Goal: Transaction & Acquisition: Purchase product/service

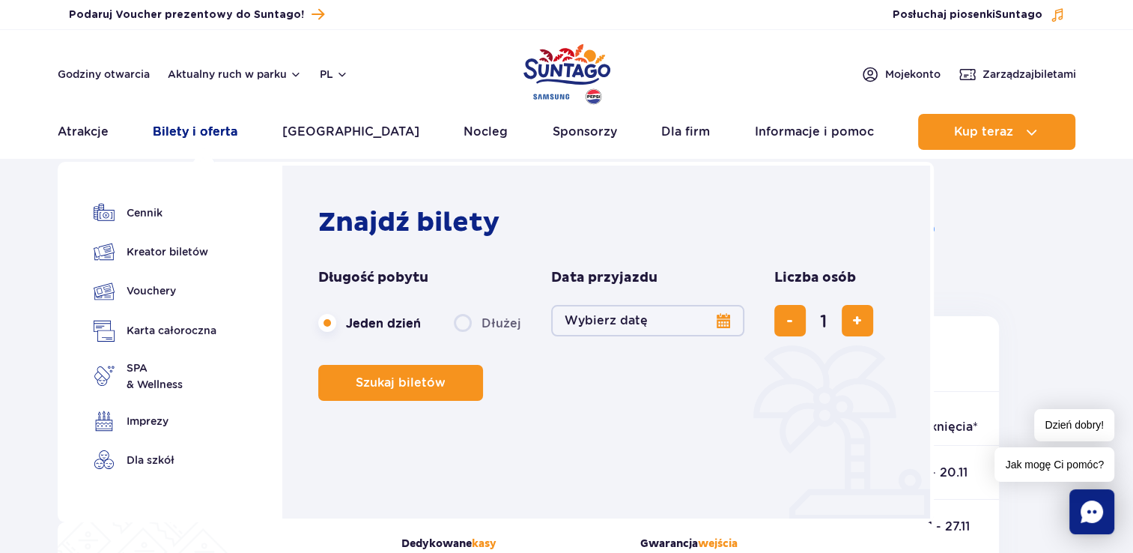
click at [213, 134] on link "Bilety i oferta" at bounding box center [195, 132] width 85 height 36
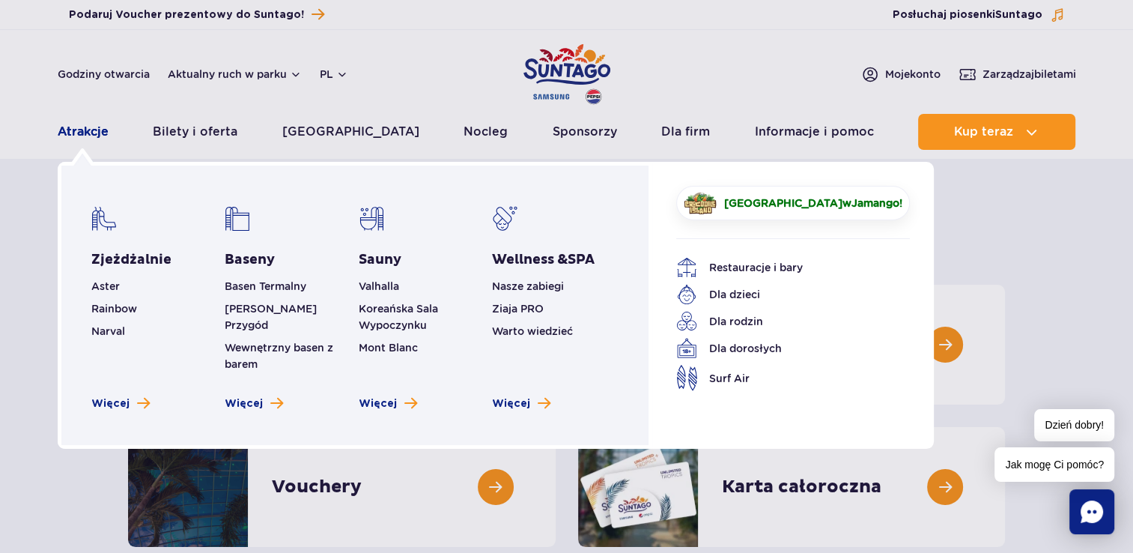
click at [90, 133] on link "Atrakcje" at bounding box center [83, 132] width 51 height 36
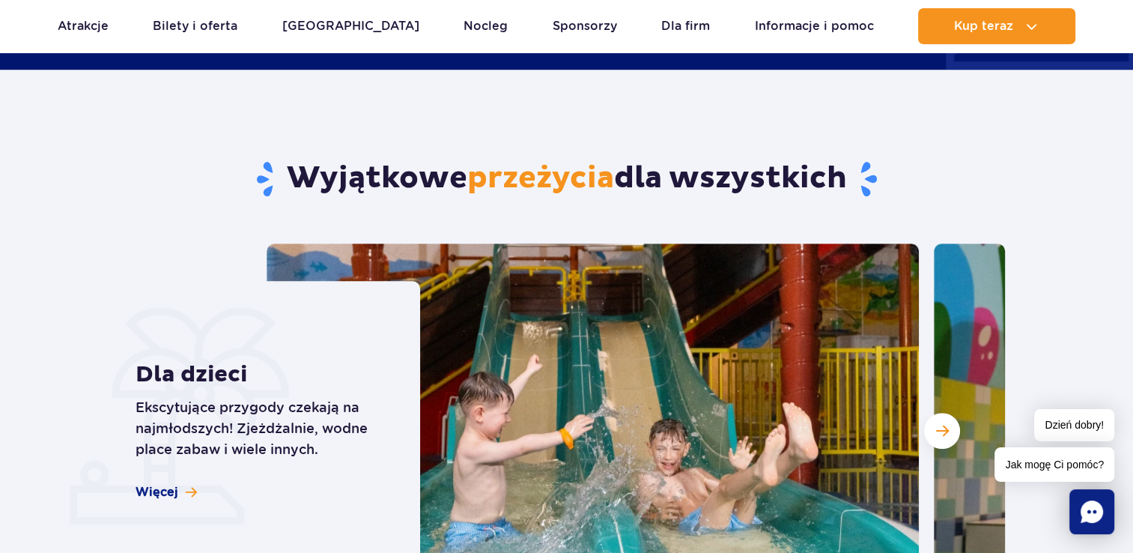
scroll to position [1123, 0]
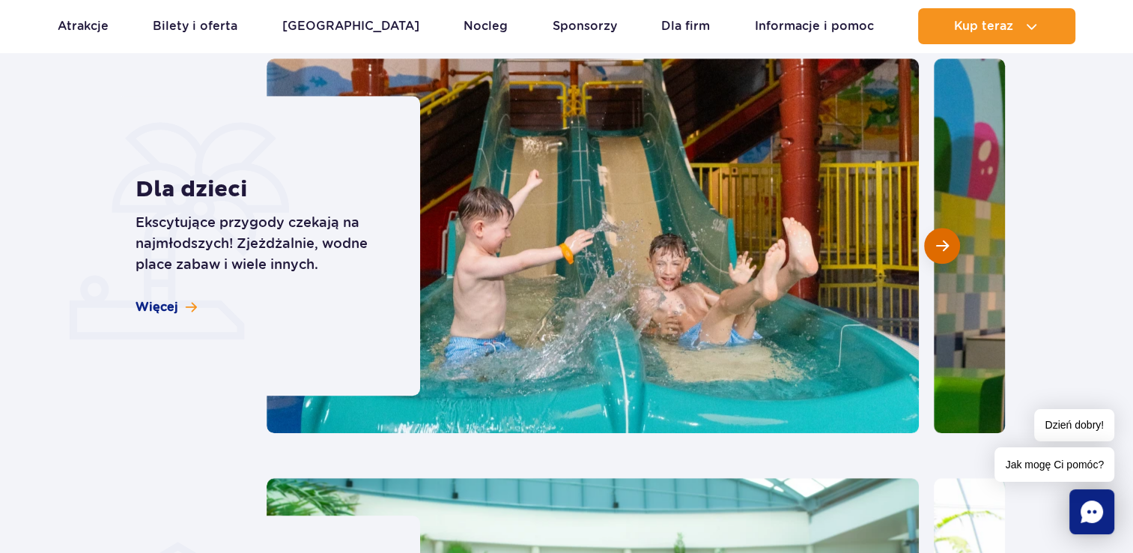
click at [947, 240] on span "Następny slajd" at bounding box center [942, 245] width 13 height 13
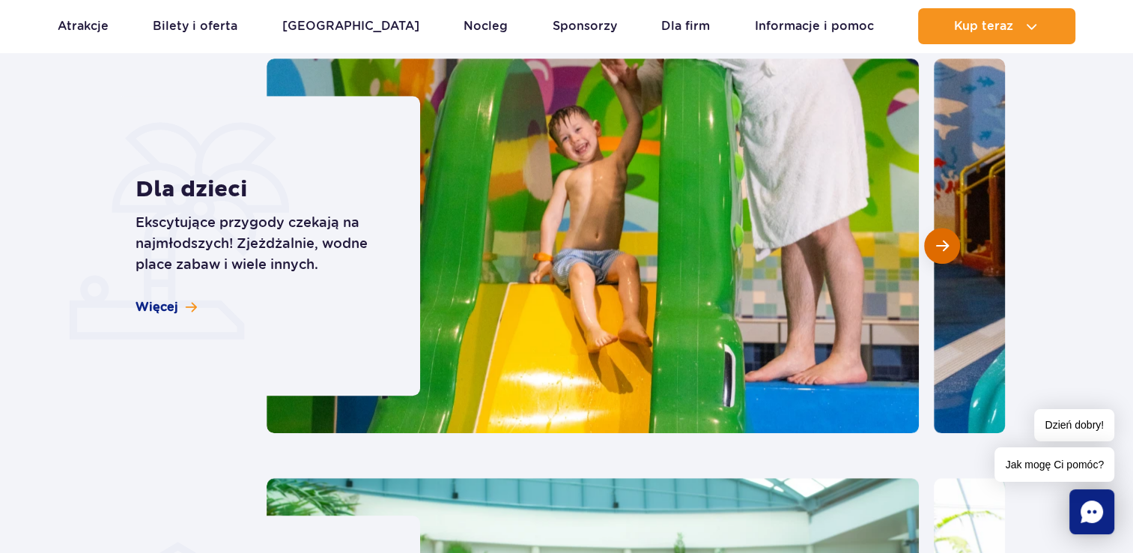
click at [950, 242] on button "Następny slajd" at bounding box center [942, 246] width 36 height 36
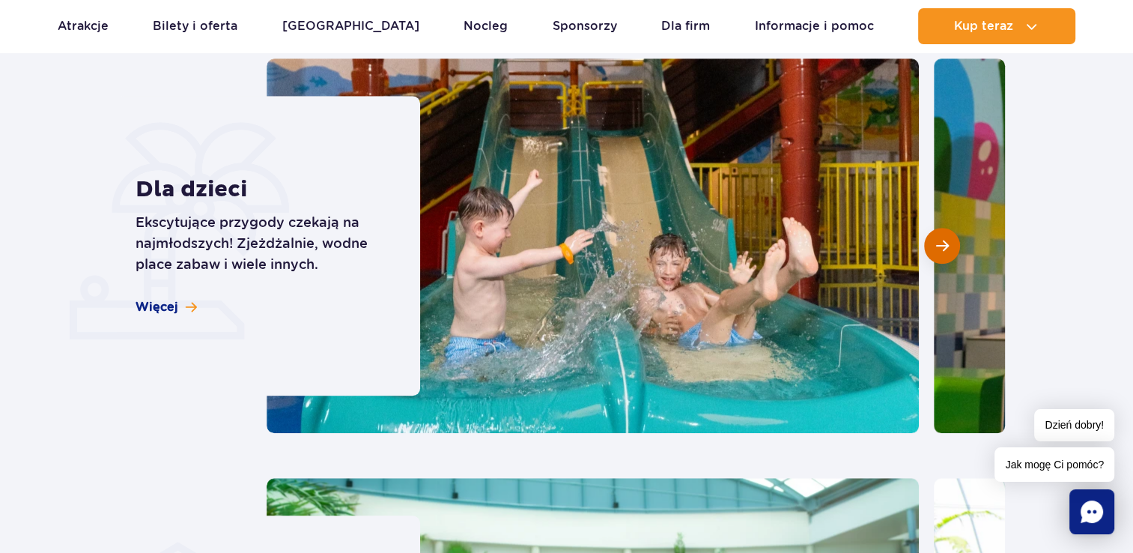
click at [946, 243] on span "Następny slajd" at bounding box center [942, 245] width 13 height 13
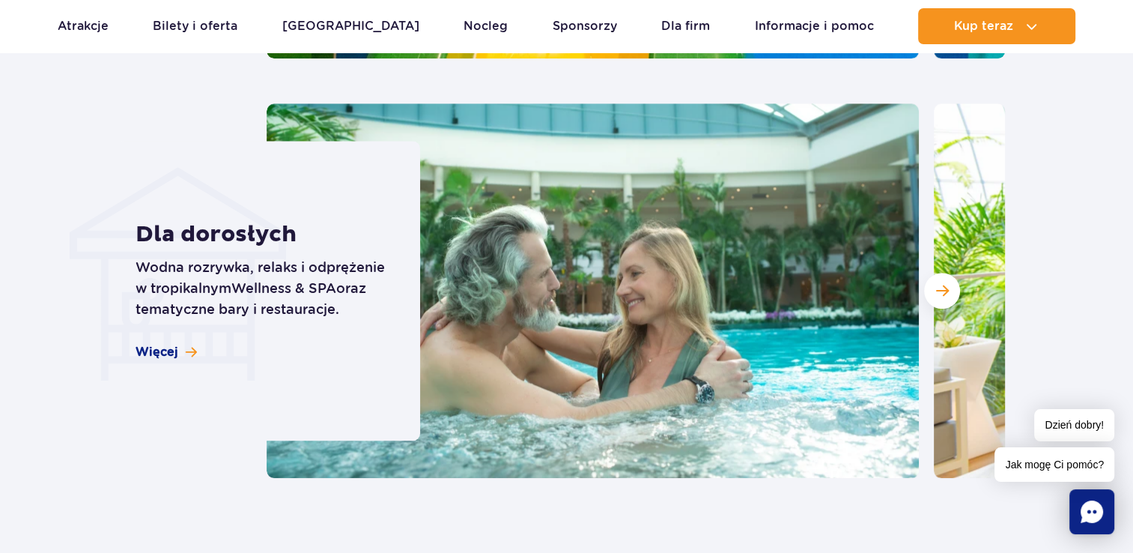
scroll to position [1573, 0]
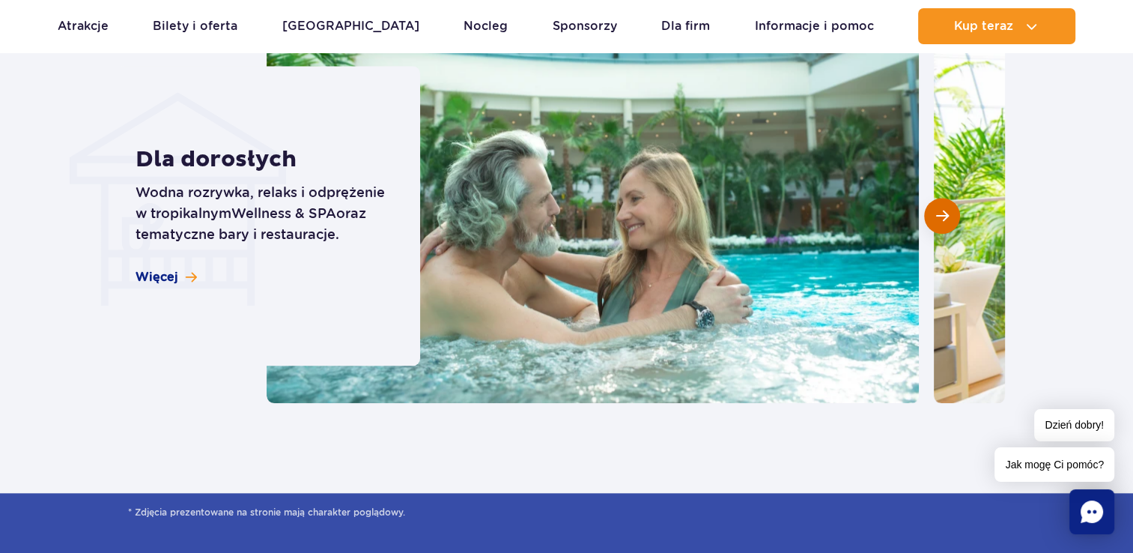
click at [944, 211] on span "Następny slajd" at bounding box center [942, 215] width 13 height 13
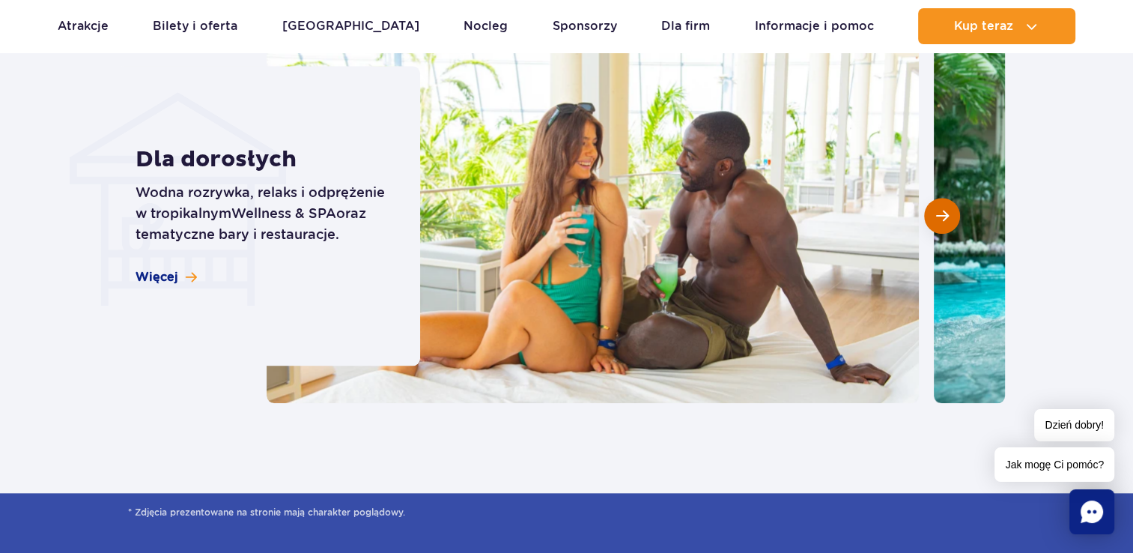
drag, startPoint x: 945, startPoint y: 216, endPoint x: 966, endPoint y: 221, distance: 21.6
click at [946, 216] on span "Następny slajd" at bounding box center [942, 215] width 13 height 13
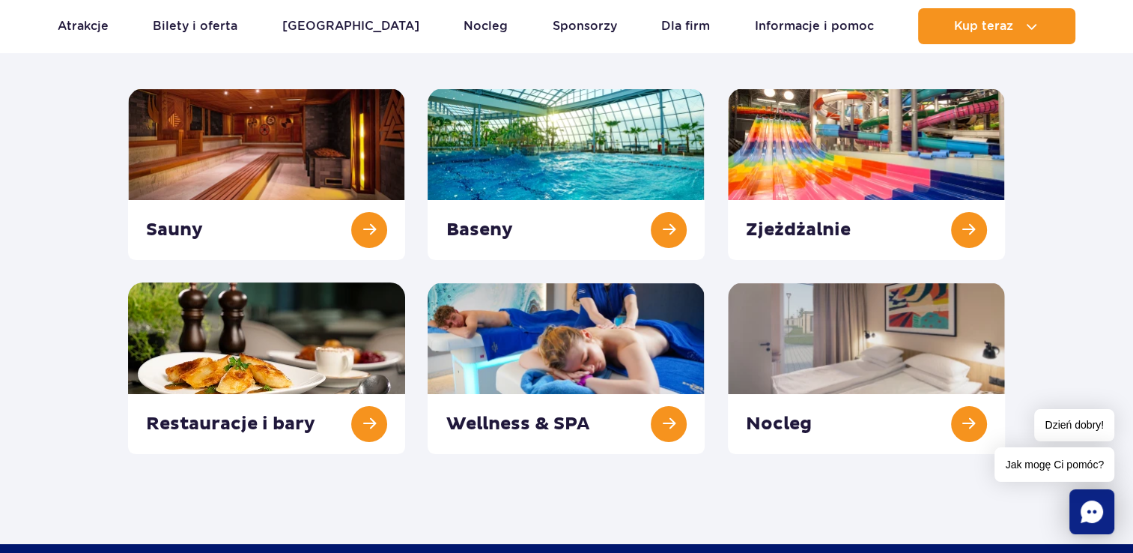
scroll to position [57, 0]
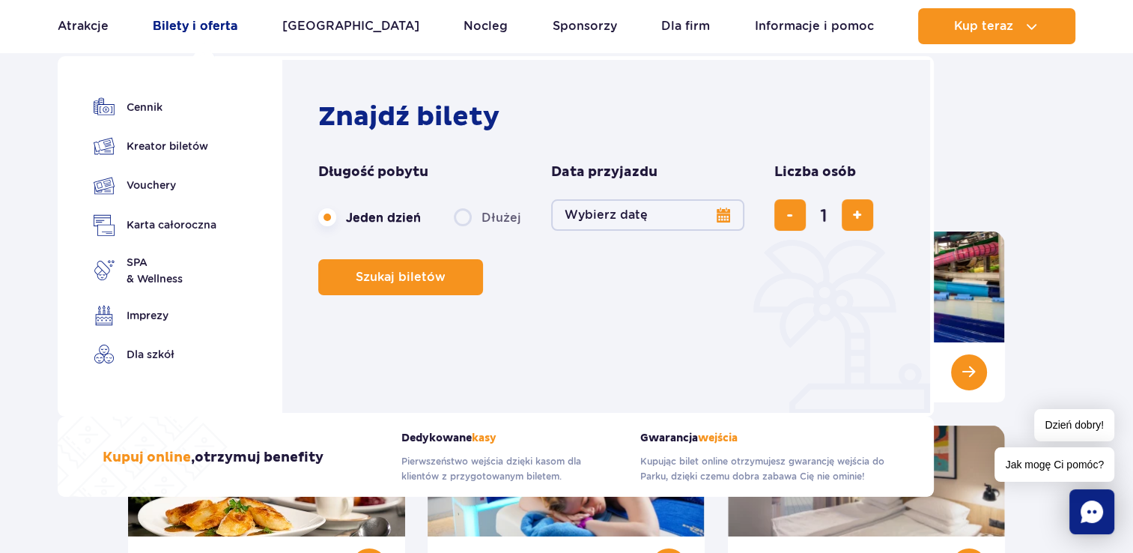
click at [207, 19] on link "Bilety i oferta" at bounding box center [195, 26] width 85 height 36
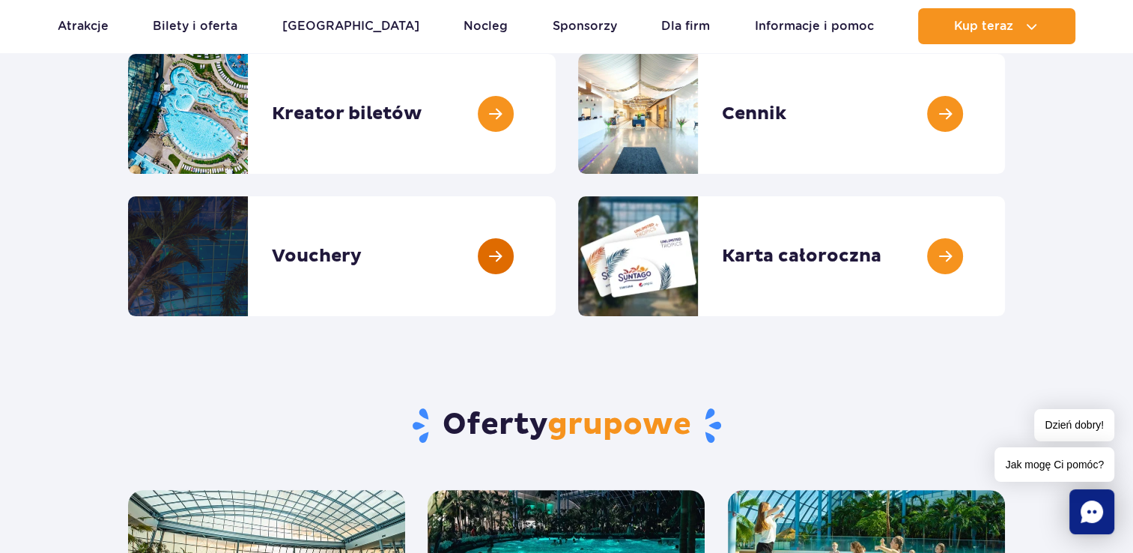
scroll to position [150, 0]
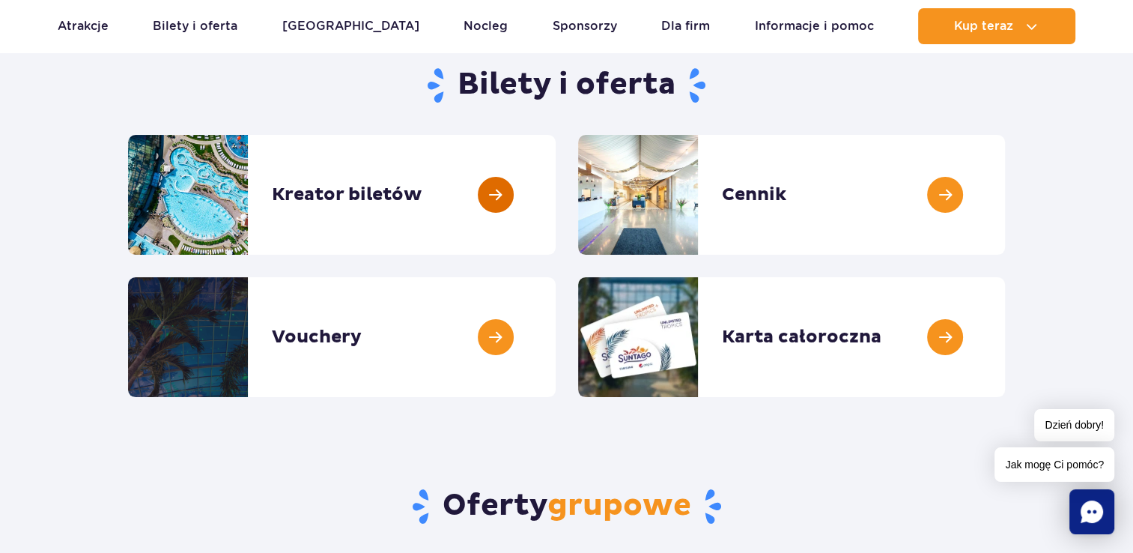
click at [556, 192] on link at bounding box center [556, 195] width 0 height 120
click at [1005, 205] on link at bounding box center [1005, 195] width 0 height 120
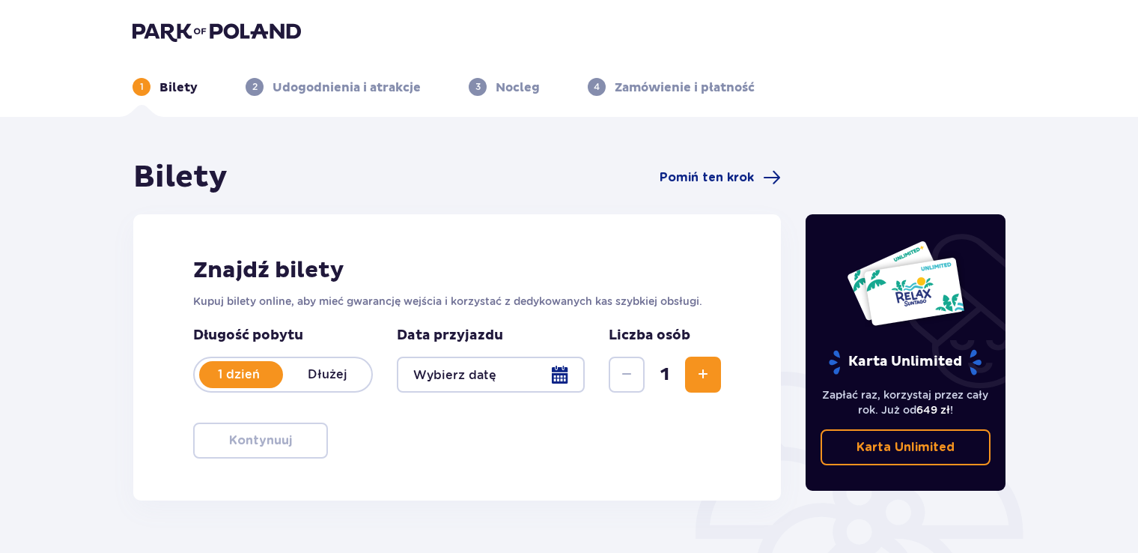
click at [562, 373] on div at bounding box center [491, 374] width 188 height 36
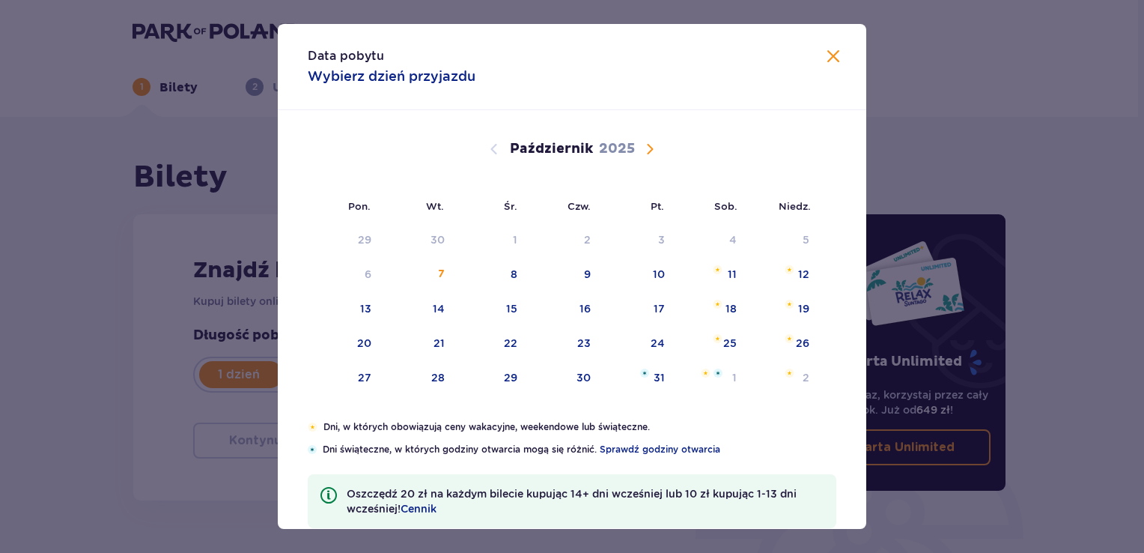
drag, startPoint x: 836, startPoint y: 48, endPoint x: 833, endPoint y: 55, distance: 8.1
click at [837, 49] on span "Zamknij" at bounding box center [833, 57] width 18 height 18
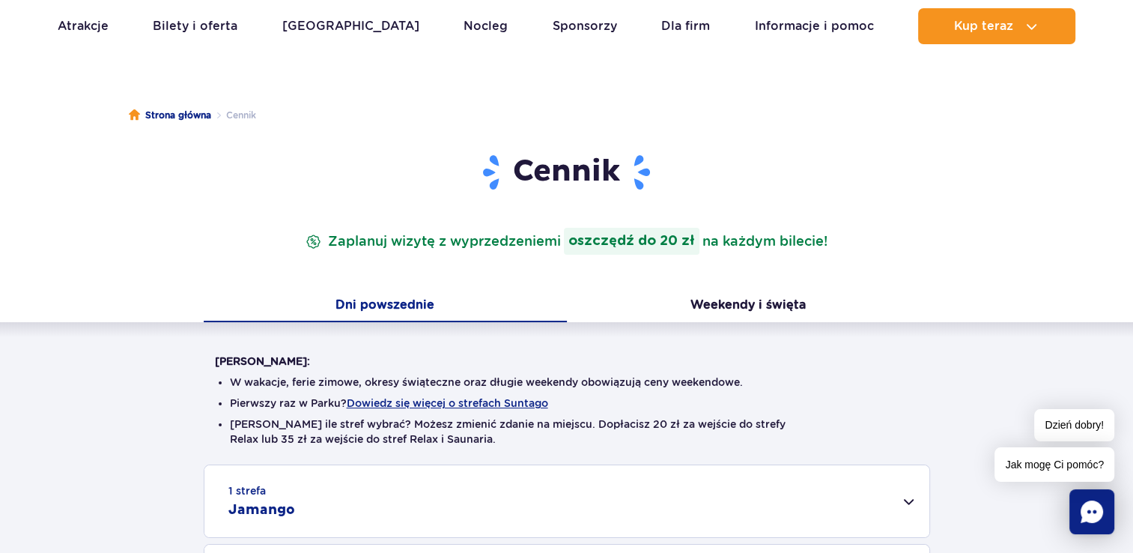
scroll to position [225, 0]
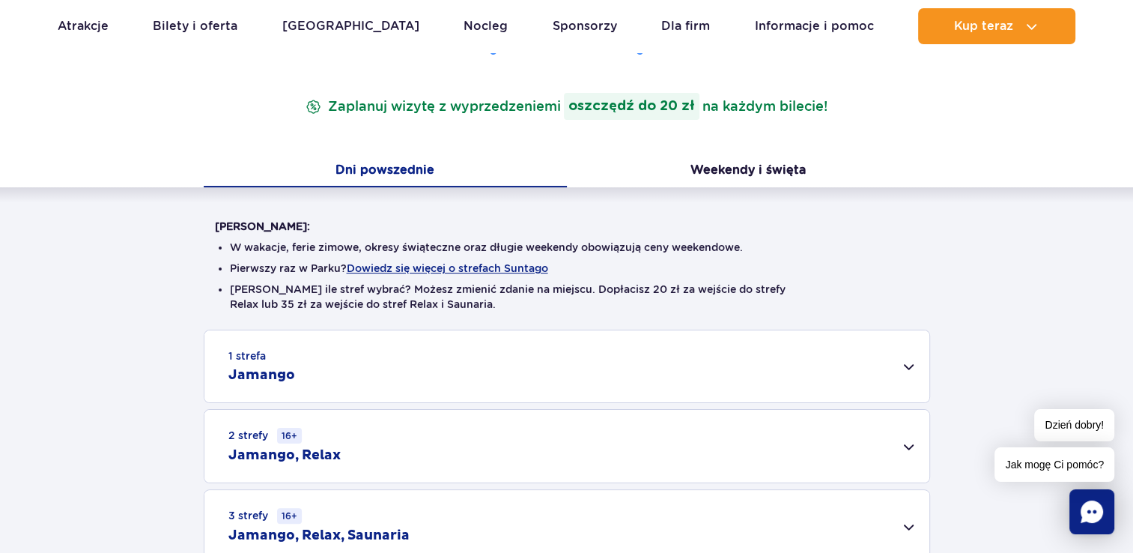
click at [909, 364] on div "1 strefa Jamango" at bounding box center [566, 366] width 725 height 72
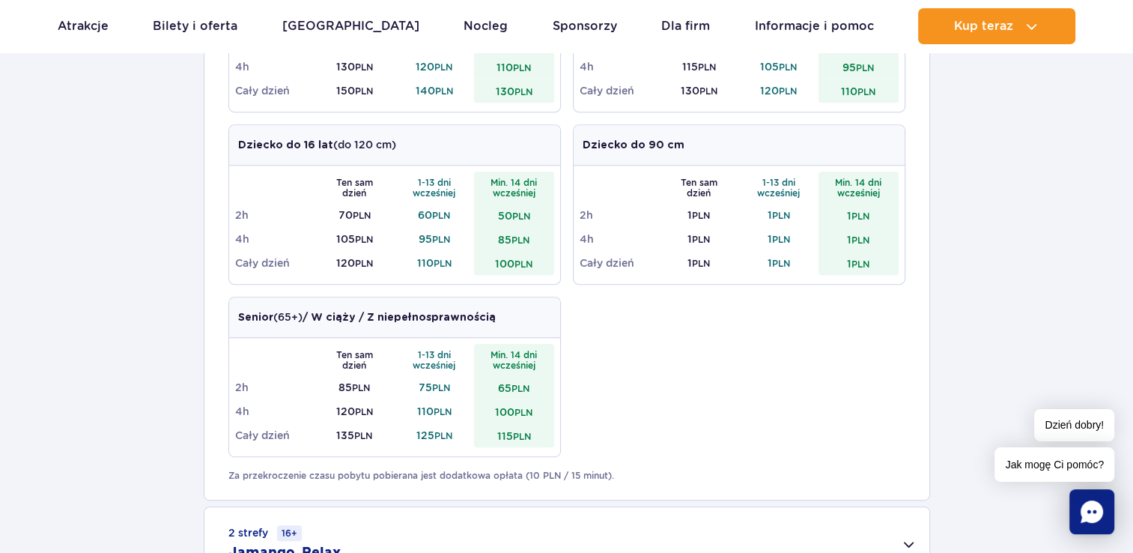
scroll to position [824, 0]
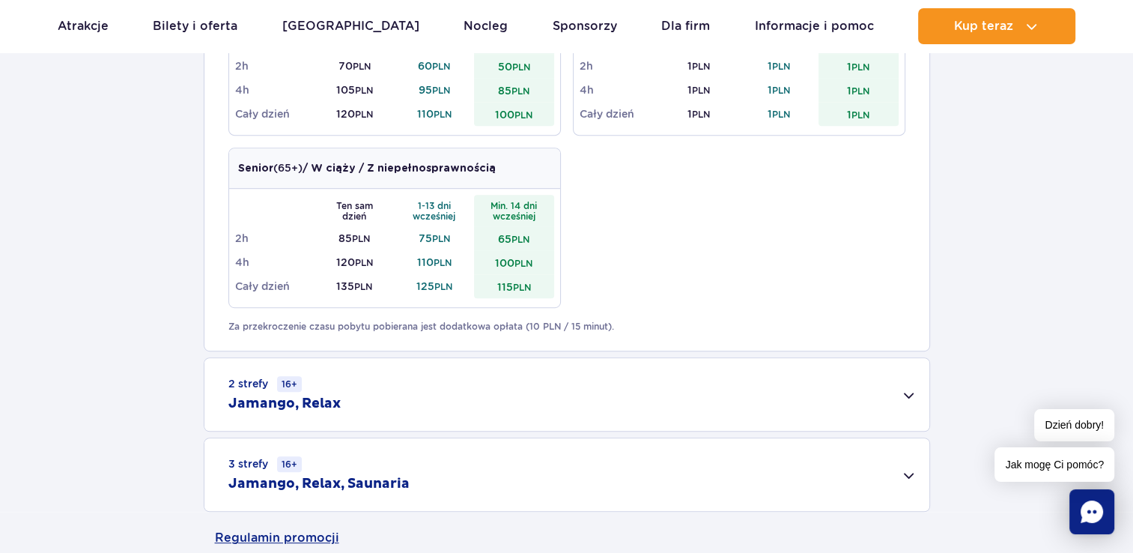
click at [910, 398] on div "2 strefy 16+ Jamango, Relax" at bounding box center [566, 394] width 725 height 73
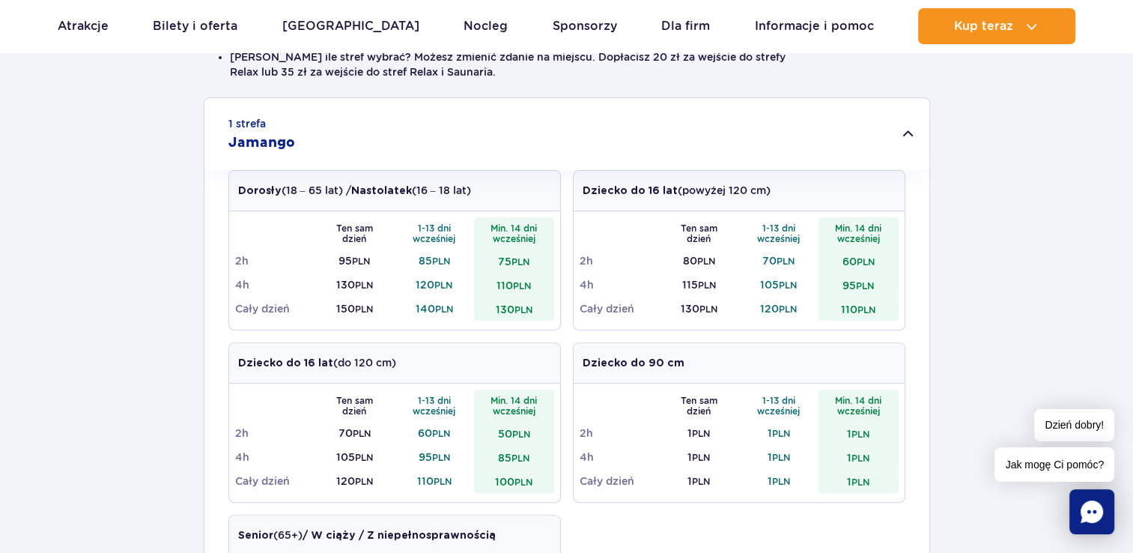
scroll to position [300, 0]
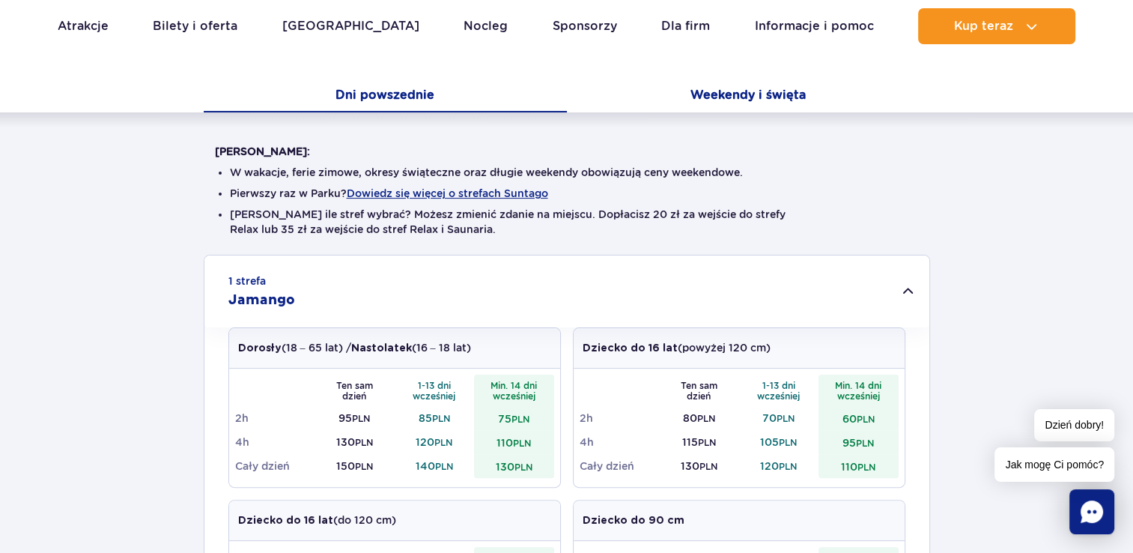
click at [753, 88] on button "Weekendy i święta" at bounding box center [748, 96] width 363 height 31
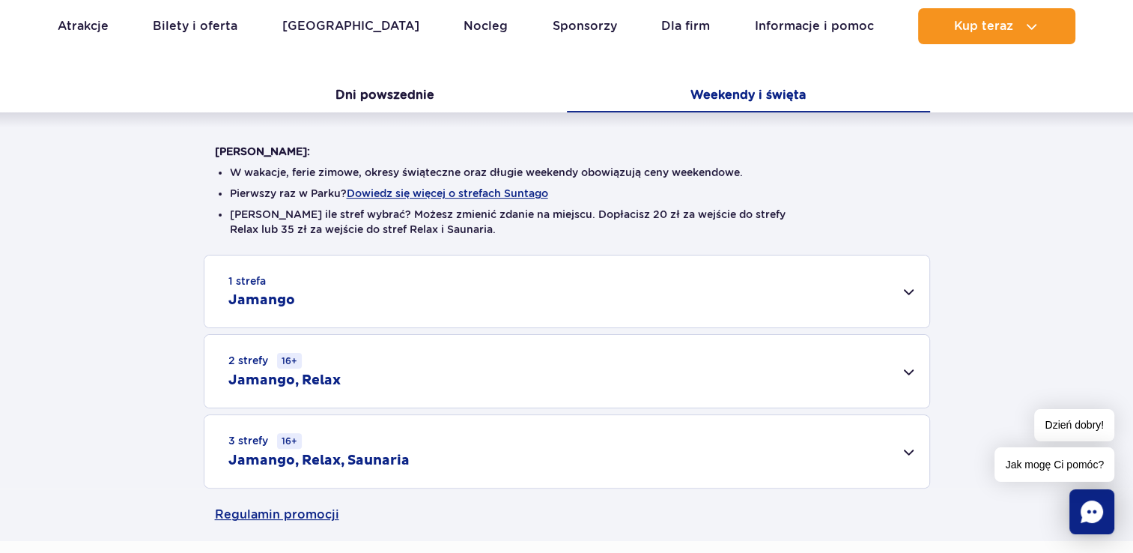
click at [908, 292] on div "1 strefa Jamango" at bounding box center [566, 291] width 725 height 72
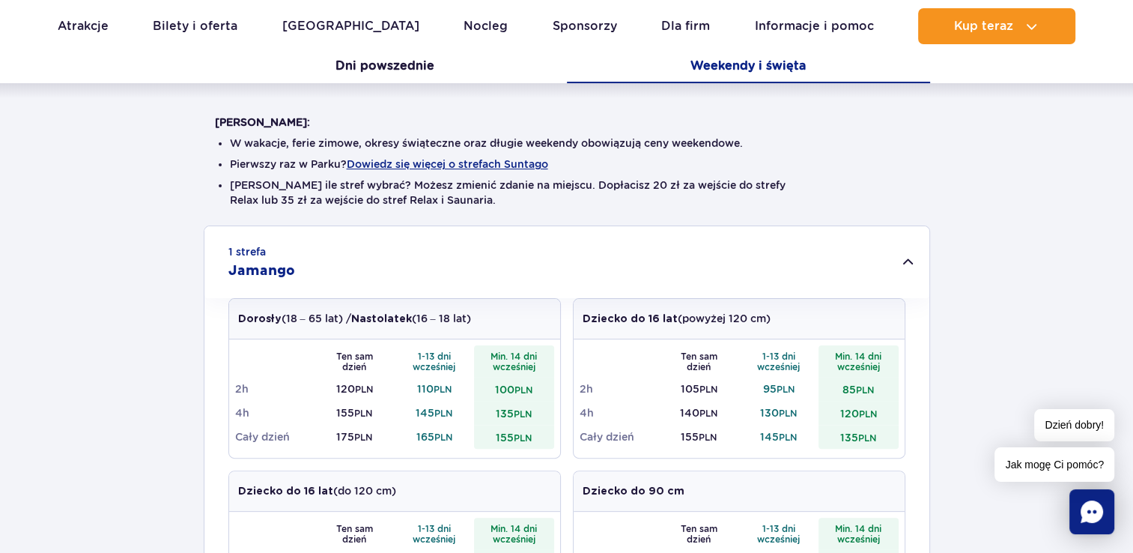
scroll to position [374, 0]
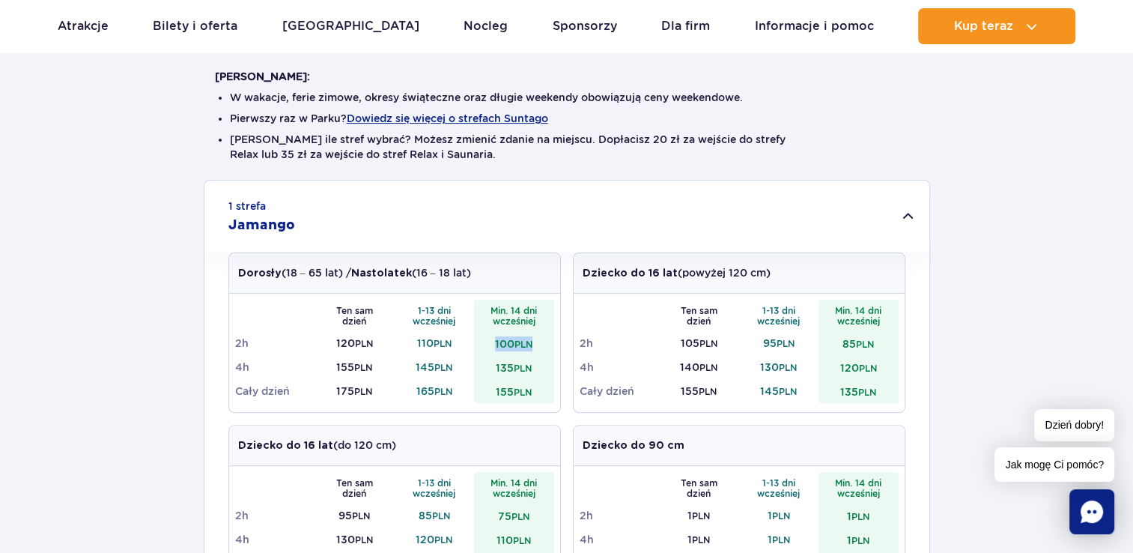
drag, startPoint x: 493, startPoint y: 340, endPoint x: 538, endPoint y: 344, distance: 45.1
click at [538, 344] on td "100 PLN" at bounding box center [514, 343] width 80 height 24
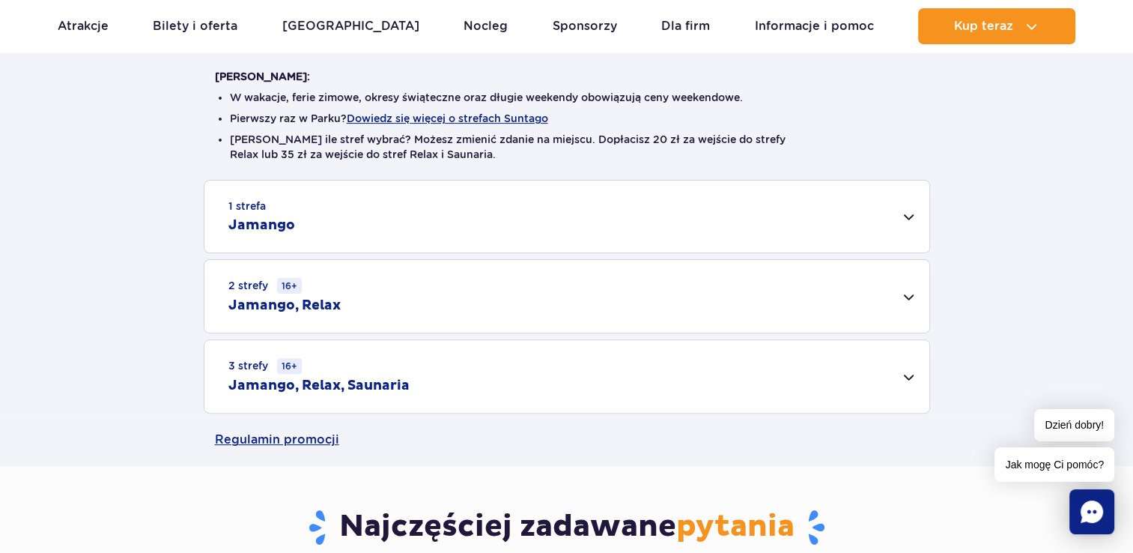
click at [920, 219] on div "1 strefa Jamango" at bounding box center [566, 216] width 725 height 72
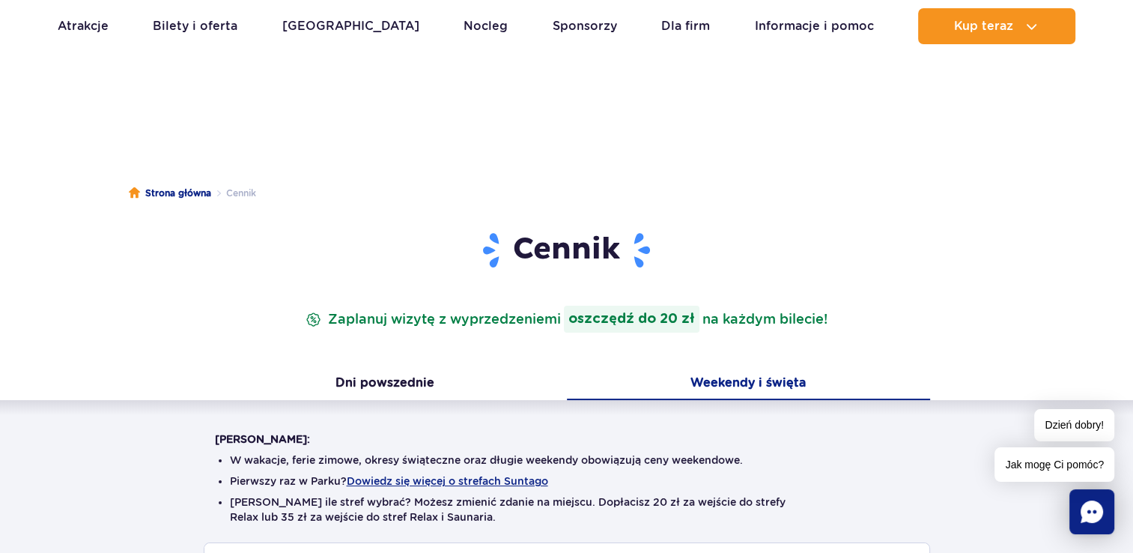
scroll to position [0, 0]
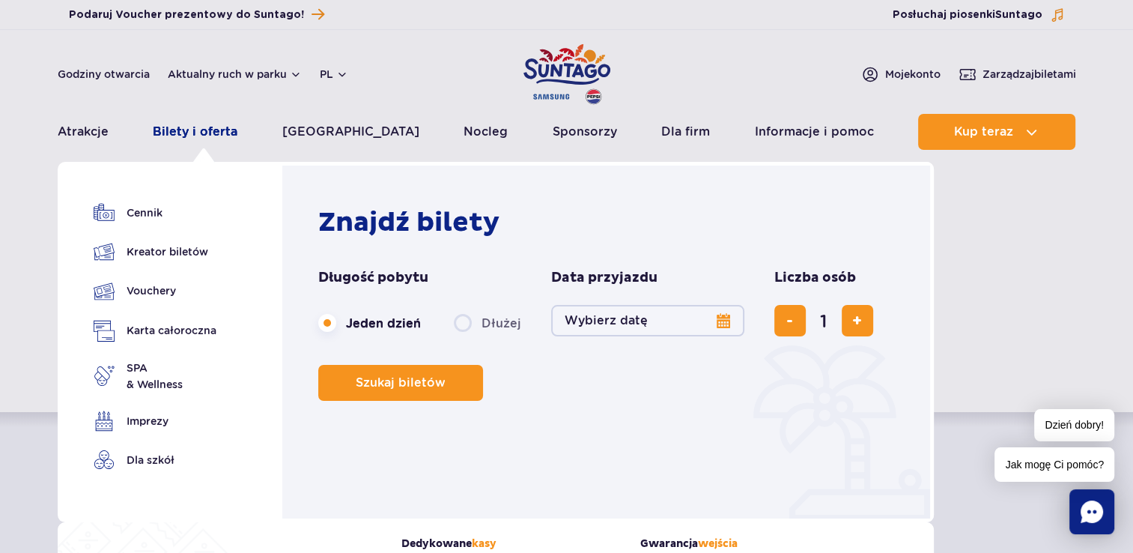
click at [189, 131] on link "Bilety i oferta" at bounding box center [195, 132] width 85 height 36
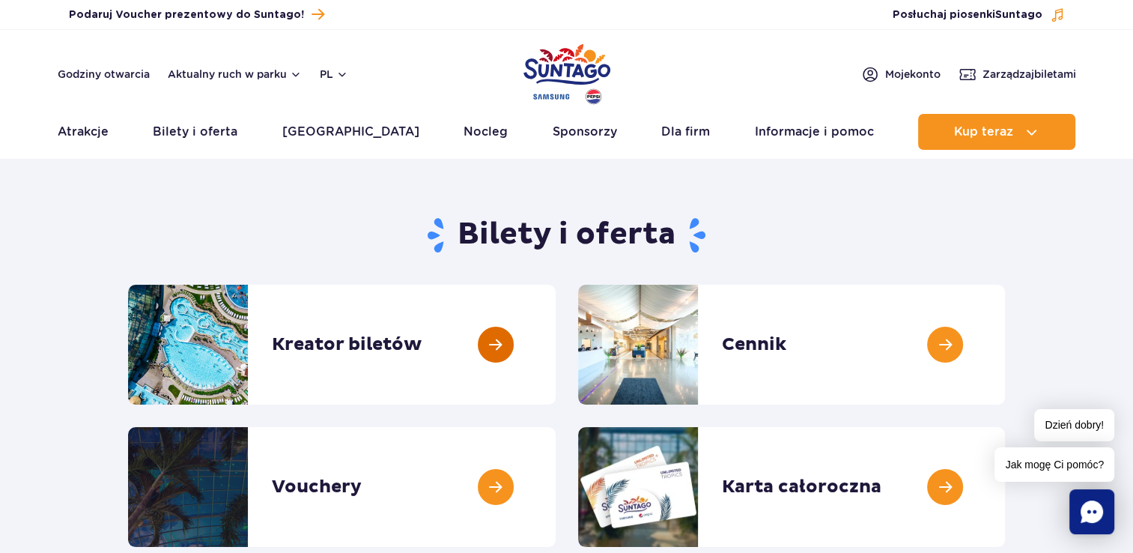
click at [556, 344] on link at bounding box center [556, 345] width 0 height 120
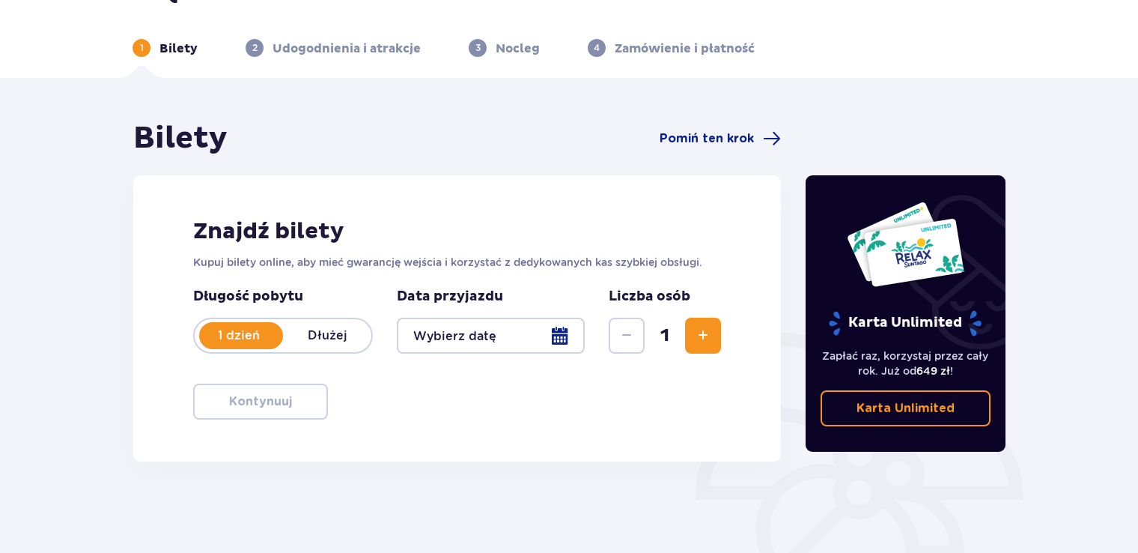
scroll to position [75, 0]
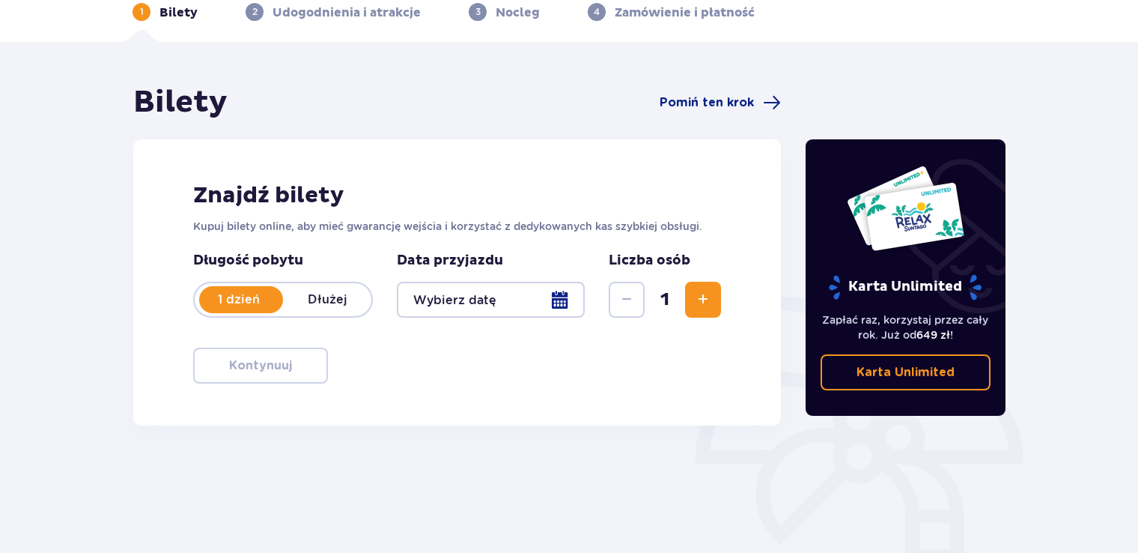
click at [702, 301] on span "Zwiększ" at bounding box center [703, 300] width 18 height 18
click at [568, 297] on div at bounding box center [491, 300] width 188 height 36
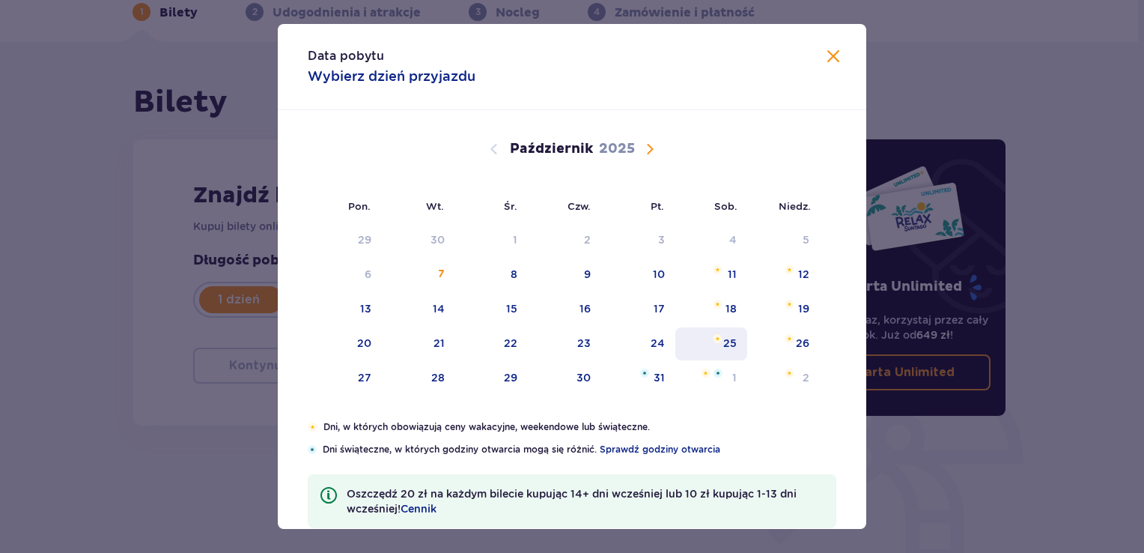
click at [723, 344] on div "25" at bounding box center [729, 342] width 13 height 15
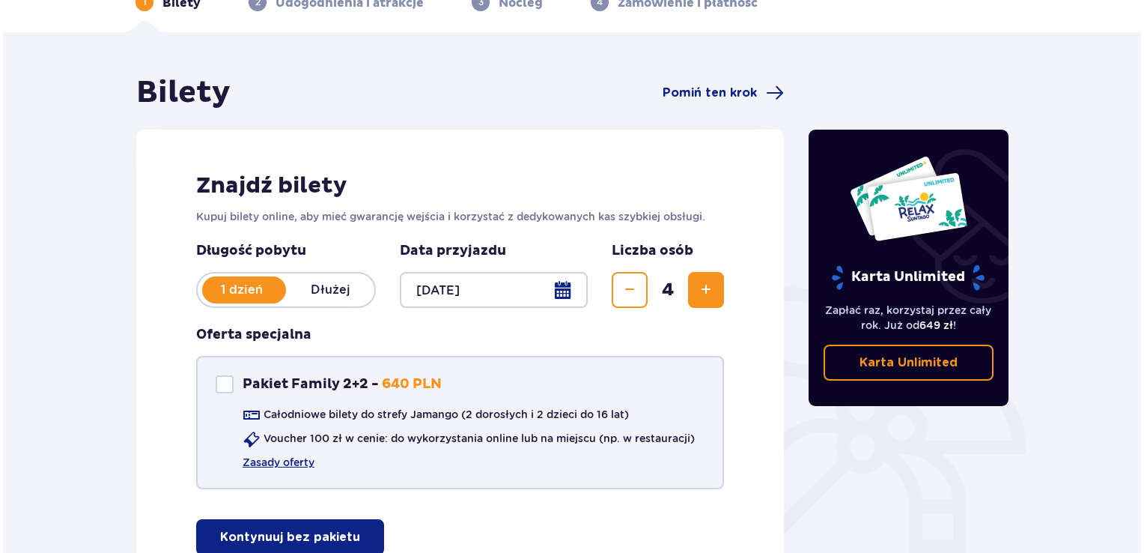
scroll to position [218, 0]
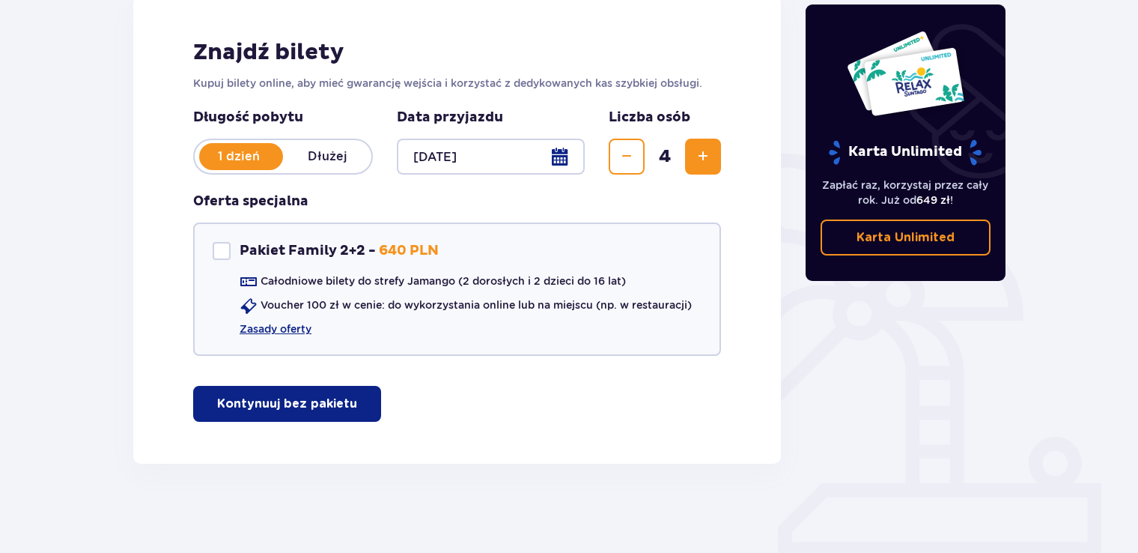
click at [563, 156] on div at bounding box center [491, 157] width 188 height 36
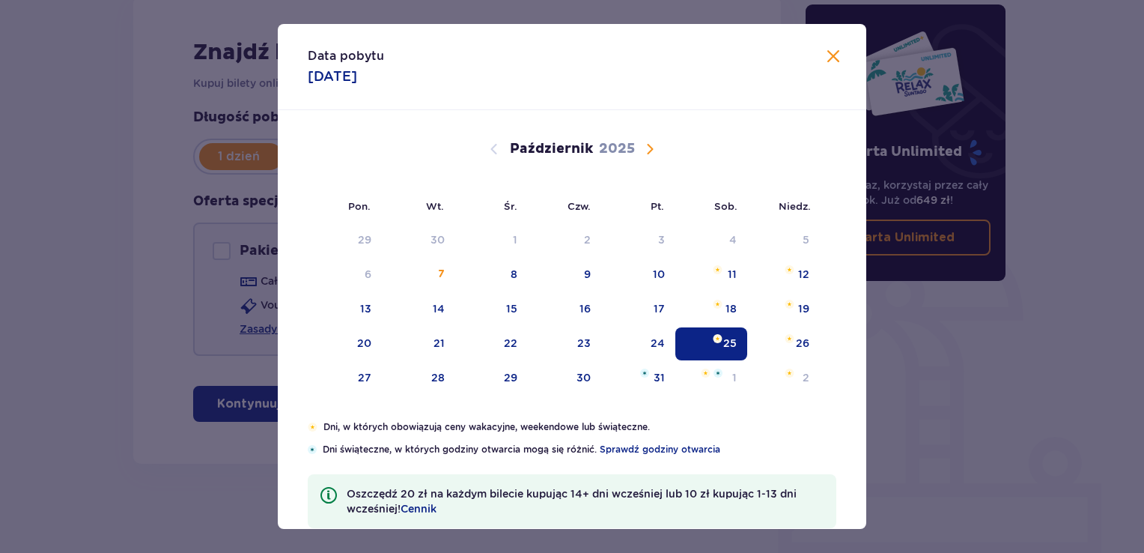
drag, startPoint x: 647, startPoint y: 148, endPoint x: 708, endPoint y: 172, distance: 65.9
click at [650, 148] on span "Następny miesiąc" at bounding box center [650, 149] width 18 height 18
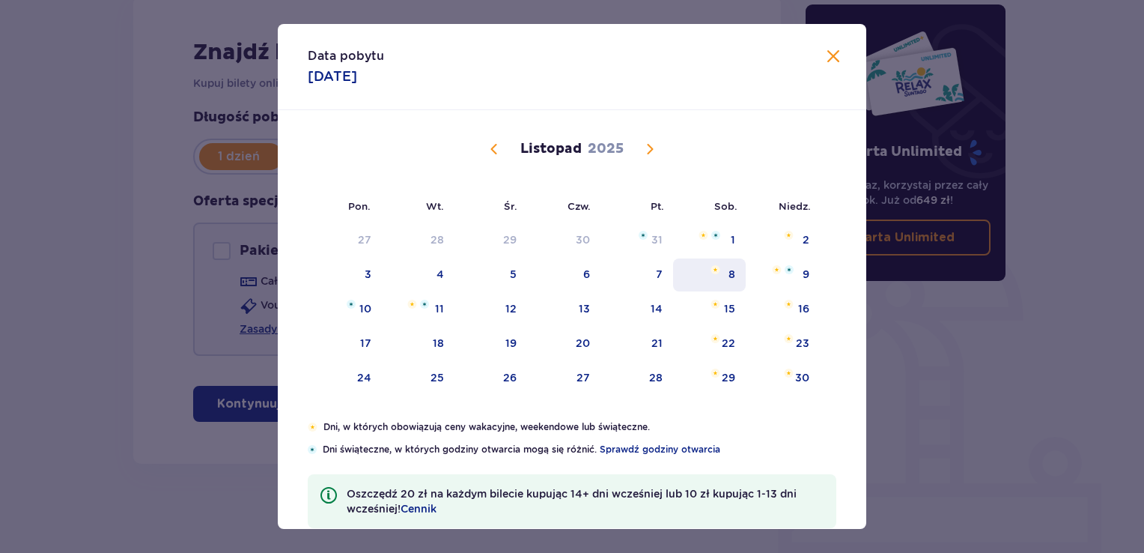
click at [729, 271] on div "8" at bounding box center [732, 274] width 7 height 15
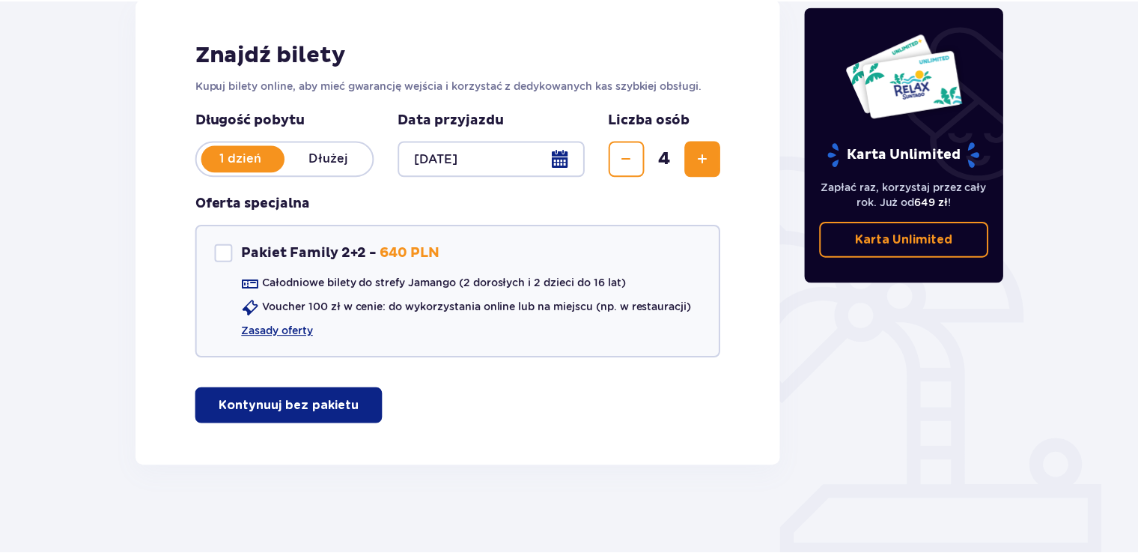
scroll to position [218, 0]
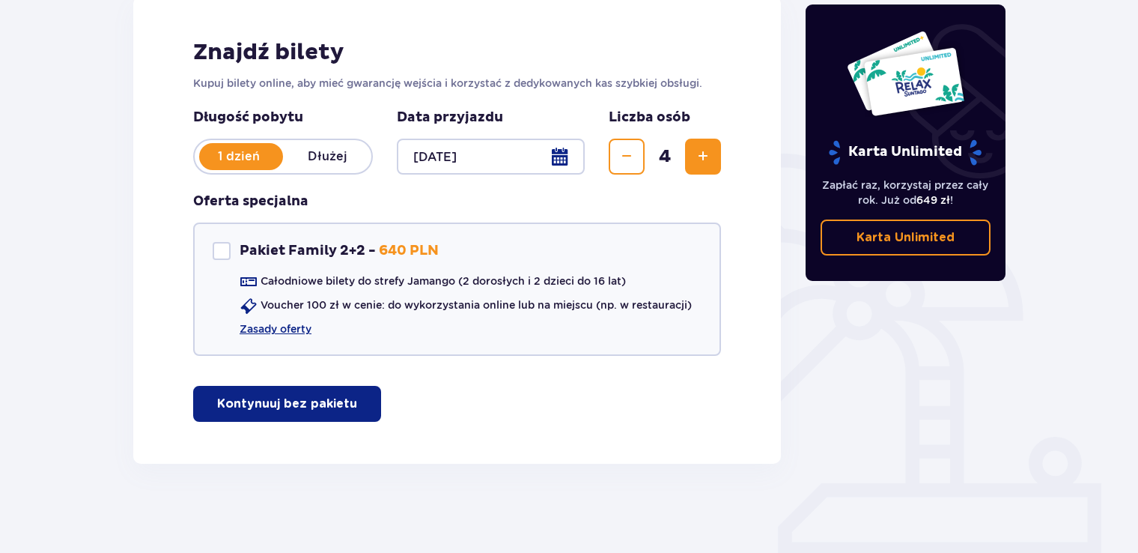
drag, startPoint x: 294, startPoint y: 407, endPoint x: 318, endPoint y: 420, distance: 27.5
click at [294, 407] on p "Kontynuuj bez pakietu" at bounding box center [287, 403] width 140 height 16
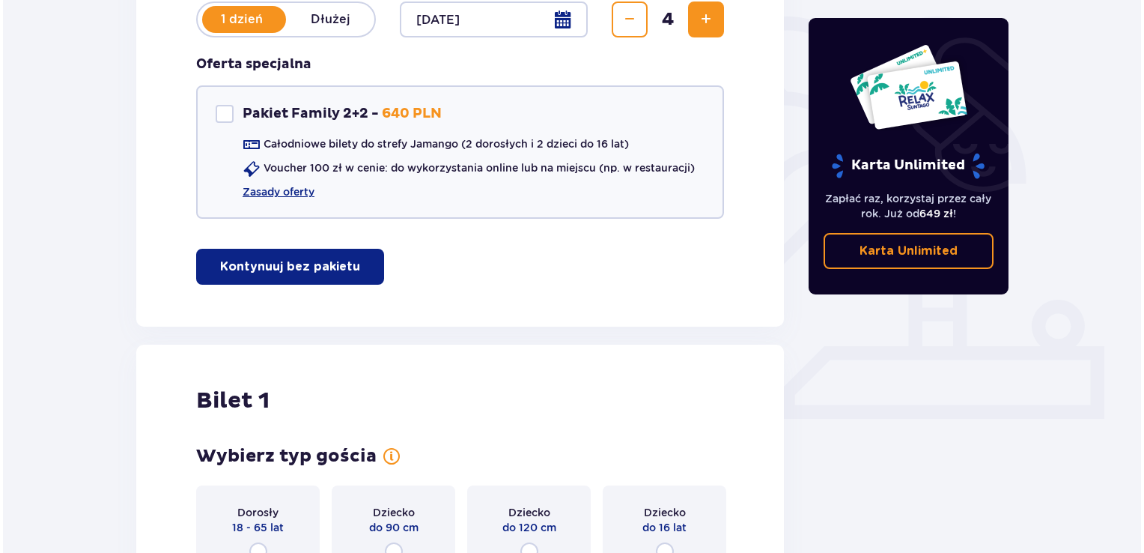
scroll to position [231, 0]
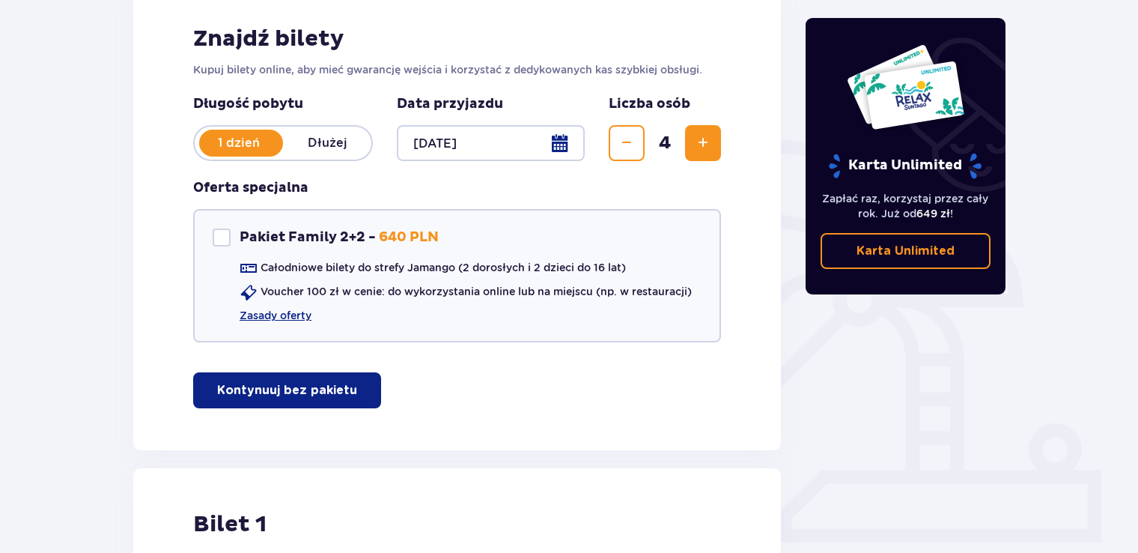
click at [556, 141] on div at bounding box center [491, 143] width 188 height 36
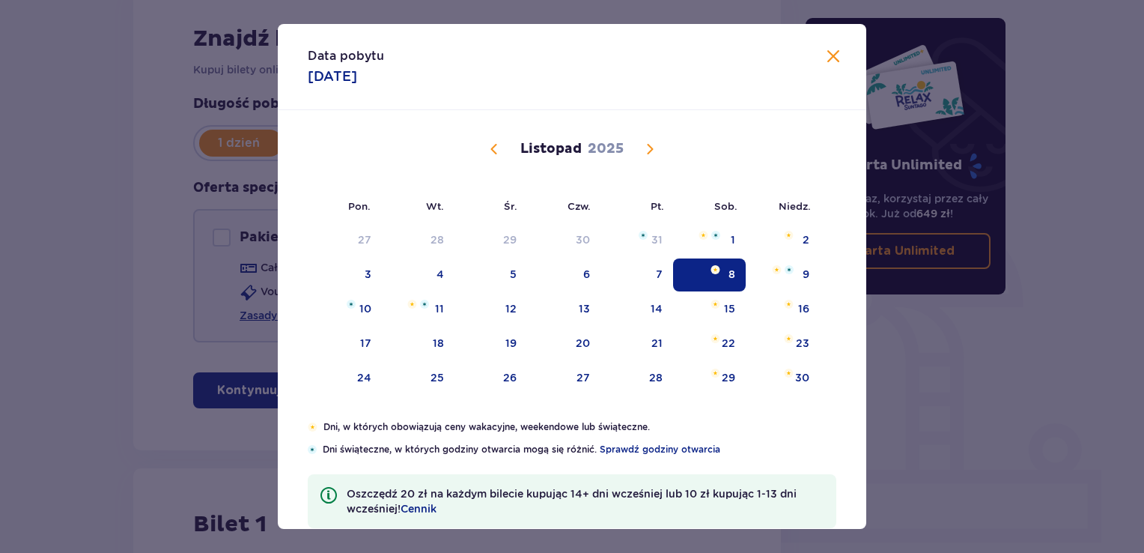
click at [485, 144] on span "Poprzedni miesiąc" at bounding box center [494, 149] width 18 height 18
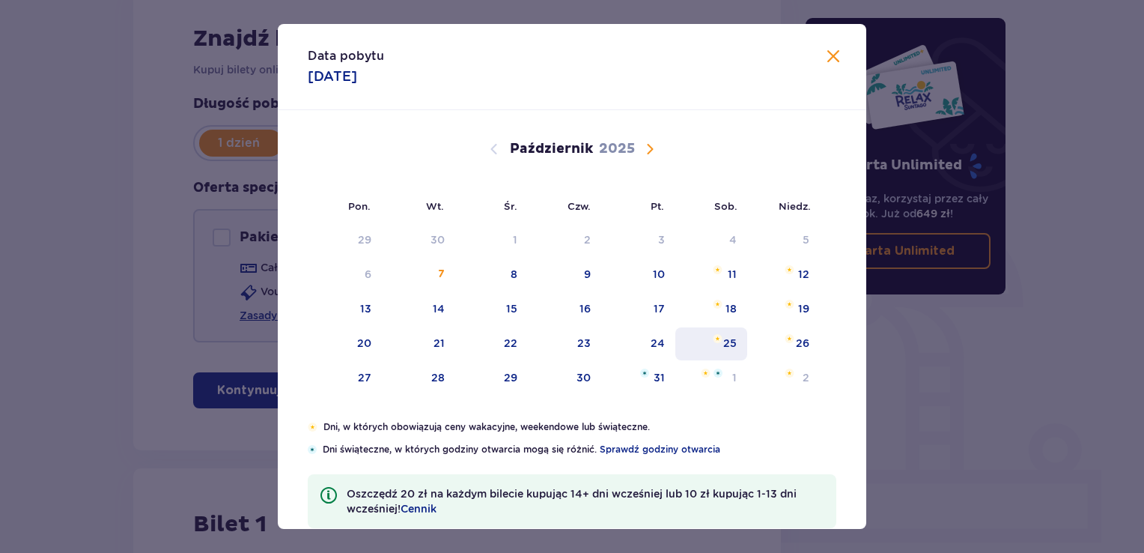
click at [729, 336] on div "25" at bounding box center [729, 342] width 13 height 15
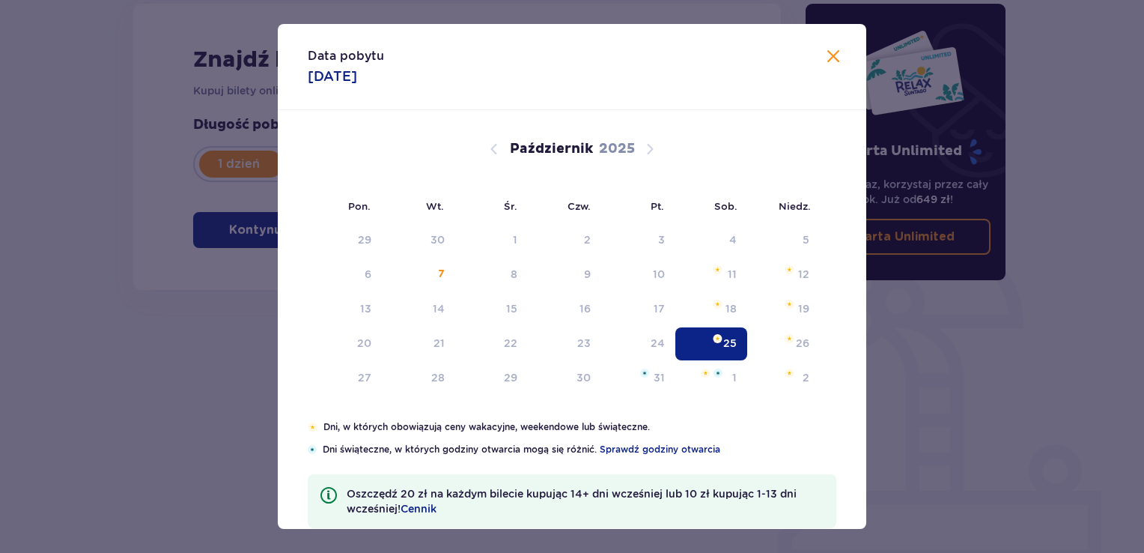
type input "25.10.25"
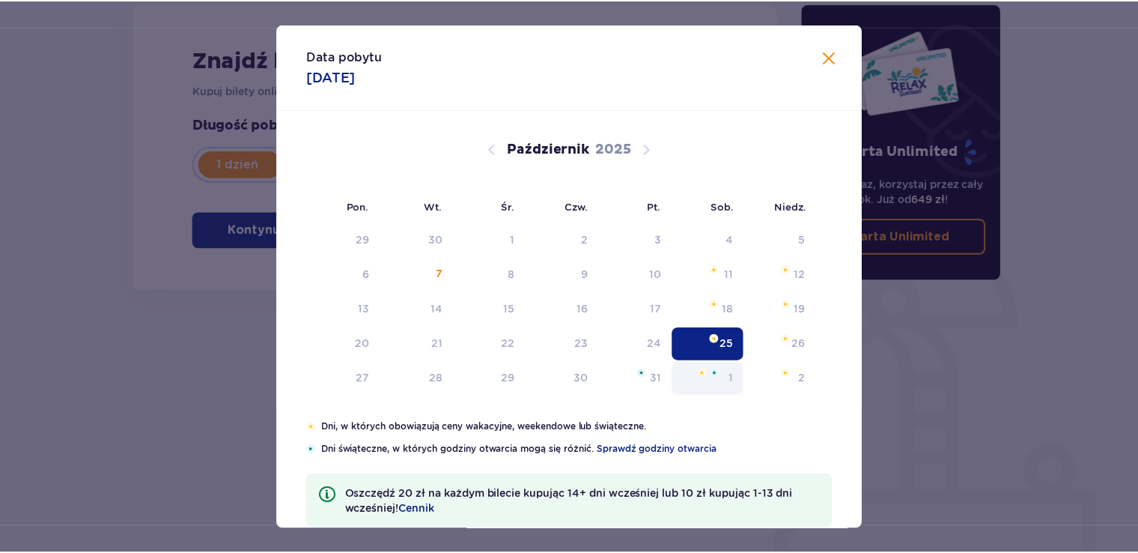
scroll to position [210, 0]
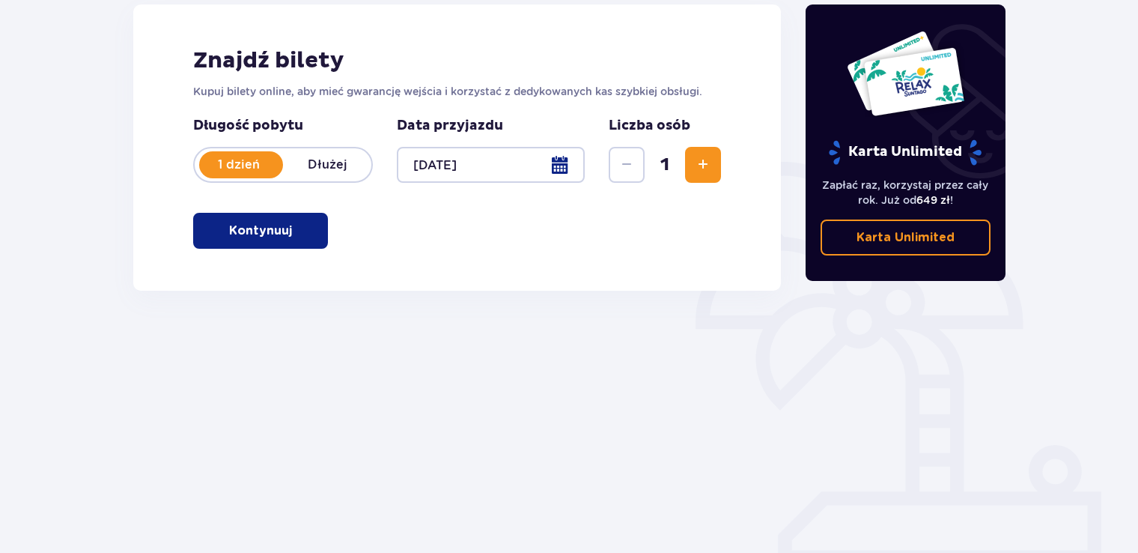
click at [706, 162] on span "Zwiększ" at bounding box center [703, 165] width 18 height 18
click at [706, 160] on span "Zwiększ" at bounding box center [703, 165] width 18 height 18
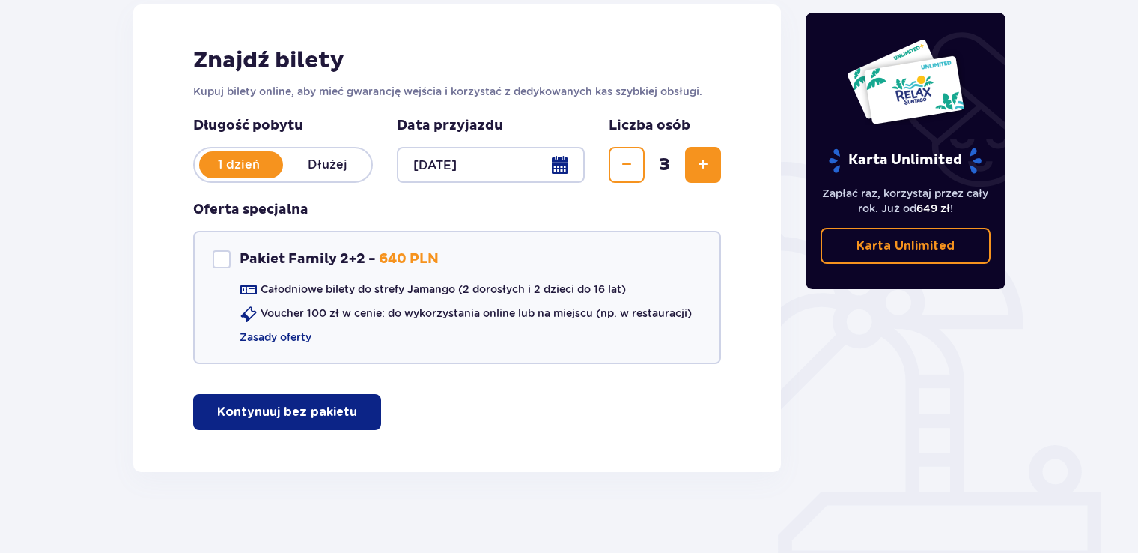
click at [705, 160] on span "Zwiększ" at bounding box center [703, 165] width 18 height 18
click at [704, 158] on span "Zwiększ" at bounding box center [703, 165] width 18 height 18
drag, startPoint x: 624, startPoint y: 164, endPoint x: 623, endPoint y: 184, distance: 20.2
click at [625, 165] on span "Zmniejsz" at bounding box center [627, 165] width 18 height 18
drag, startPoint x: 291, startPoint y: 410, endPoint x: 335, endPoint y: 425, distance: 47.4
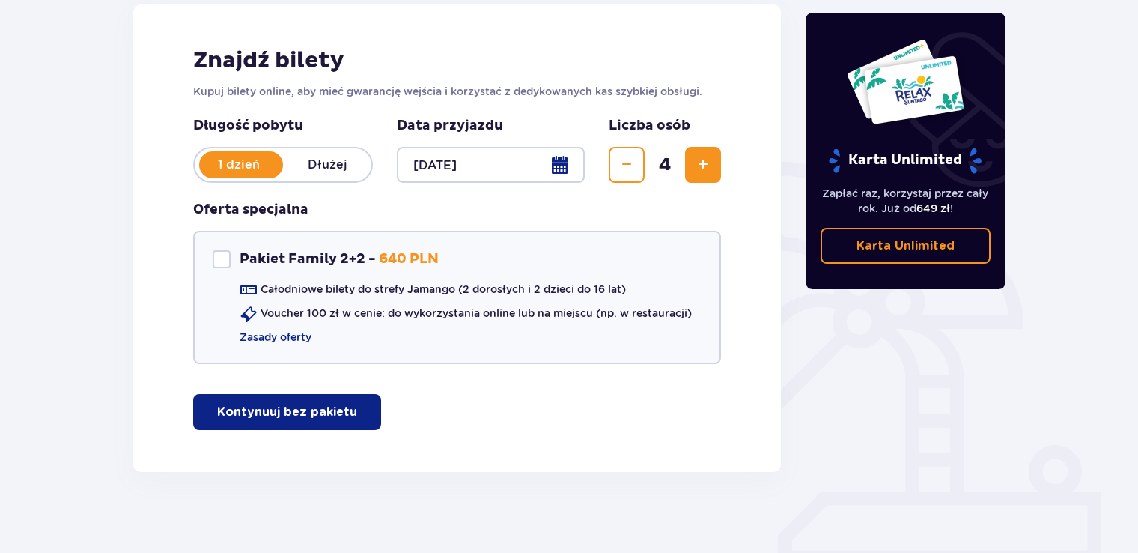
click at [290, 410] on p "Kontynuuj bez pakietu" at bounding box center [287, 412] width 140 height 16
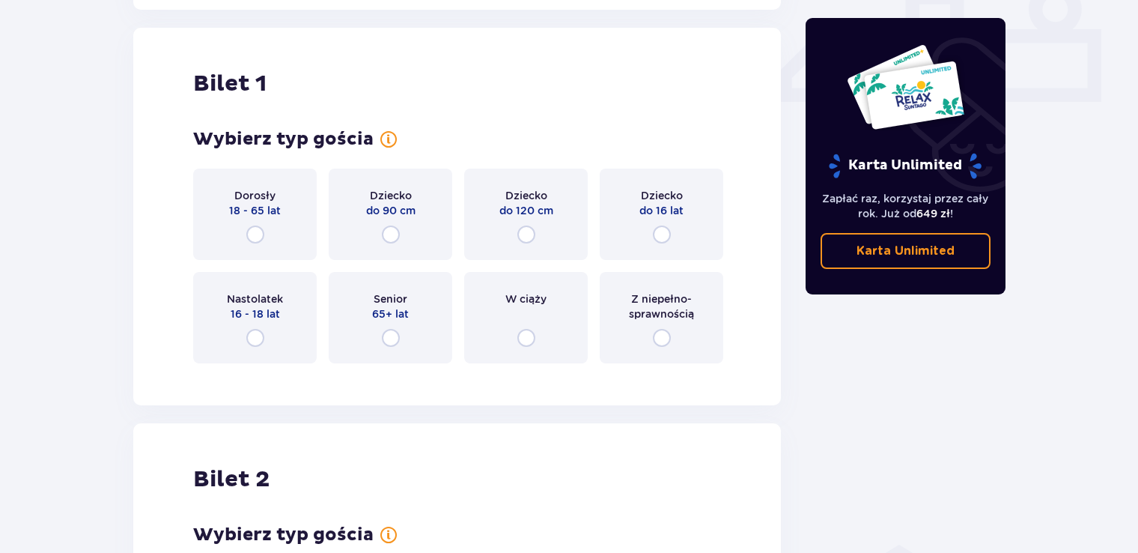
scroll to position [681, 0]
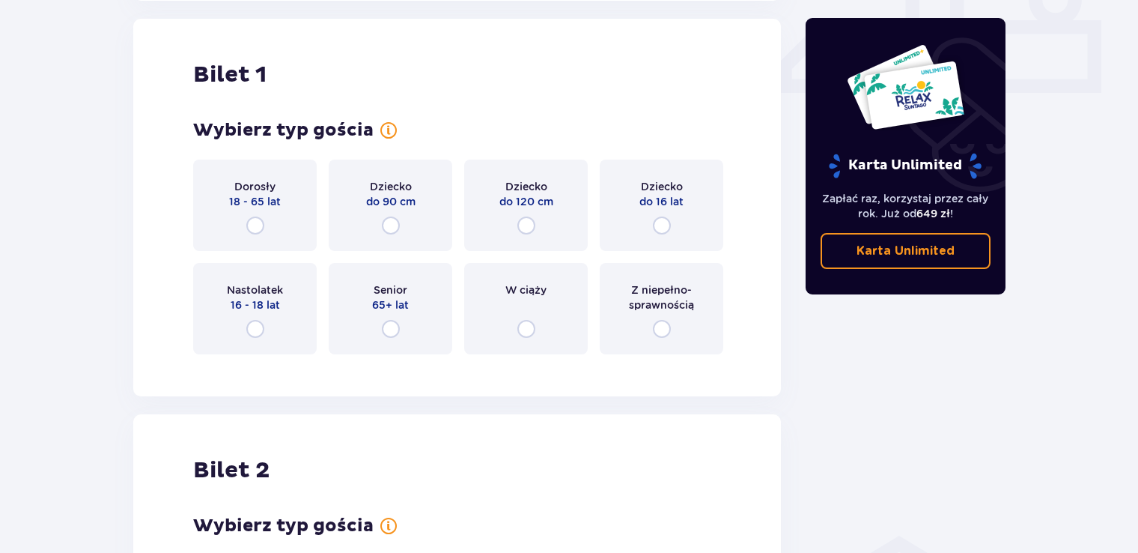
click at [258, 231] on input "radio" at bounding box center [255, 225] width 18 height 18
radio input "true"
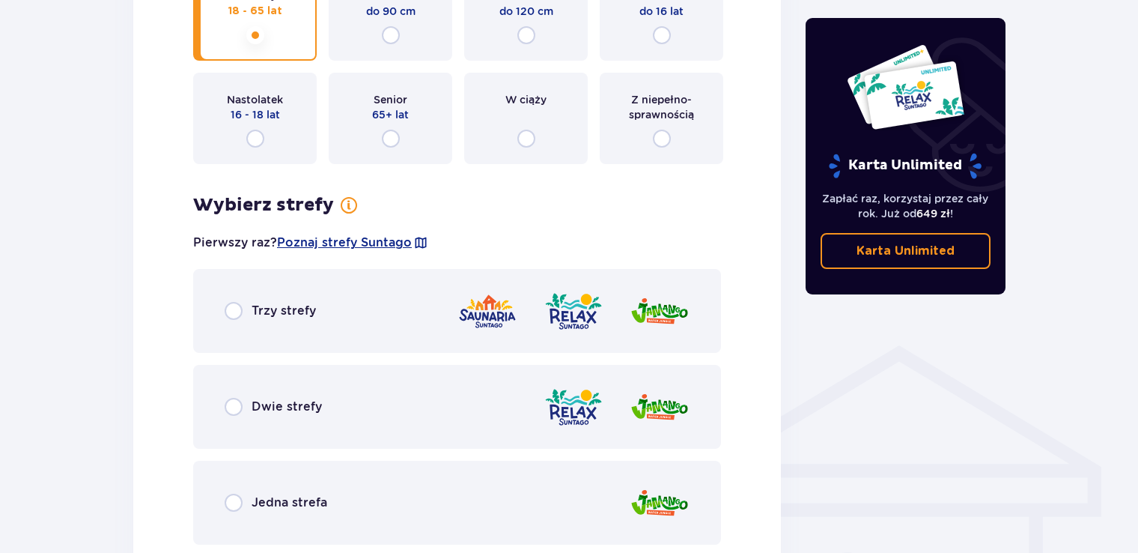
scroll to position [896, 0]
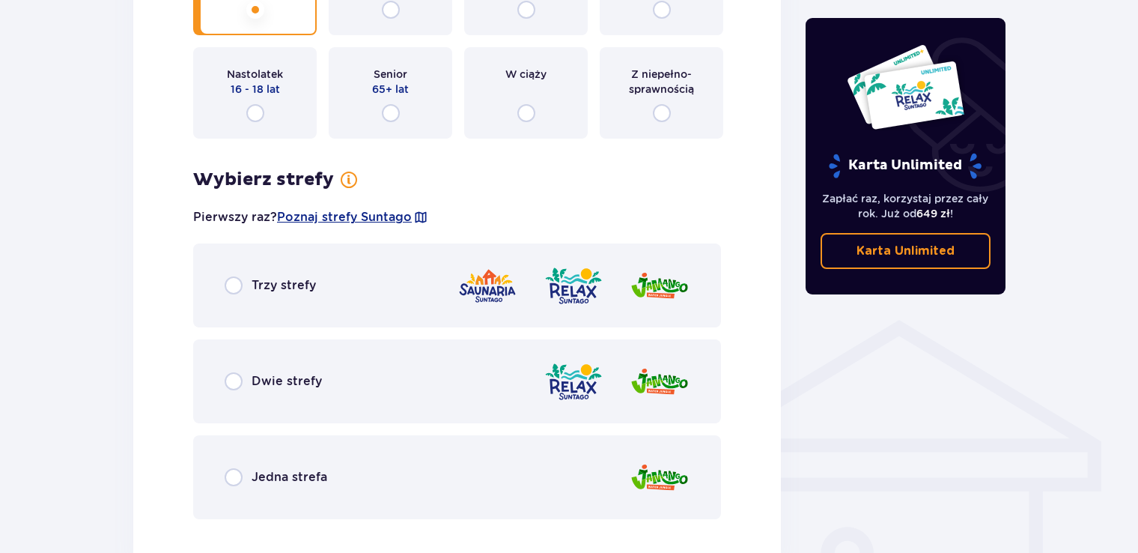
click at [237, 479] on input "radio" at bounding box center [234, 477] width 18 height 18
radio input "true"
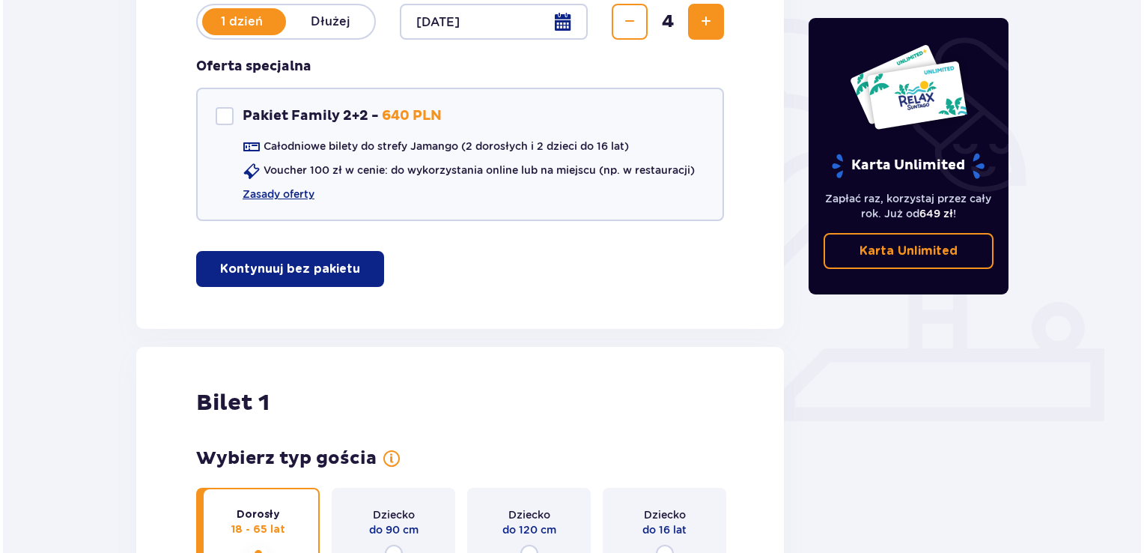
scroll to position [228, 0]
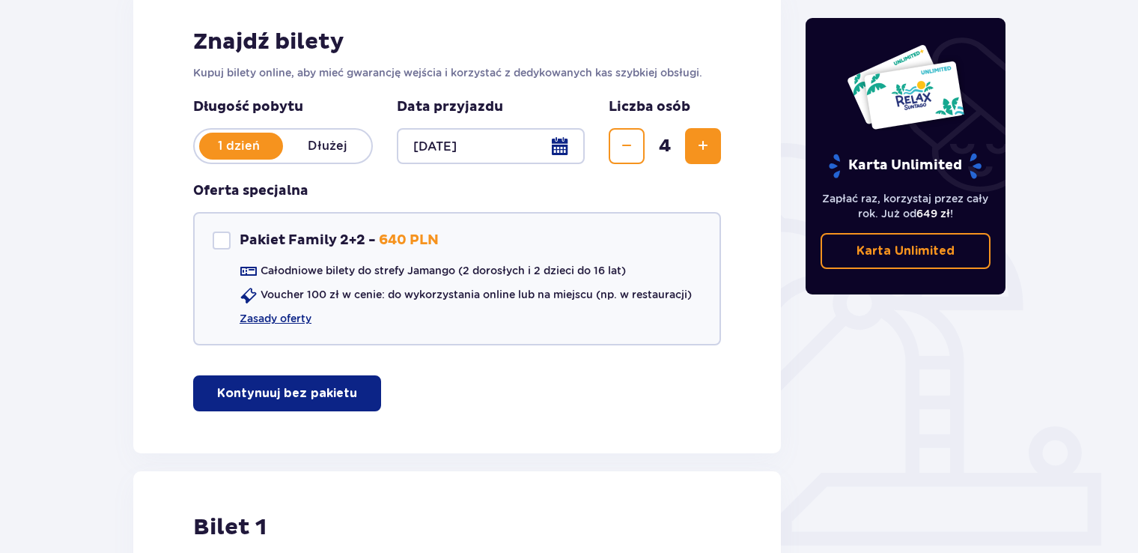
click at [563, 139] on div at bounding box center [491, 146] width 188 height 36
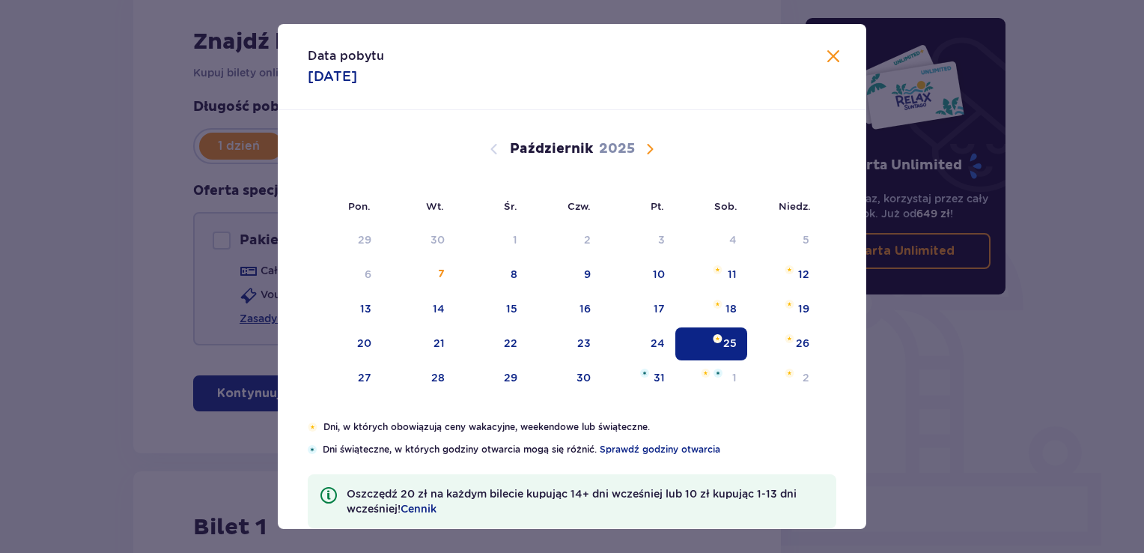
drag, startPoint x: 645, startPoint y: 154, endPoint x: 650, endPoint y: 140, distance: 15.2
click at [647, 154] on span "Następny miesiąc" at bounding box center [650, 149] width 18 height 18
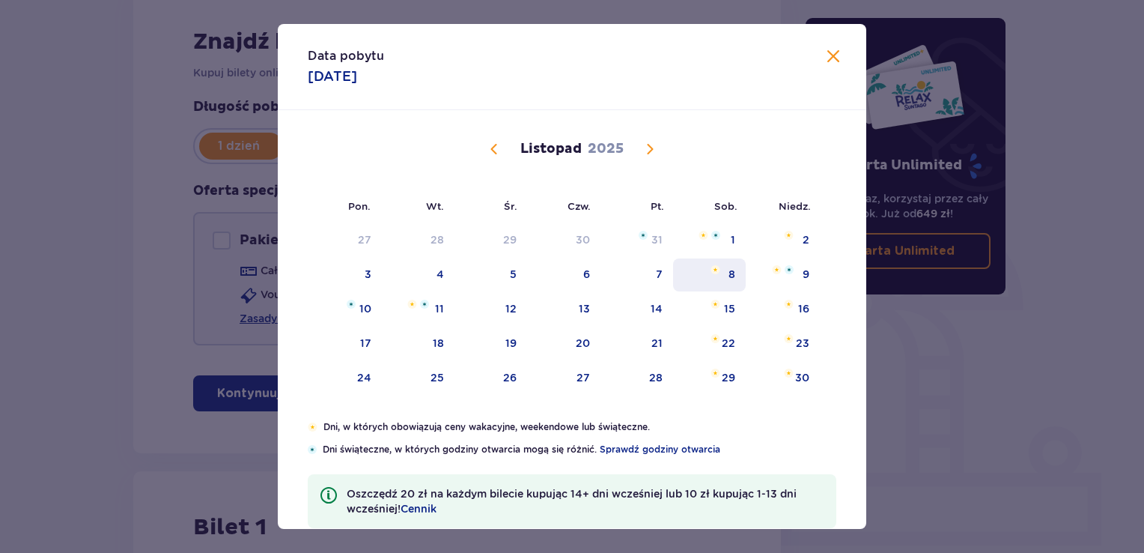
click at [725, 273] on div "8" at bounding box center [709, 274] width 73 height 33
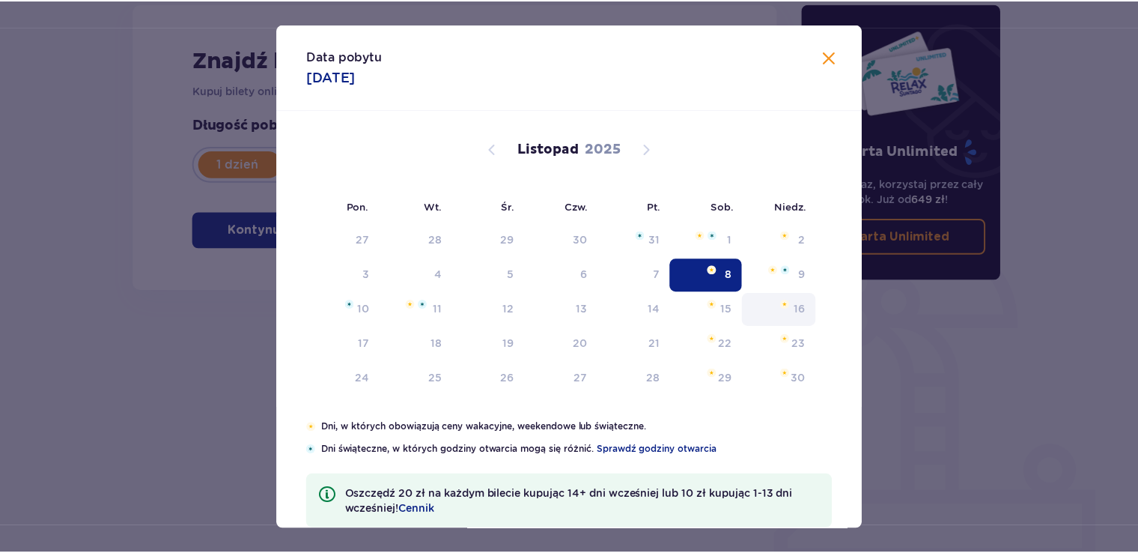
scroll to position [210, 0]
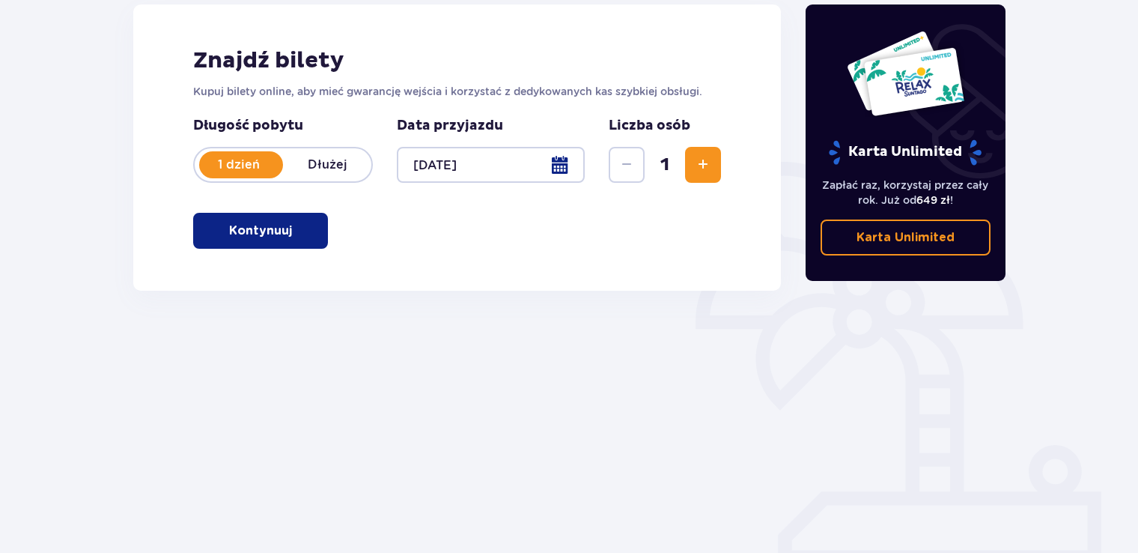
click at [700, 160] on span "Zwiększ" at bounding box center [703, 165] width 18 height 18
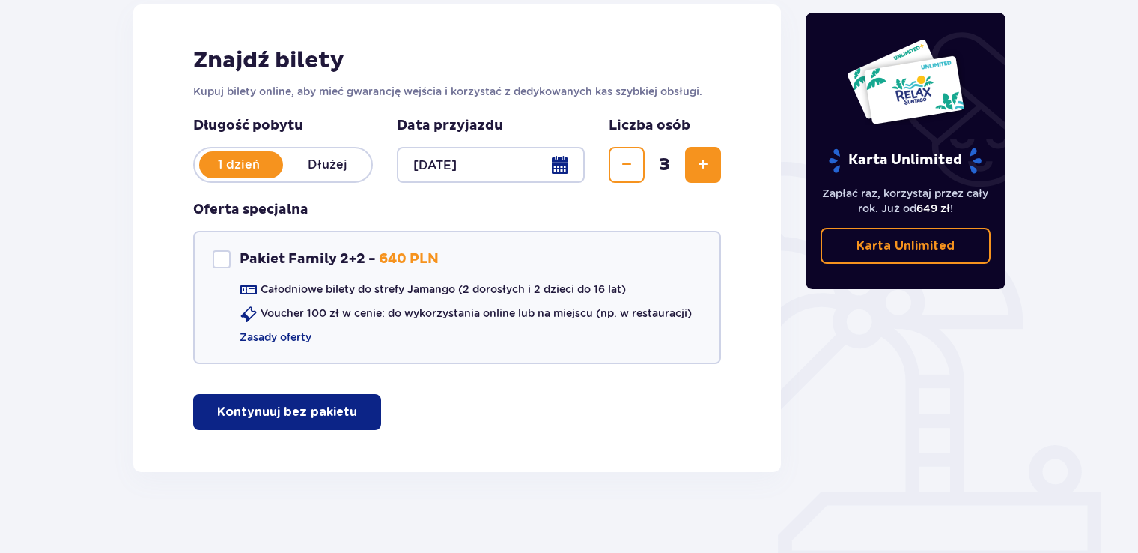
click at [701, 160] on span "Zwiększ" at bounding box center [703, 165] width 18 height 18
drag, startPoint x: 310, startPoint y: 411, endPoint x: 345, endPoint y: 397, distance: 38.0
click at [309, 412] on p "Kontynuuj bez pakietu" at bounding box center [287, 412] width 140 height 16
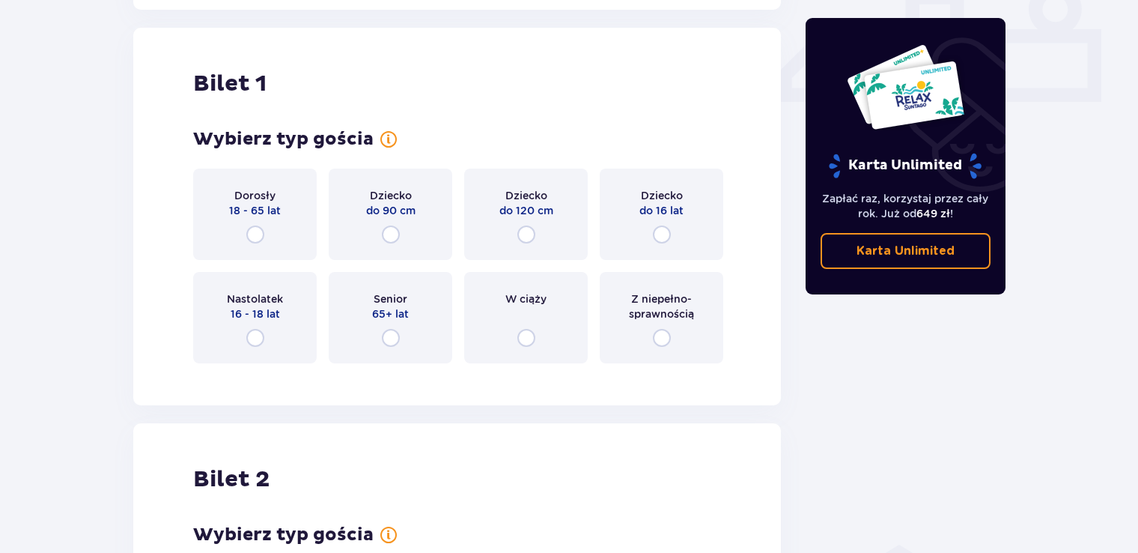
scroll to position [681, 0]
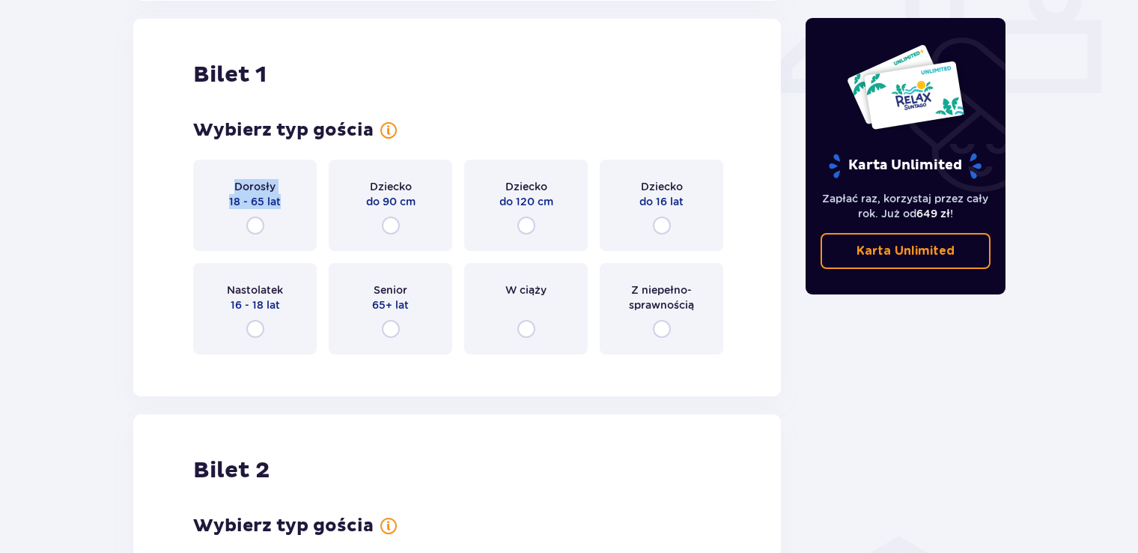
click at [282, 225] on div "Dorosły 18 - 65 lat" at bounding box center [255, 204] width 124 height 91
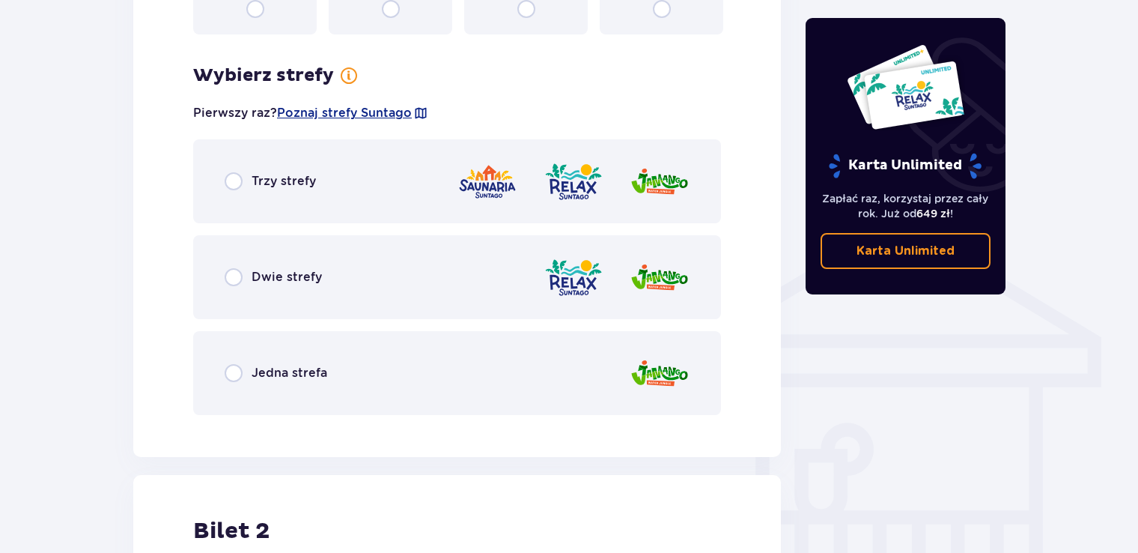
scroll to position [1046, 0]
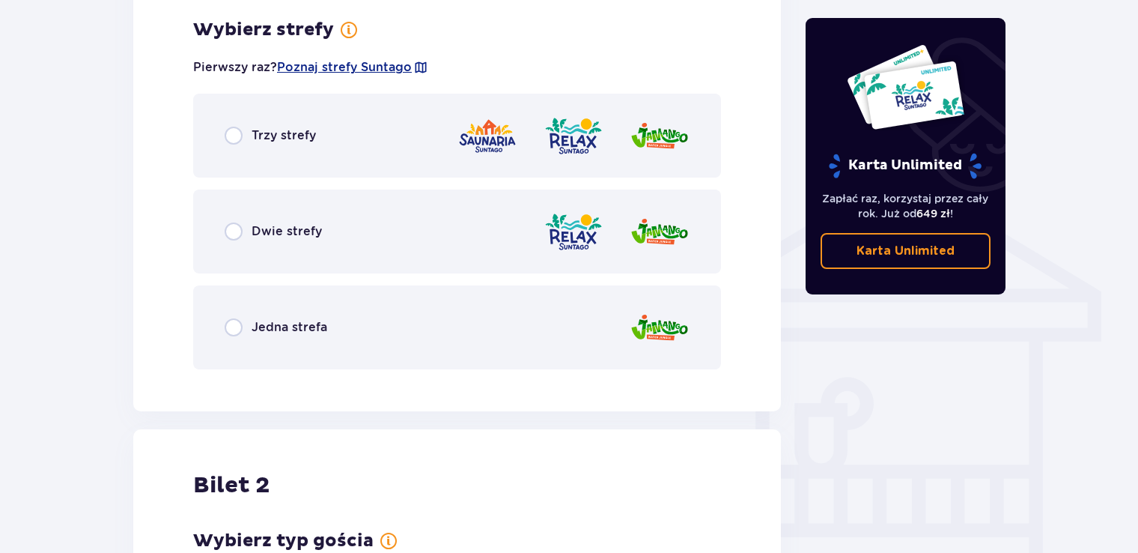
click at [234, 336] on div "Jedna strefa" at bounding box center [457, 327] width 528 height 84
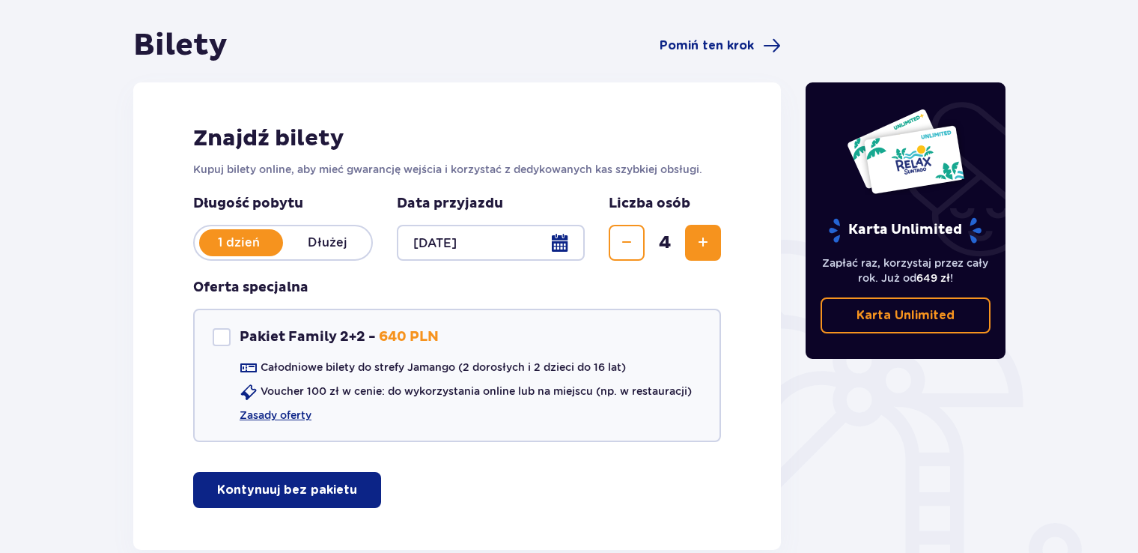
scroll to position [150, 0]
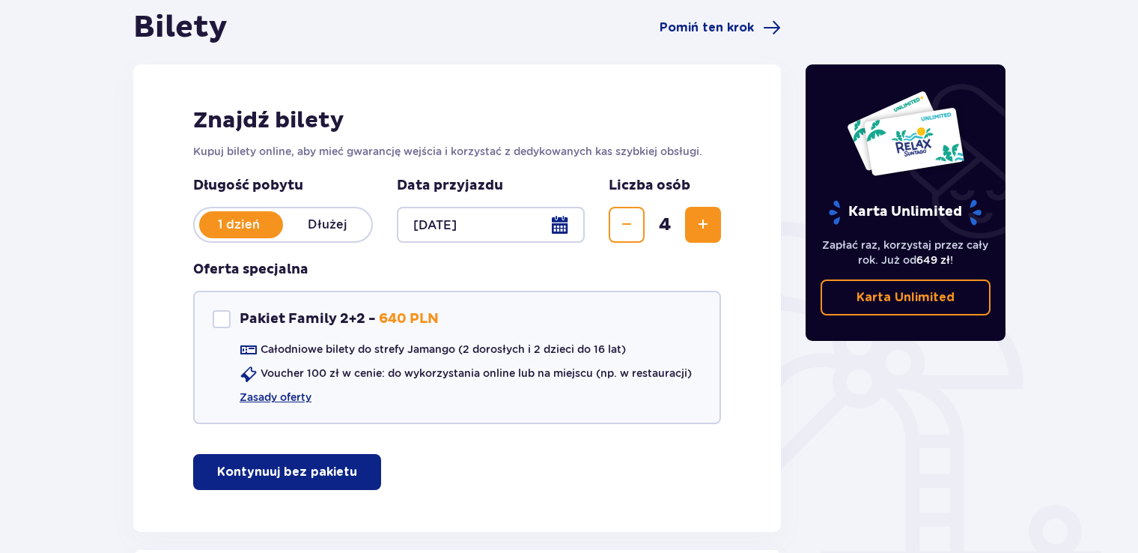
click at [552, 222] on div at bounding box center [491, 225] width 188 height 36
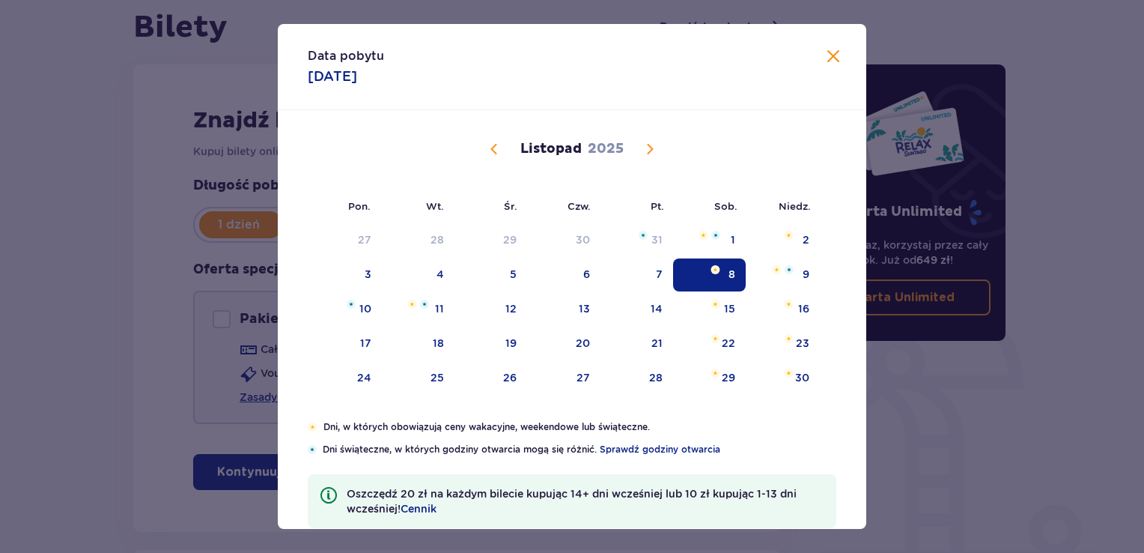
drag, startPoint x: 489, startPoint y: 148, endPoint x: 532, endPoint y: 175, distance: 50.5
click at [489, 148] on span "Poprzedni miesiąc" at bounding box center [494, 149] width 18 height 18
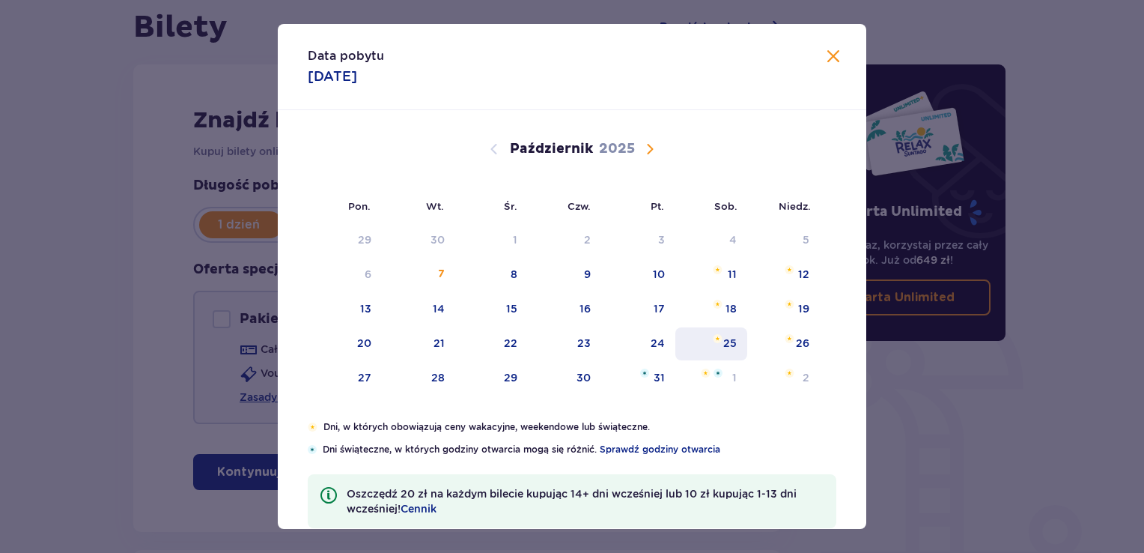
drag, startPoint x: 727, startPoint y: 341, endPoint x: 748, endPoint y: 369, distance: 35.3
click at [728, 341] on div "25" at bounding box center [729, 342] width 13 height 15
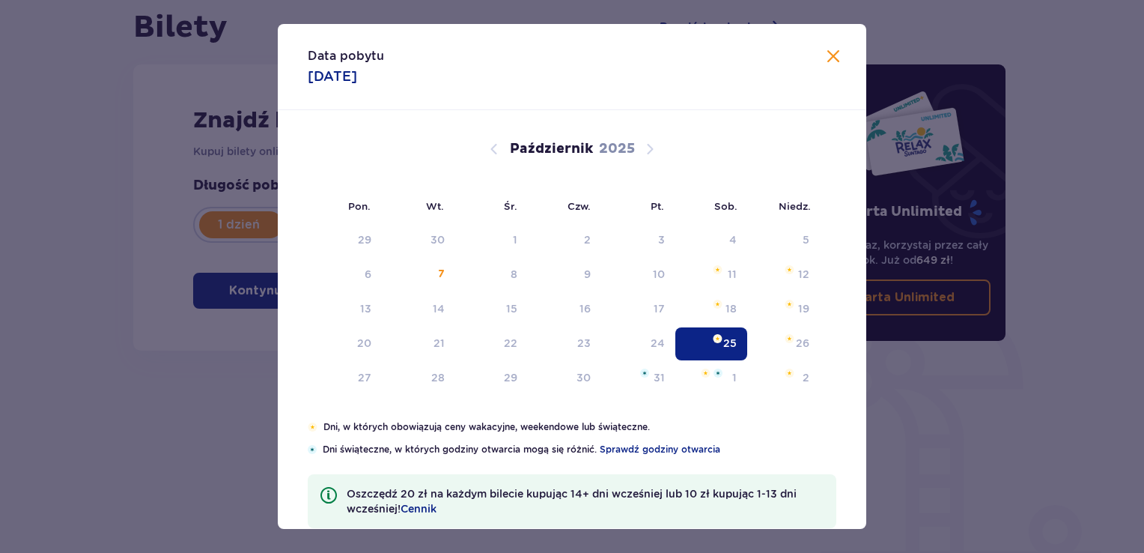
type input "25.10.25"
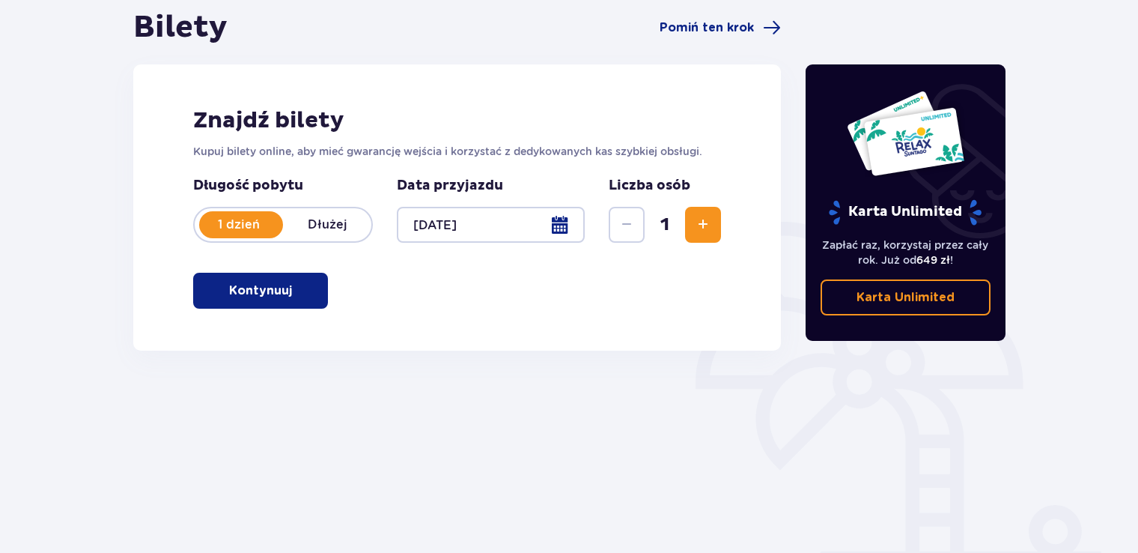
click at [701, 217] on span "Zwiększ" at bounding box center [703, 225] width 18 height 18
click at [701, 218] on span "Zwiększ" at bounding box center [703, 225] width 18 height 18
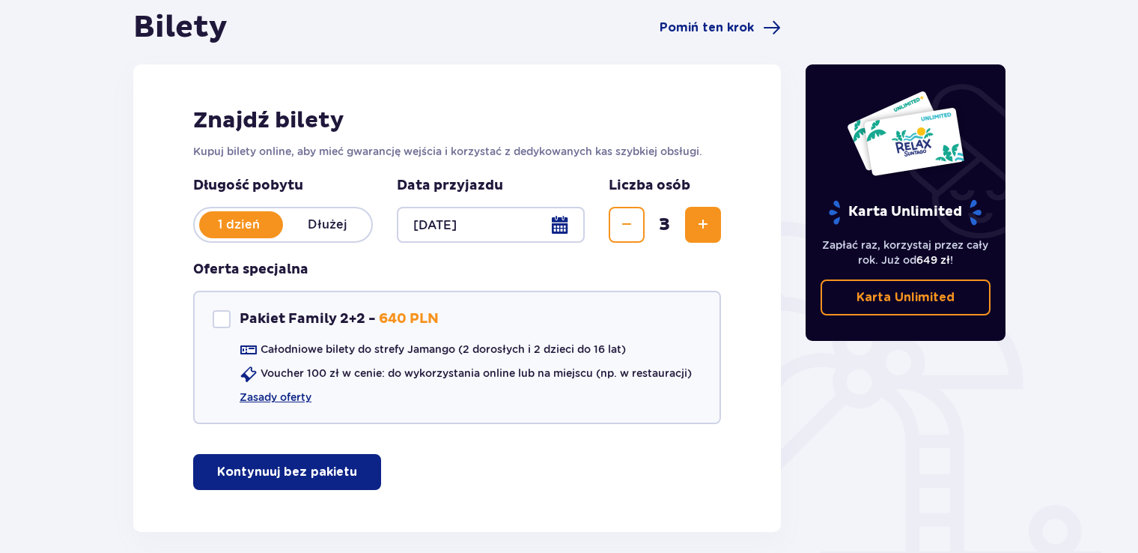
drag, startPoint x: 262, startPoint y: 467, endPoint x: 270, endPoint y: 474, distance: 10.6
click at [264, 469] on p "Kontynuuj bez pakietu" at bounding box center [287, 472] width 140 height 16
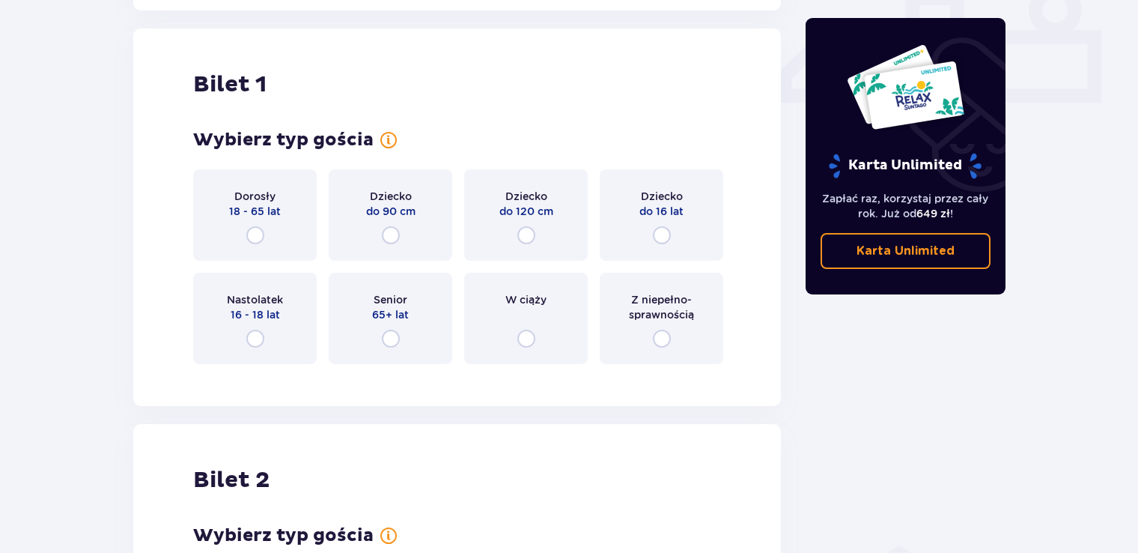
scroll to position [681, 0]
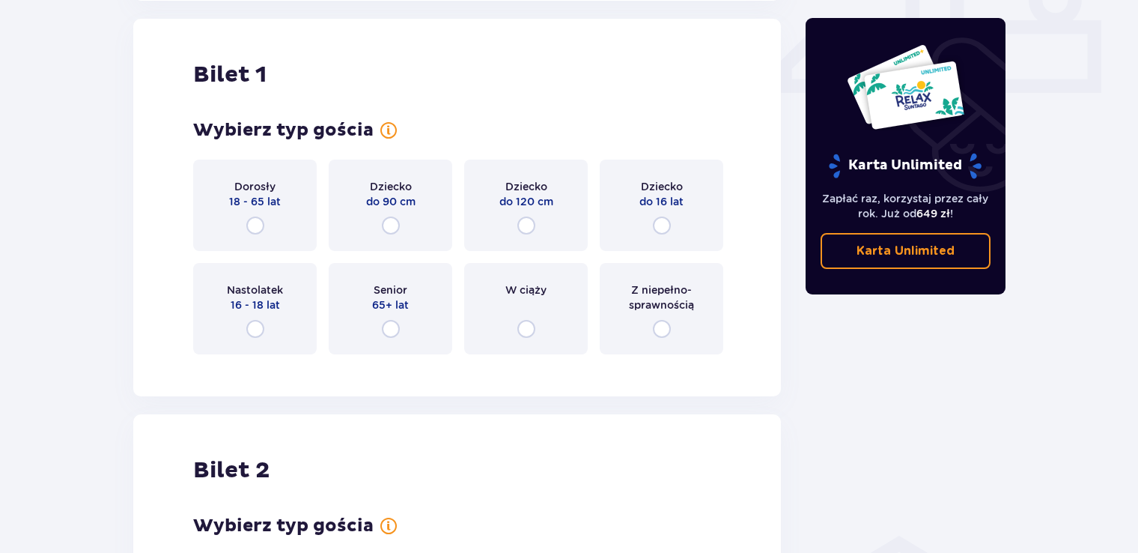
drag, startPoint x: 247, startPoint y: 217, endPoint x: 264, endPoint y: 227, distance: 19.1
click at [248, 217] on input "radio" at bounding box center [255, 225] width 18 height 18
radio input "true"
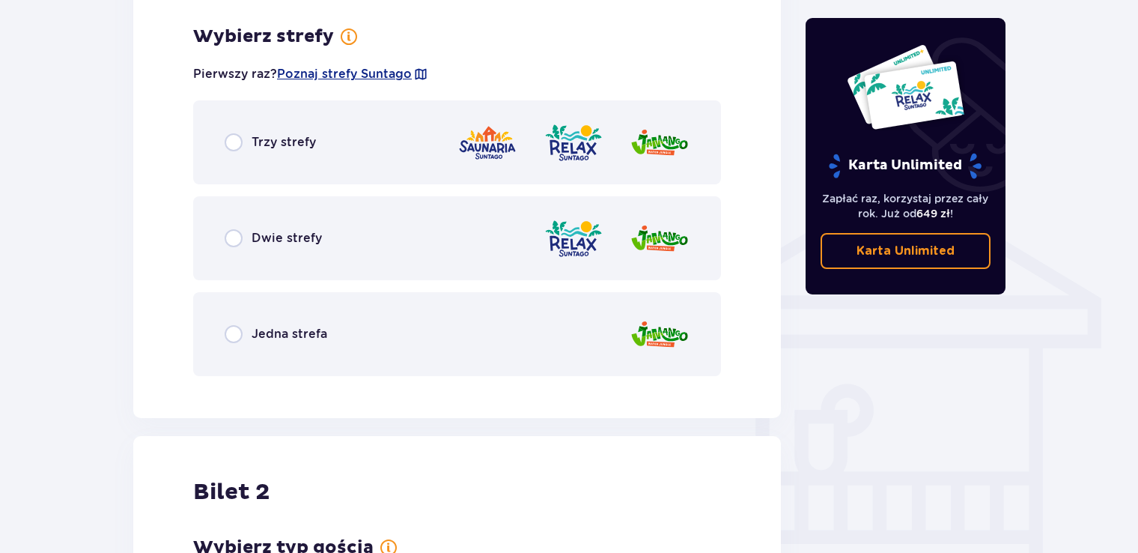
scroll to position [1046, 0]
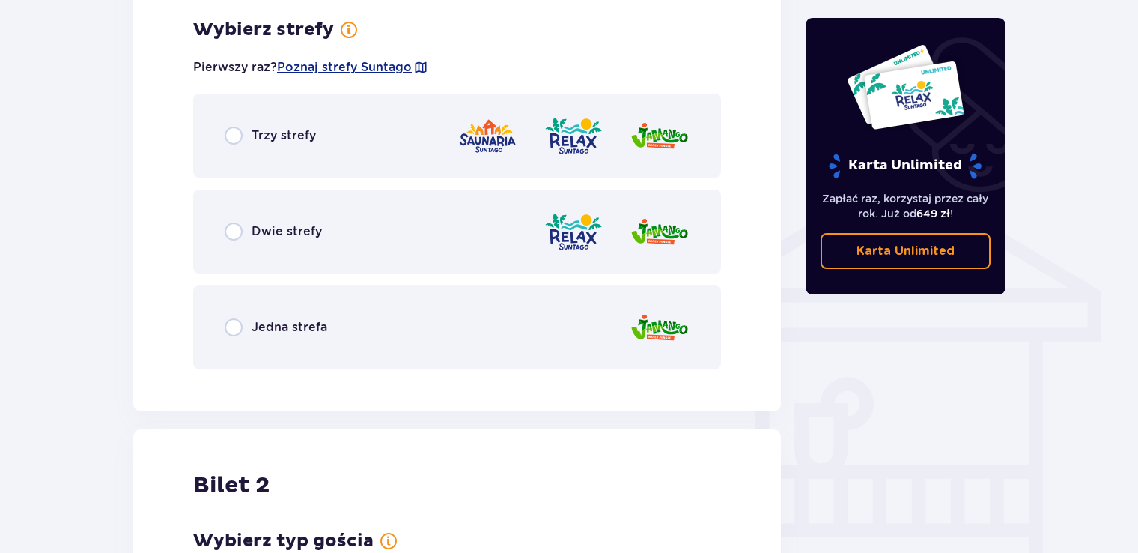
click at [240, 336] on div "Jedna strefa" at bounding box center [457, 327] width 528 height 84
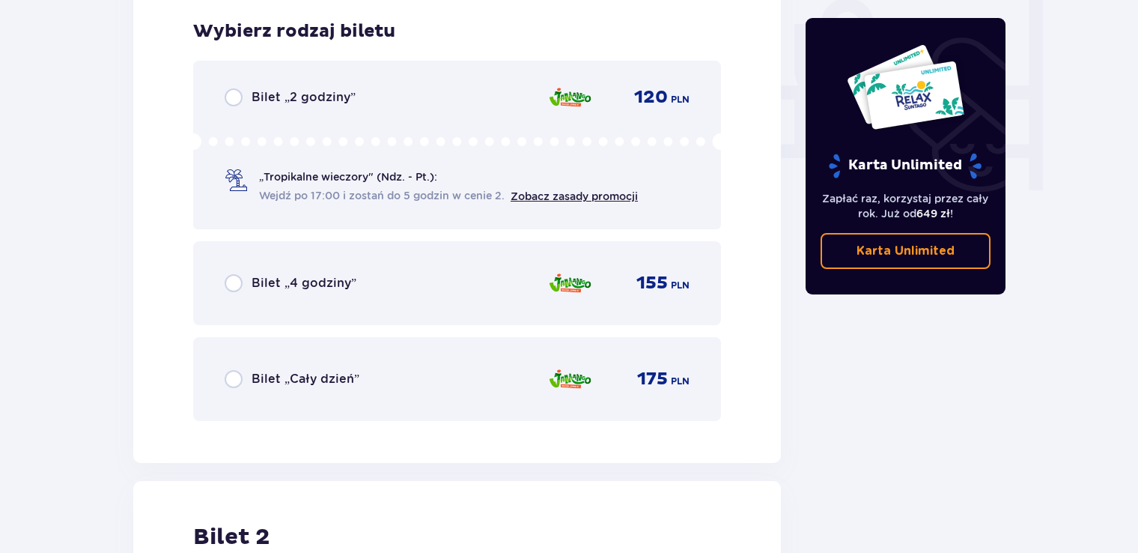
scroll to position [1427, 0]
click at [237, 379] on input "radio" at bounding box center [234, 377] width 18 height 18
radio input "true"
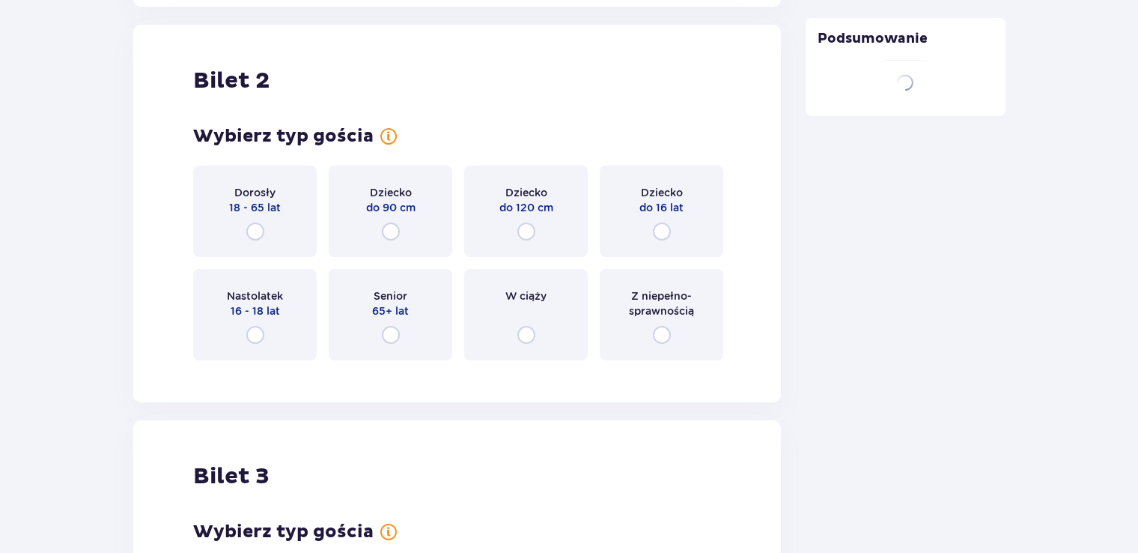
scroll to position [1886, 0]
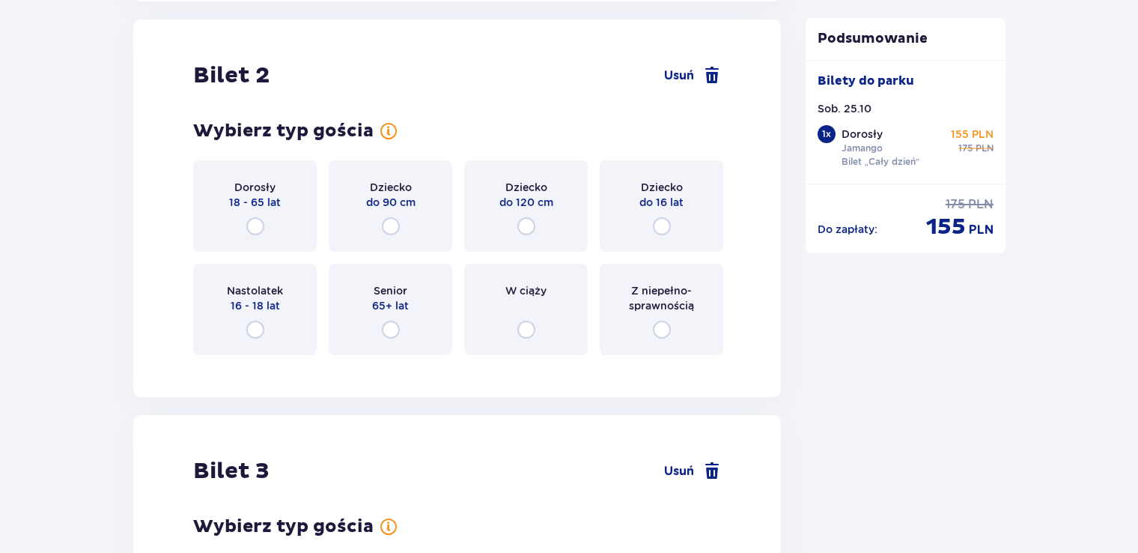
click at [660, 223] on input "radio" at bounding box center [662, 226] width 18 height 18
radio input "true"
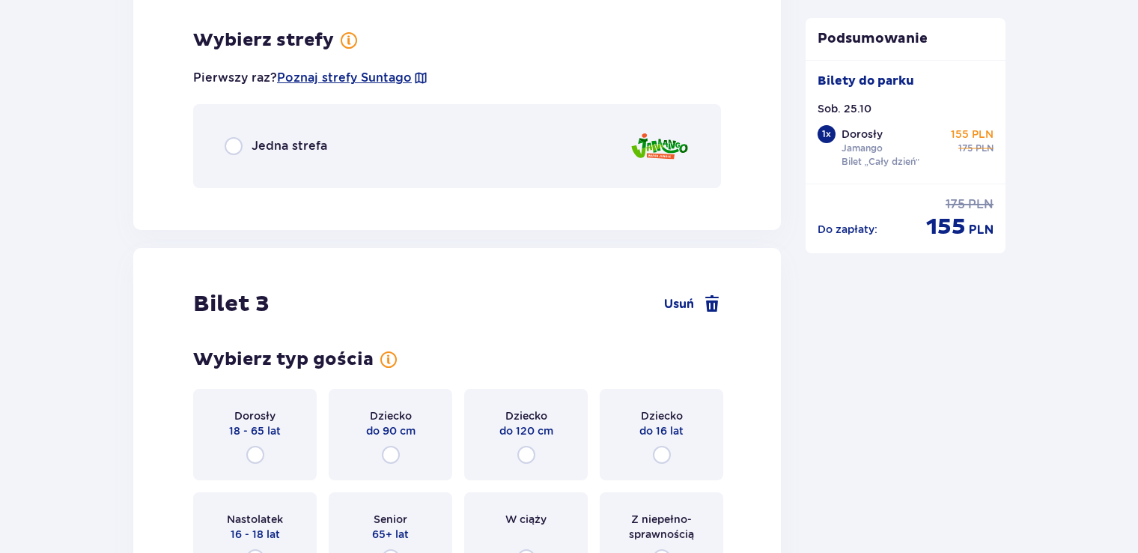
scroll to position [2252, 0]
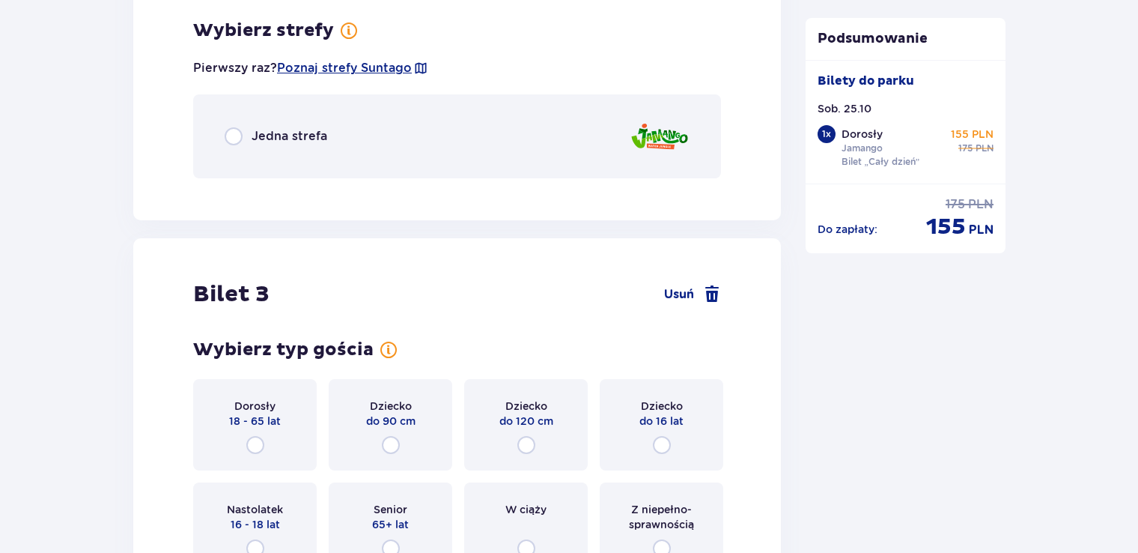
click at [229, 129] on input "radio" at bounding box center [234, 136] width 18 height 18
radio input "true"
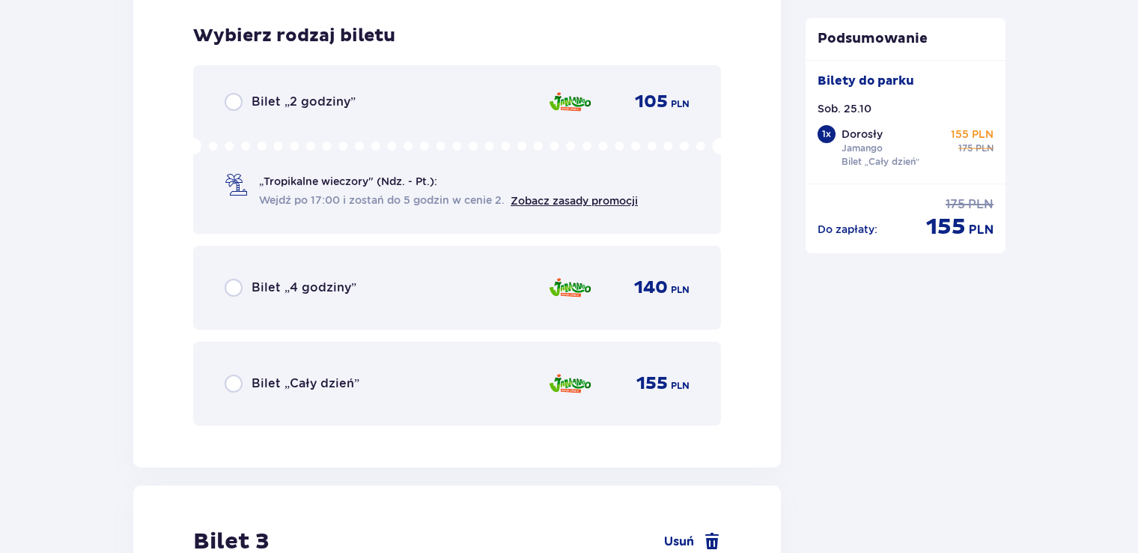
scroll to position [2440, 0]
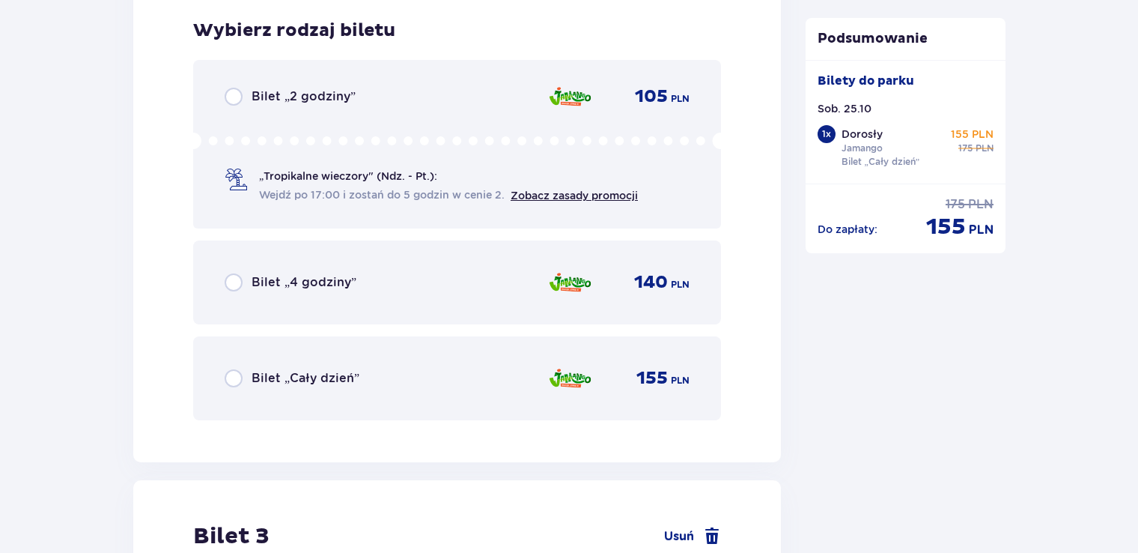
click at [233, 374] on input "radio" at bounding box center [234, 378] width 18 height 18
radio input "true"
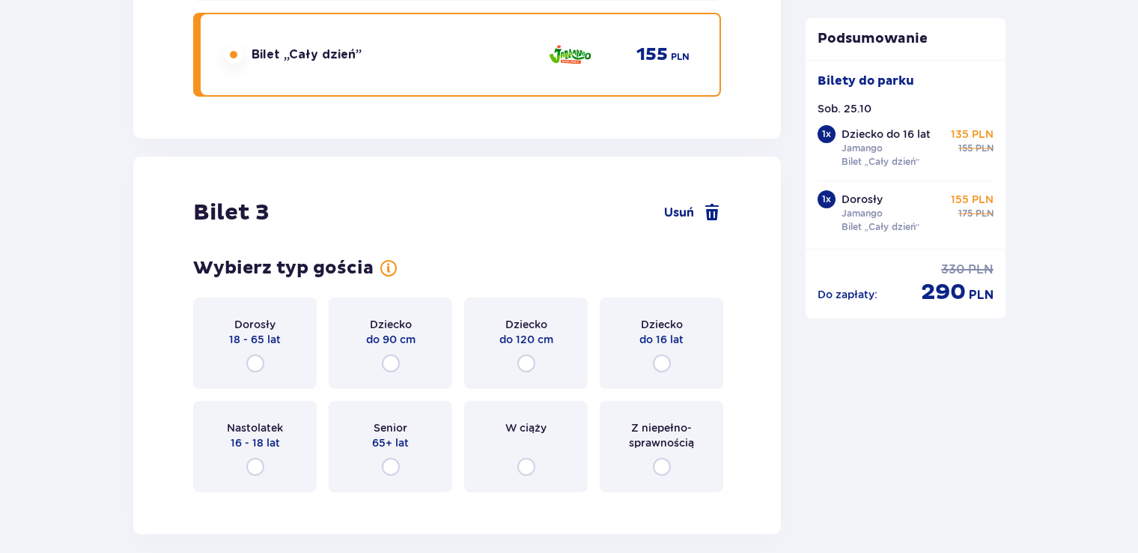
scroll to position [2900, 0]
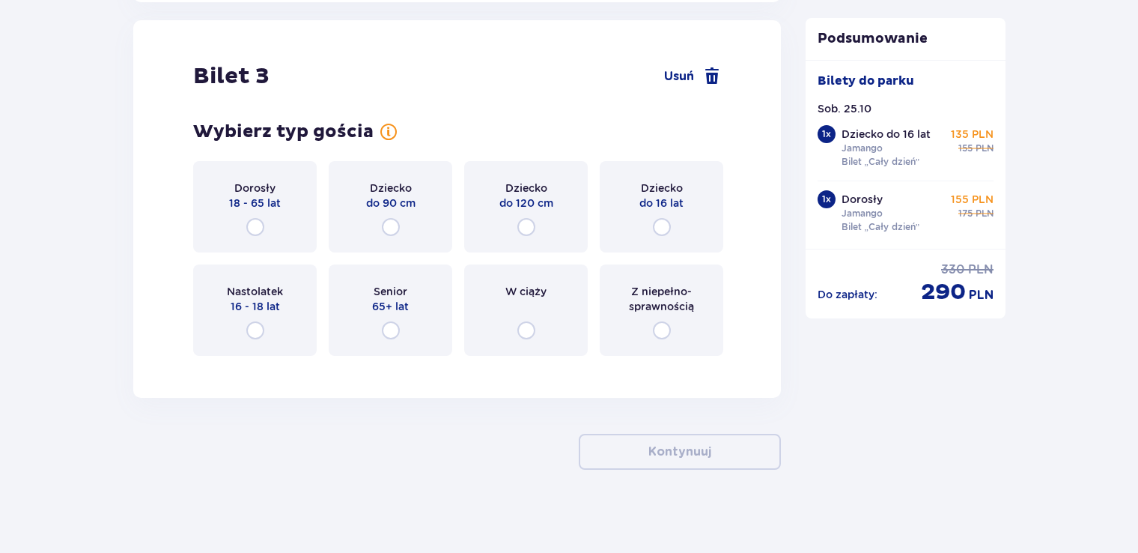
click at [668, 229] on input "radio" at bounding box center [662, 227] width 18 height 18
radio input "true"
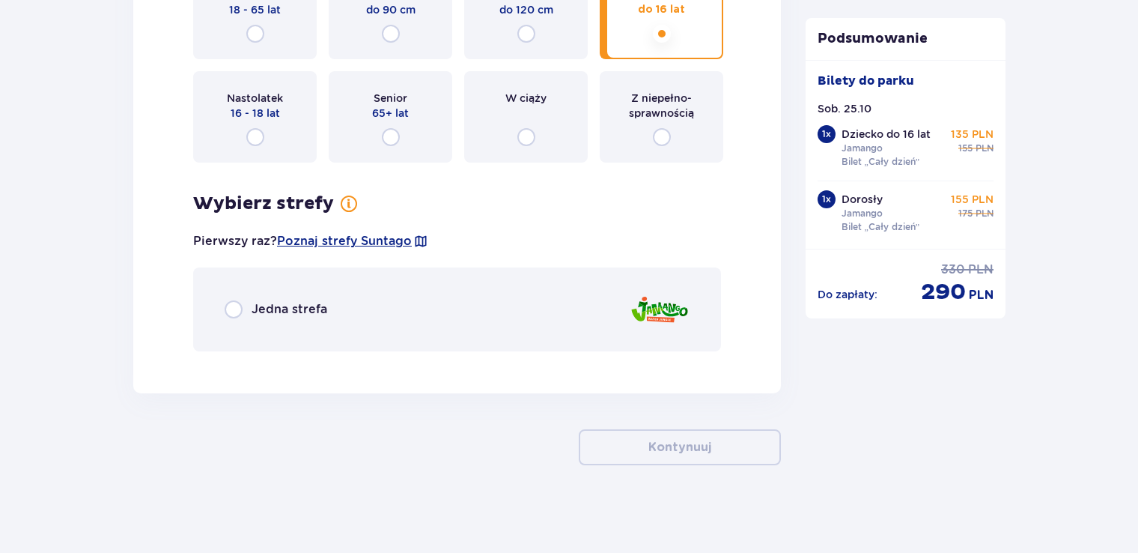
click at [231, 310] on input "radio" at bounding box center [234, 309] width 18 height 18
radio input "true"
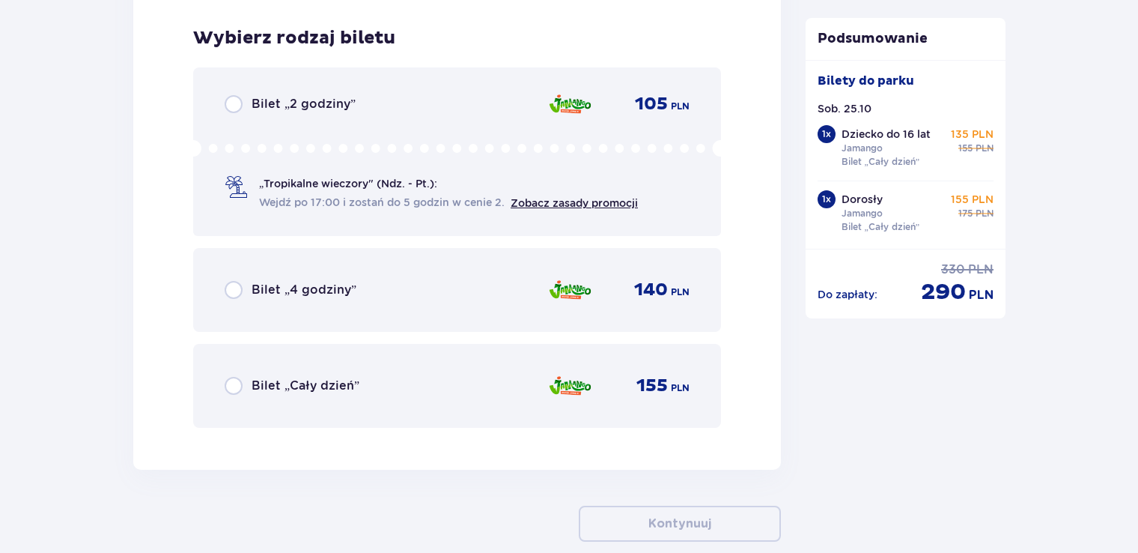
scroll to position [3454, 0]
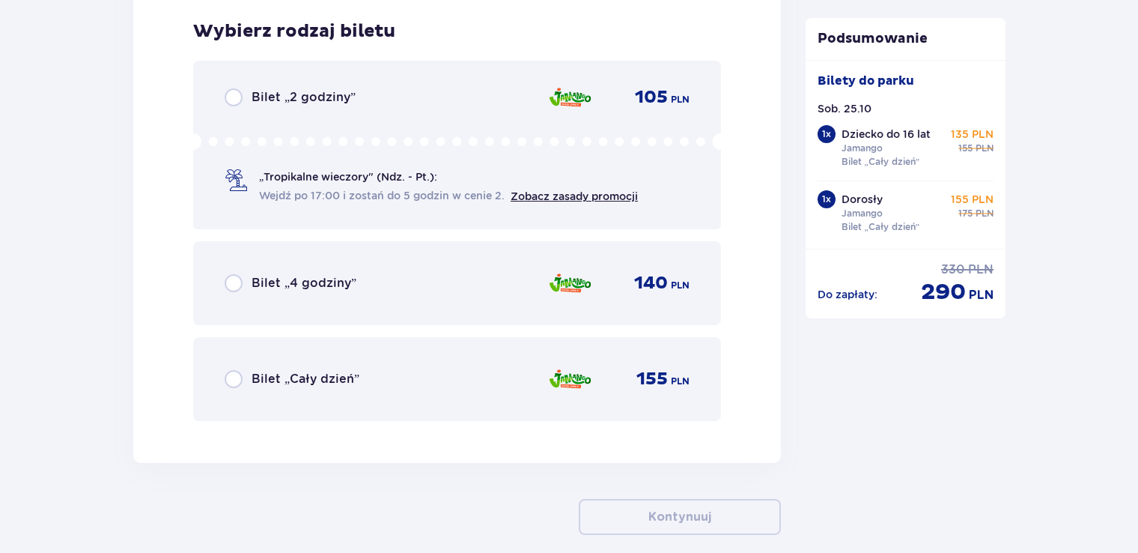
click at [243, 378] on div "Bilet „Cały dzień”" at bounding box center [292, 379] width 135 height 18
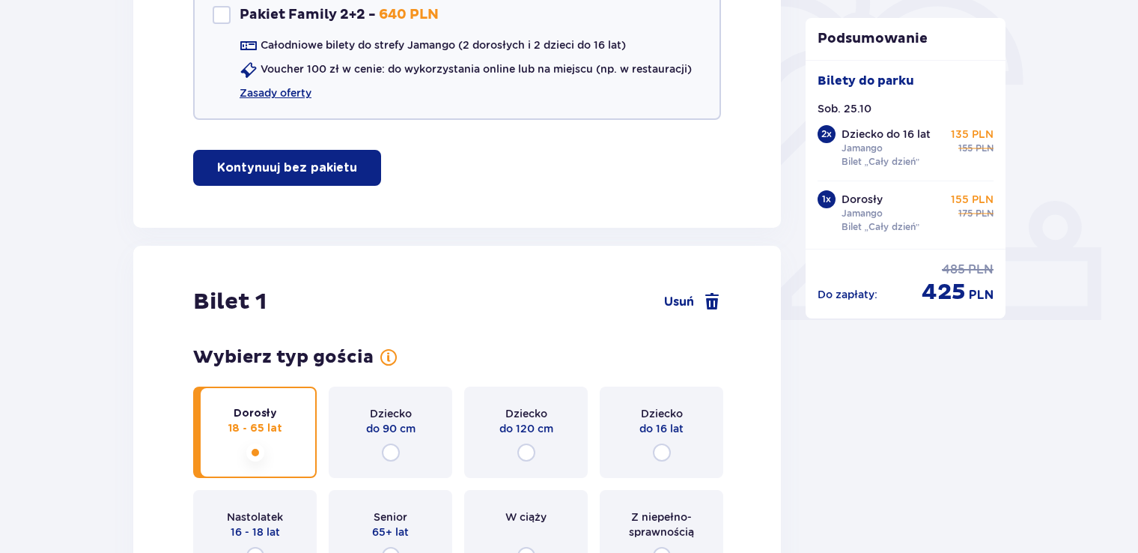
scroll to position [306, 0]
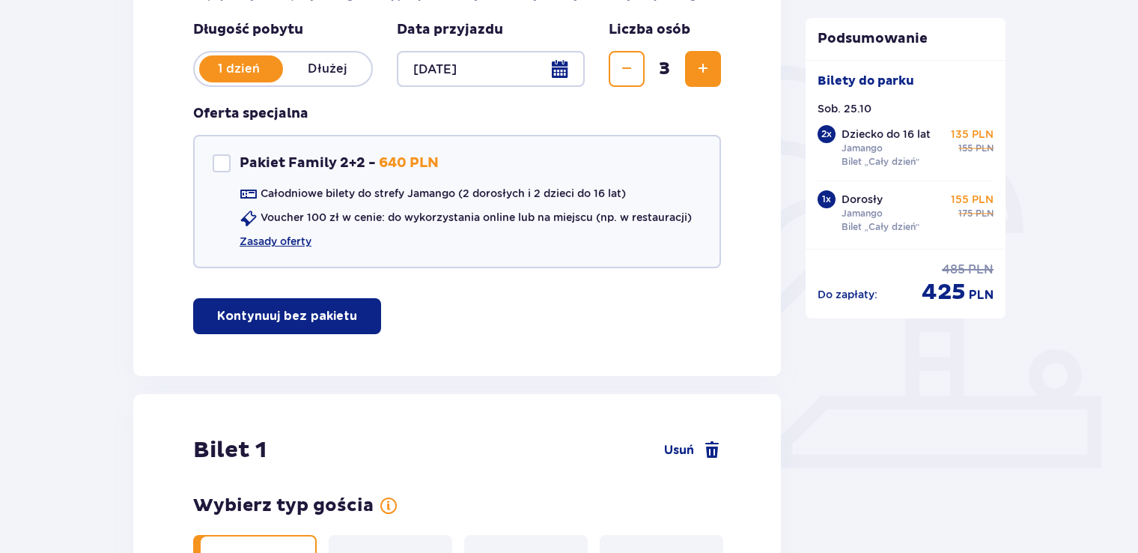
click at [704, 81] on button "Zwiększ" at bounding box center [703, 69] width 36 height 36
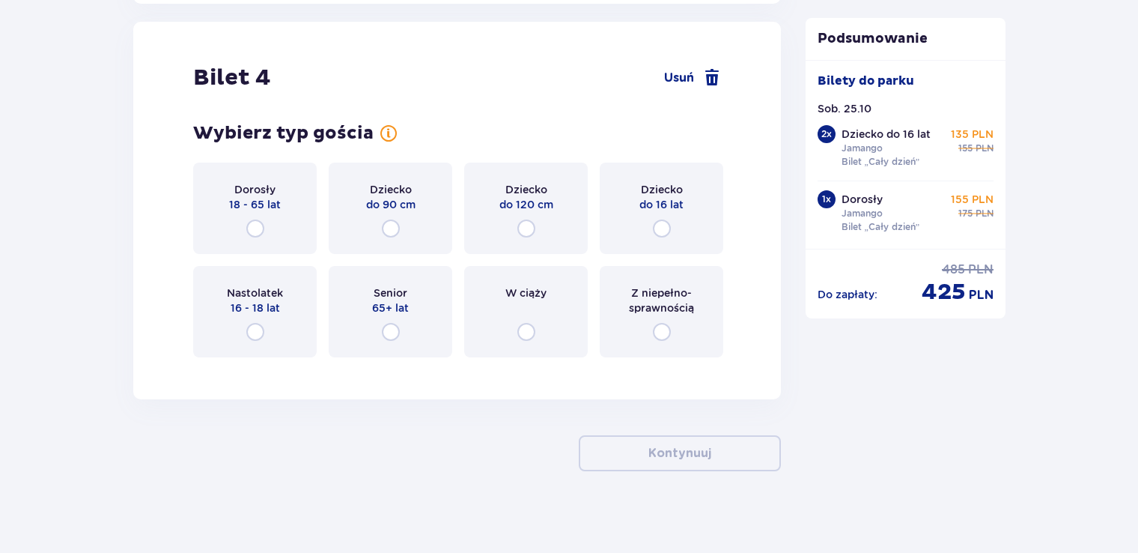
scroll to position [3915, 0]
click at [667, 223] on input "radio" at bounding box center [662, 227] width 18 height 18
radio input "true"
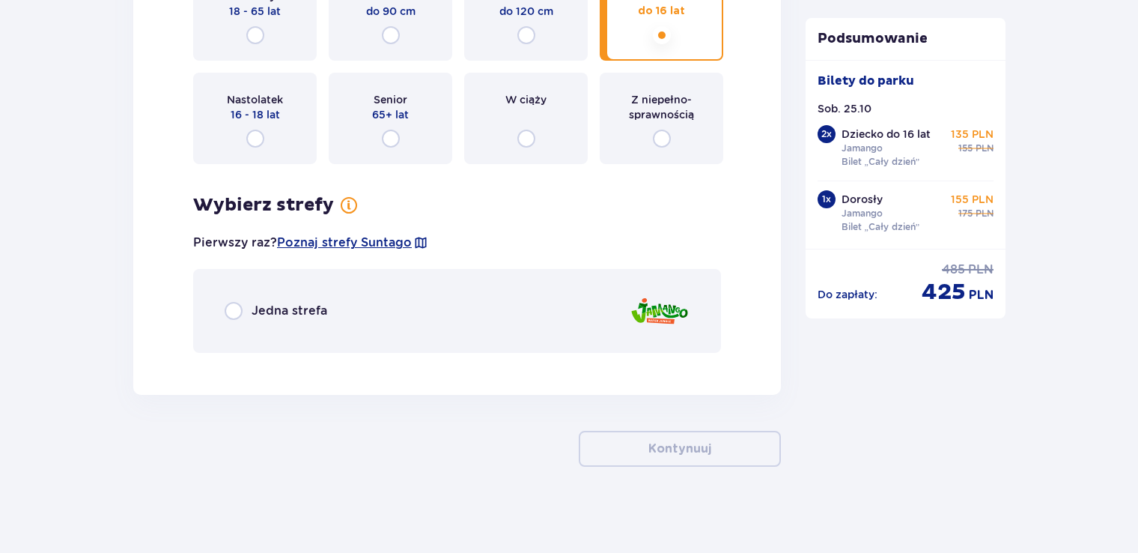
scroll to position [4107, 0]
drag, startPoint x: 229, startPoint y: 303, endPoint x: 247, endPoint y: 310, distance: 19.5
click at [231, 304] on input "radio" at bounding box center [234, 310] width 18 height 18
radio input "true"
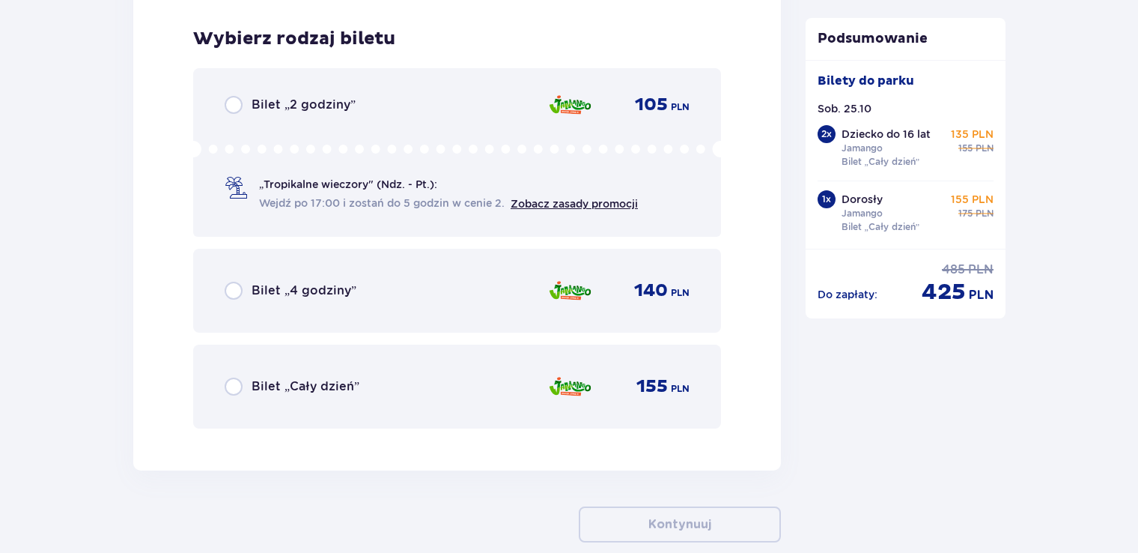
scroll to position [4469, 0]
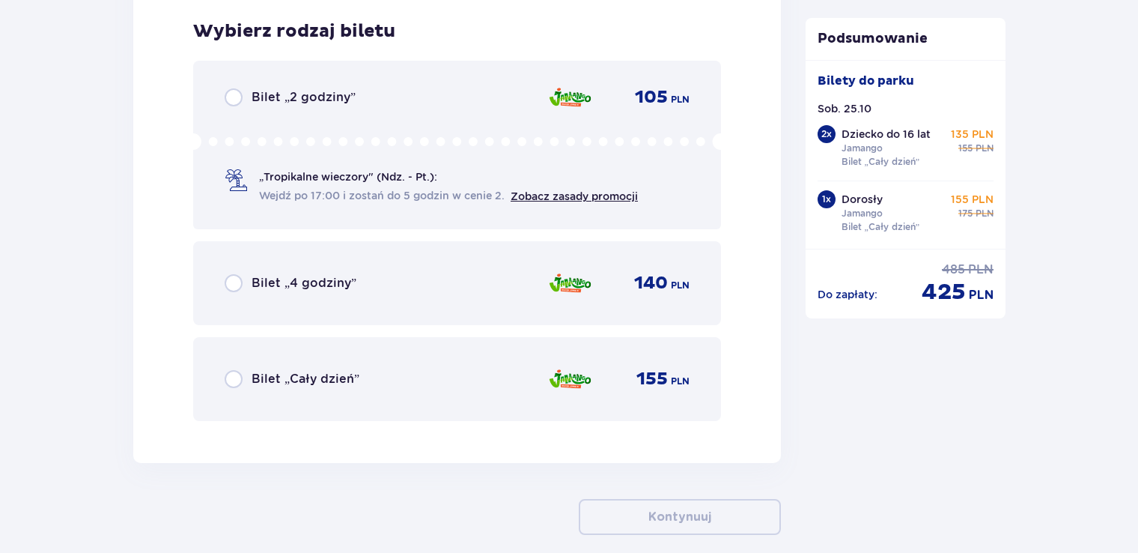
drag, startPoint x: 234, startPoint y: 379, endPoint x: 243, endPoint y: 377, distance: 9.8
click at [238, 379] on input "radio" at bounding box center [234, 379] width 18 height 18
radio input "true"
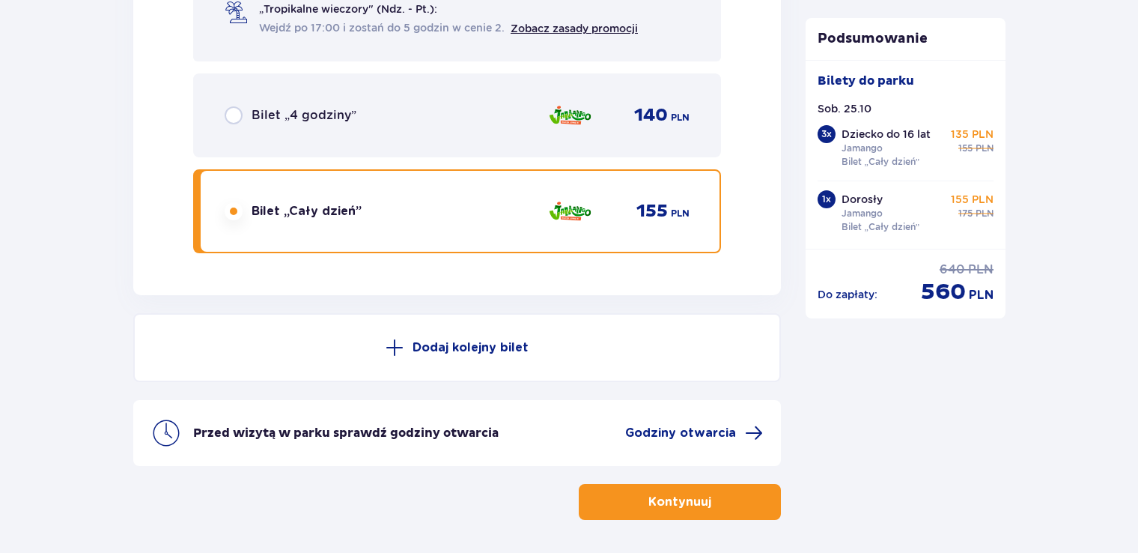
scroll to position [4390, 0]
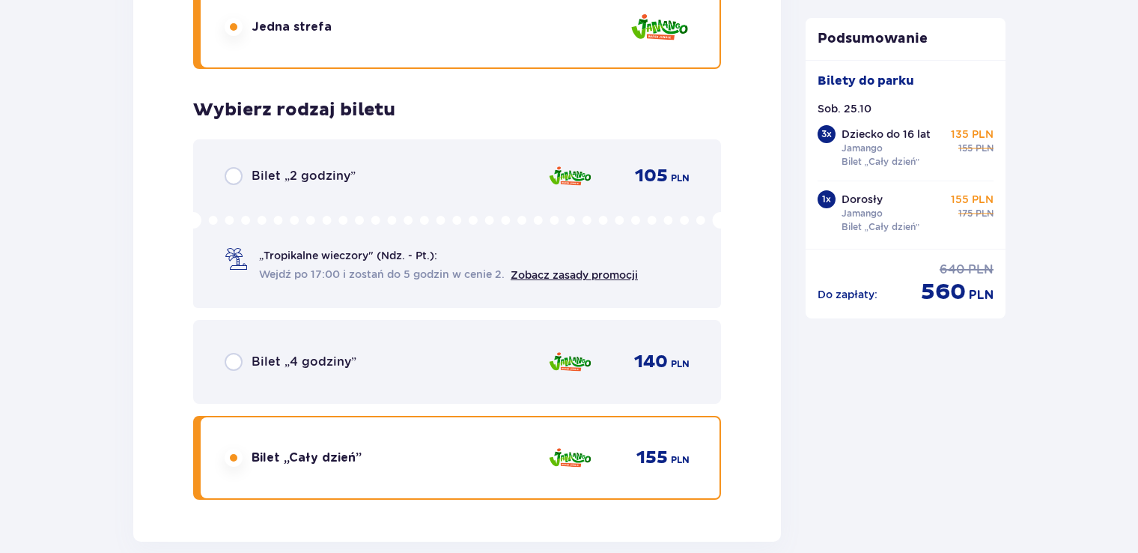
click at [234, 367] on input "radio" at bounding box center [234, 362] width 18 height 18
radio input "true"
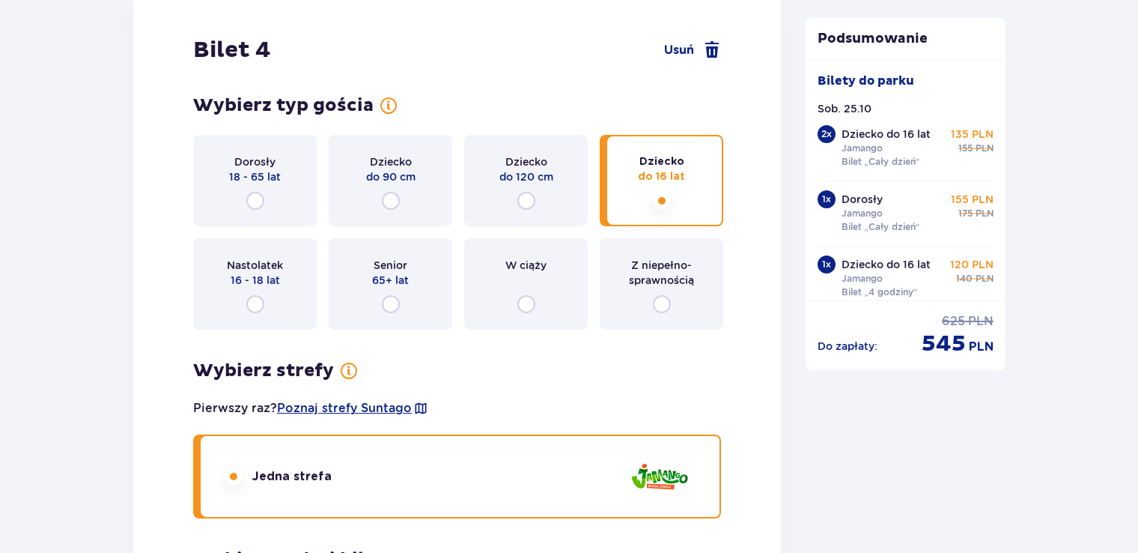
scroll to position [3716, 0]
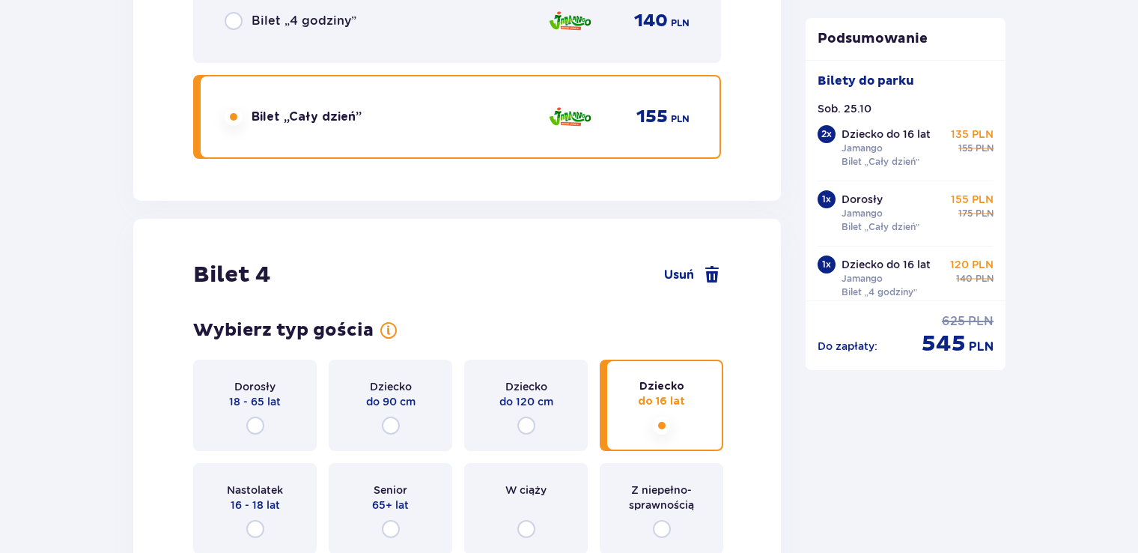
drag, startPoint x: 225, startPoint y: 17, endPoint x: 240, endPoint y: 25, distance: 16.1
click at [228, 17] on input "radio" at bounding box center [234, 21] width 18 height 18
radio input "true"
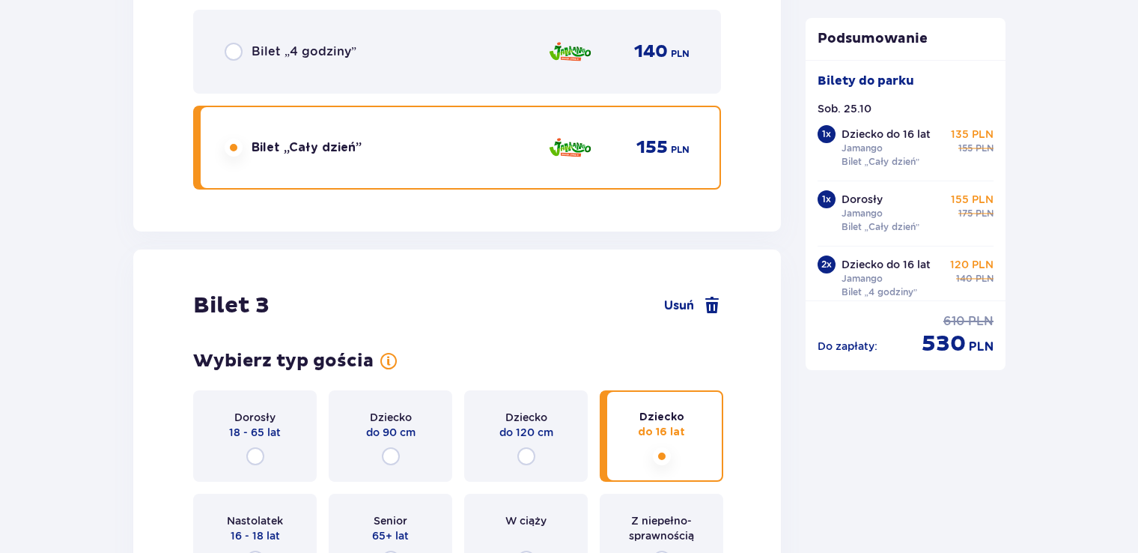
scroll to position [2518, 0]
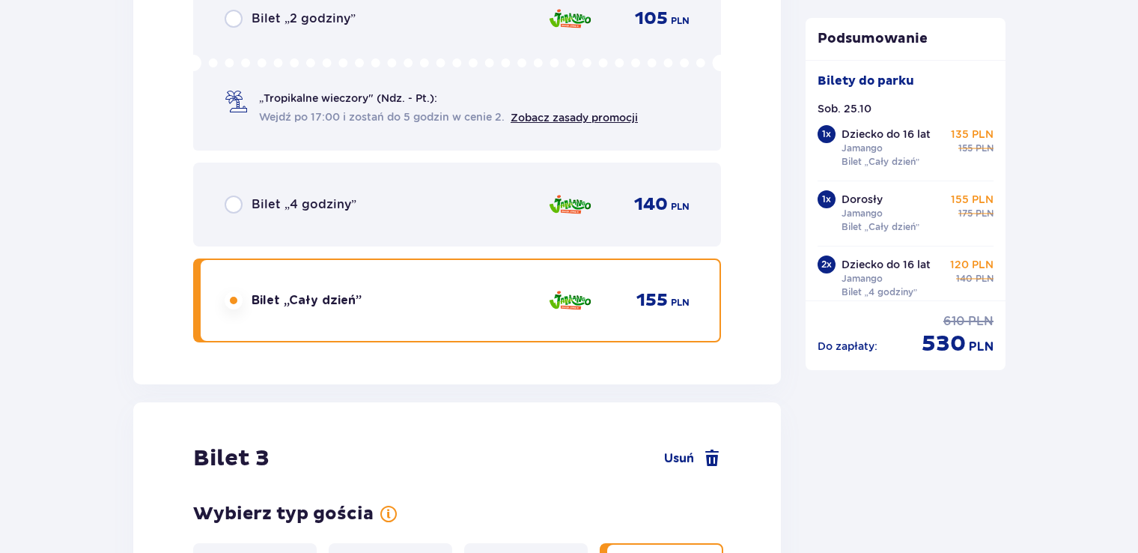
click at [233, 200] on input "radio" at bounding box center [234, 204] width 18 height 18
radio input "true"
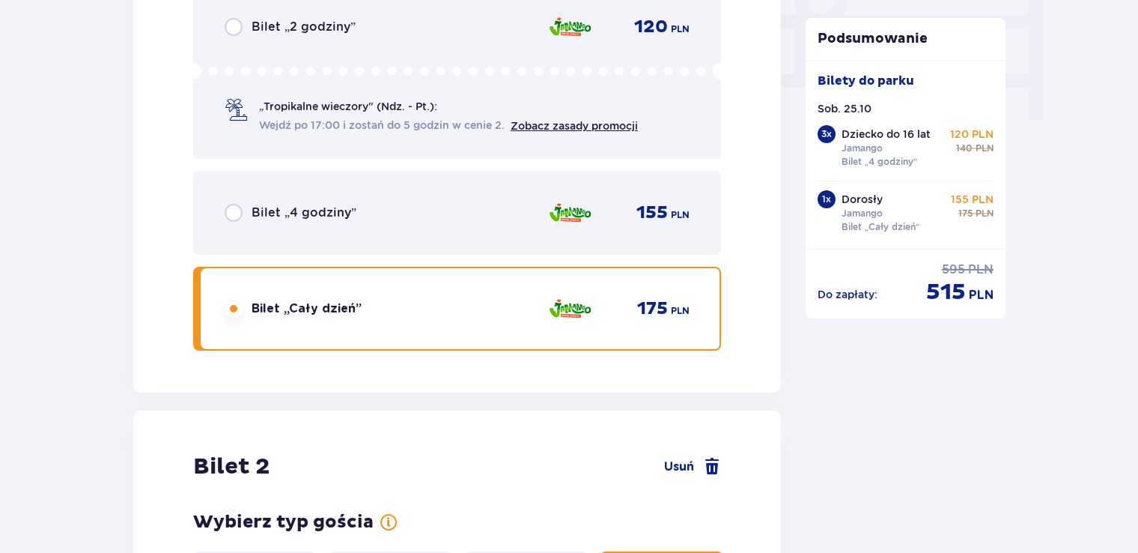
scroll to position [1266, 0]
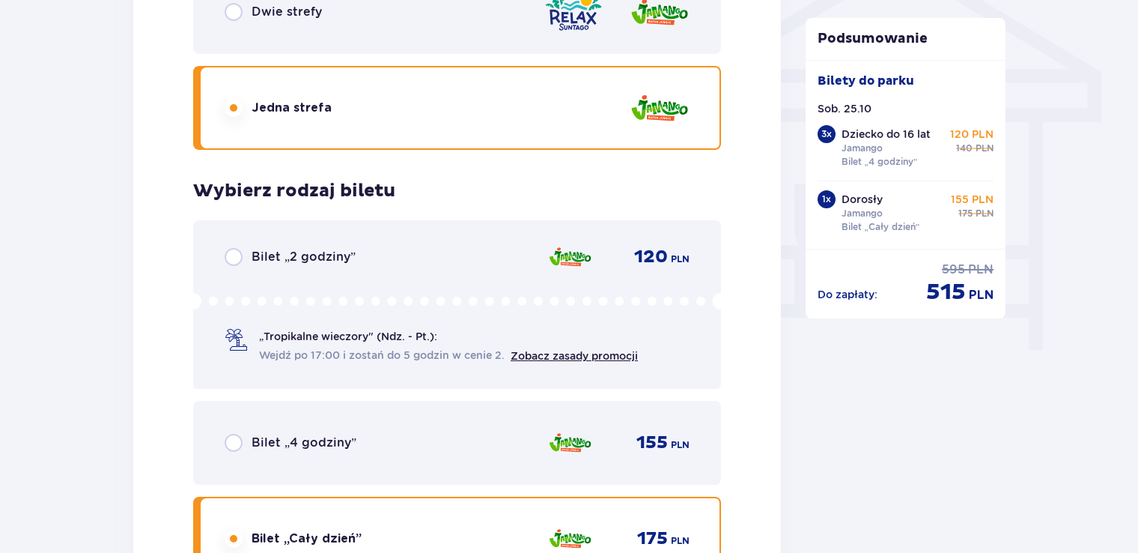
click at [237, 439] on input "radio" at bounding box center [234, 443] width 18 height 18
radio input "true"
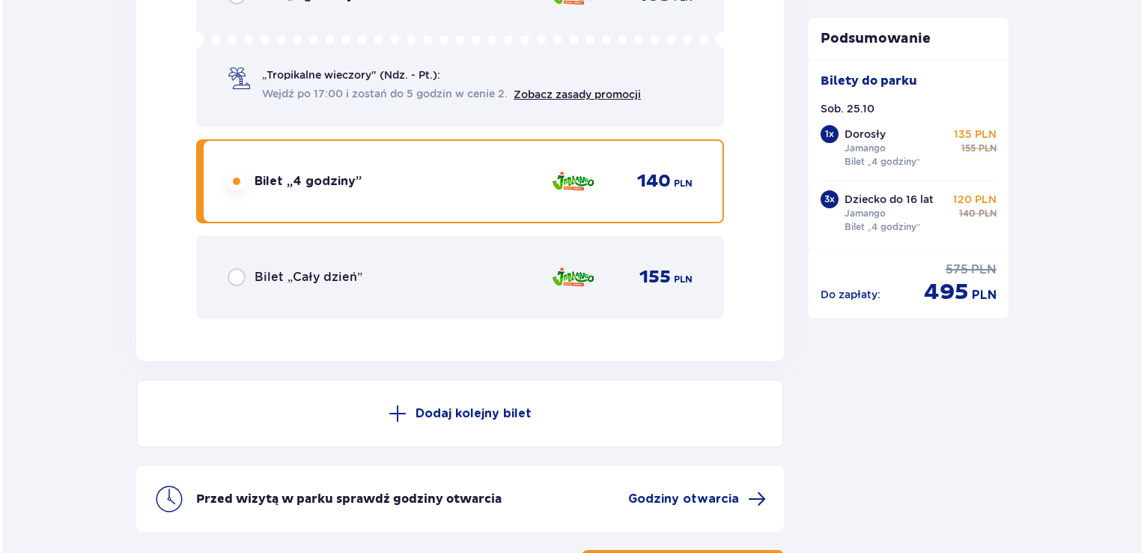
scroll to position [4690, 0]
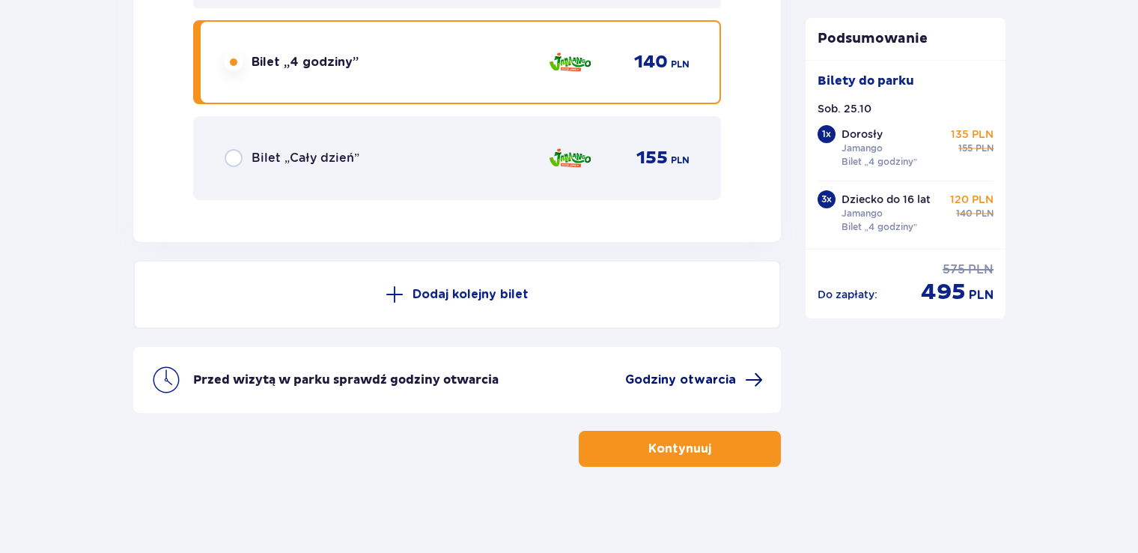
click at [730, 375] on span "Godziny otwarcia" at bounding box center [680, 379] width 111 height 16
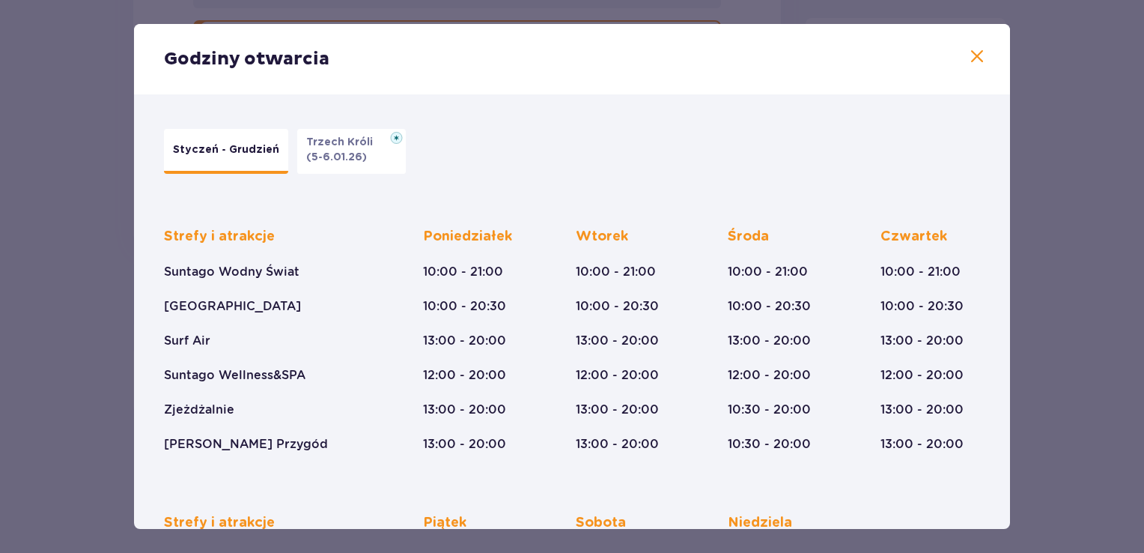
click at [338, 160] on p "(5-6.01.26)" at bounding box center [336, 157] width 61 height 15
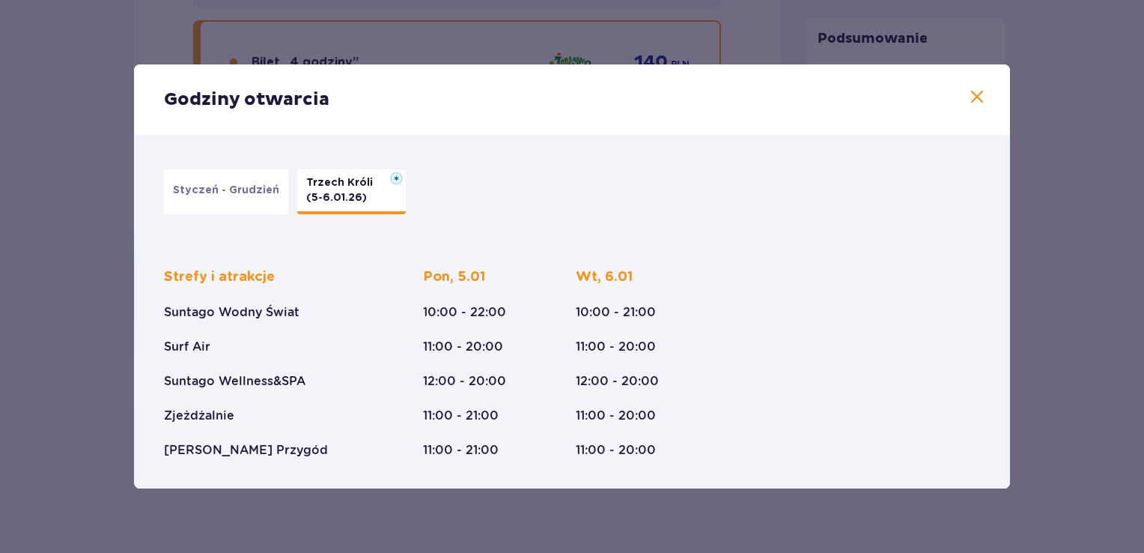
drag, startPoint x: 219, startPoint y: 199, endPoint x: 651, endPoint y: 112, distance: 441.6
click at [227, 196] on button "Styczeń - Grudzień" at bounding box center [226, 191] width 124 height 45
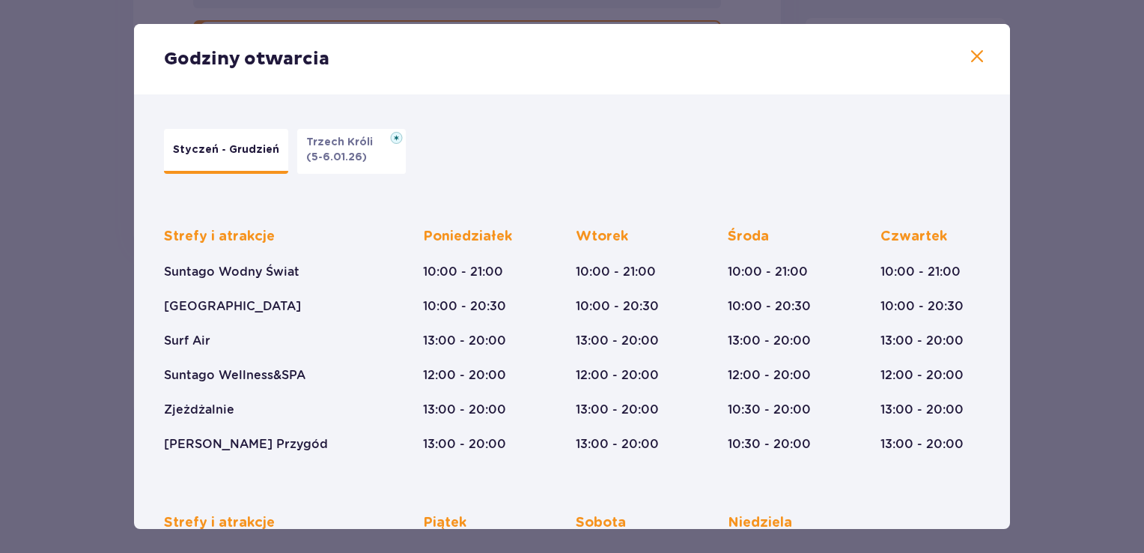
drag, startPoint x: 973, startPoint y: 58, endPoint x: 947, endPoint y: 73, distance: 29.2
click at [973, 58] on span at bounding box center [977, 57] width 18 height 18
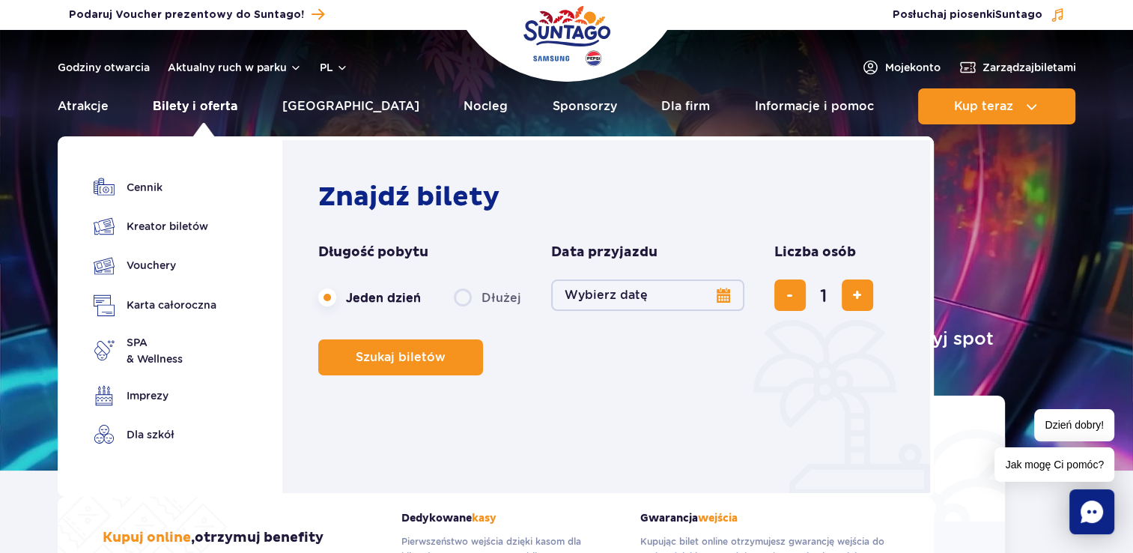
click at [204, 112] on link "Bilety i oferta" at bounding box center [195, 106] width 85 height 36
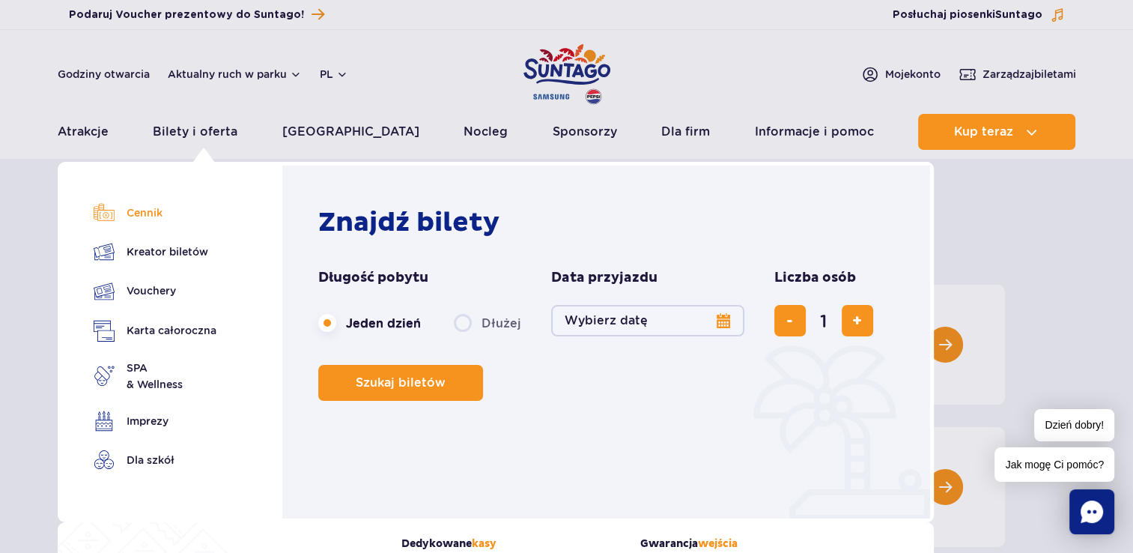
click at [148, 218] on link "Cennik" at bounding box center [155, 212] width 123 height 21
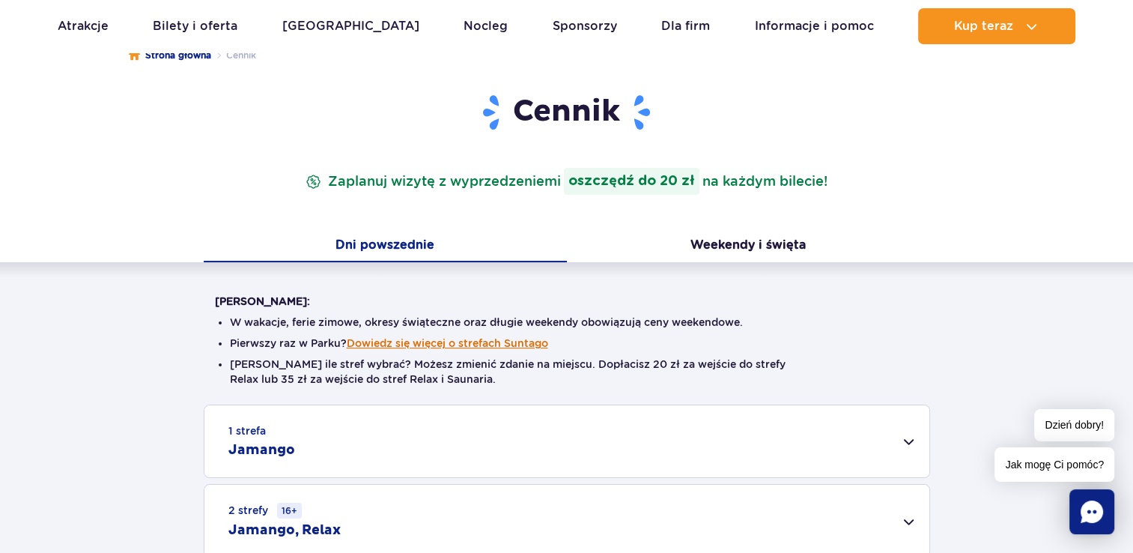
scroll to position [225, 0]
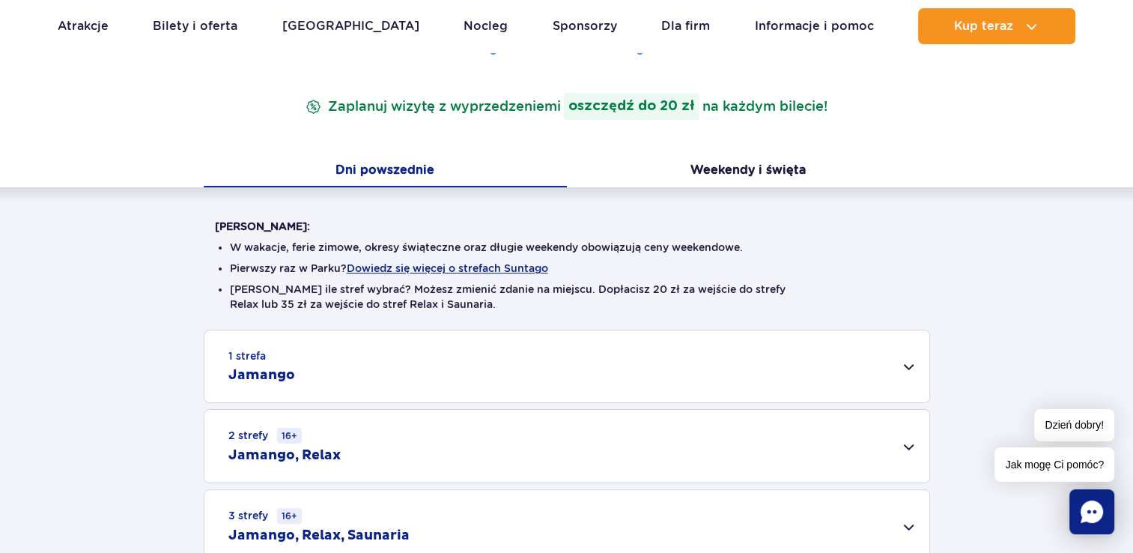
click at [908, 362] on div "1 strefa Jamango" at bounding box center [566, 366] width 725 height 72
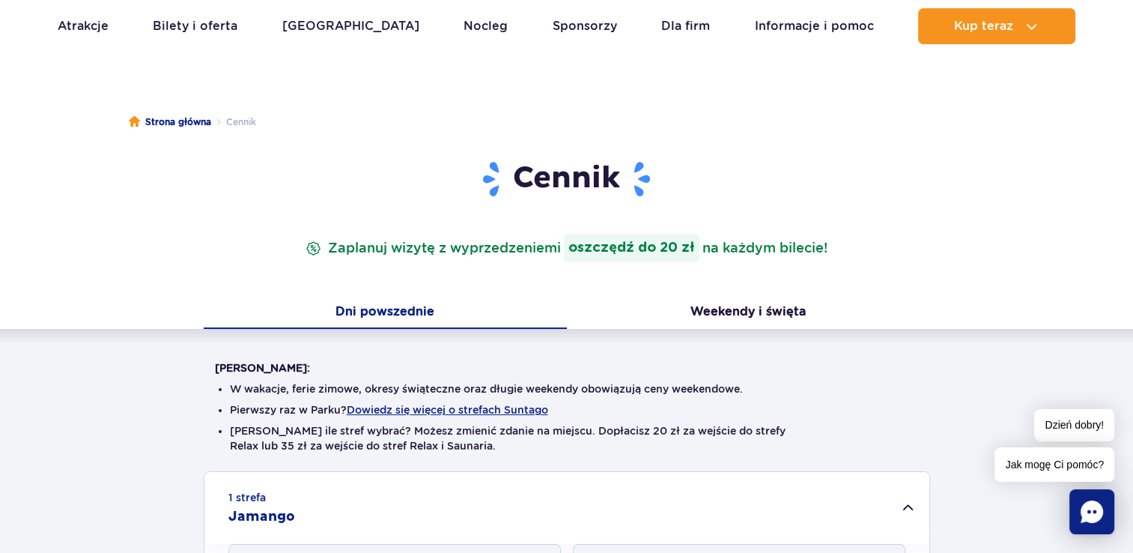
scroll to position [75, 0]
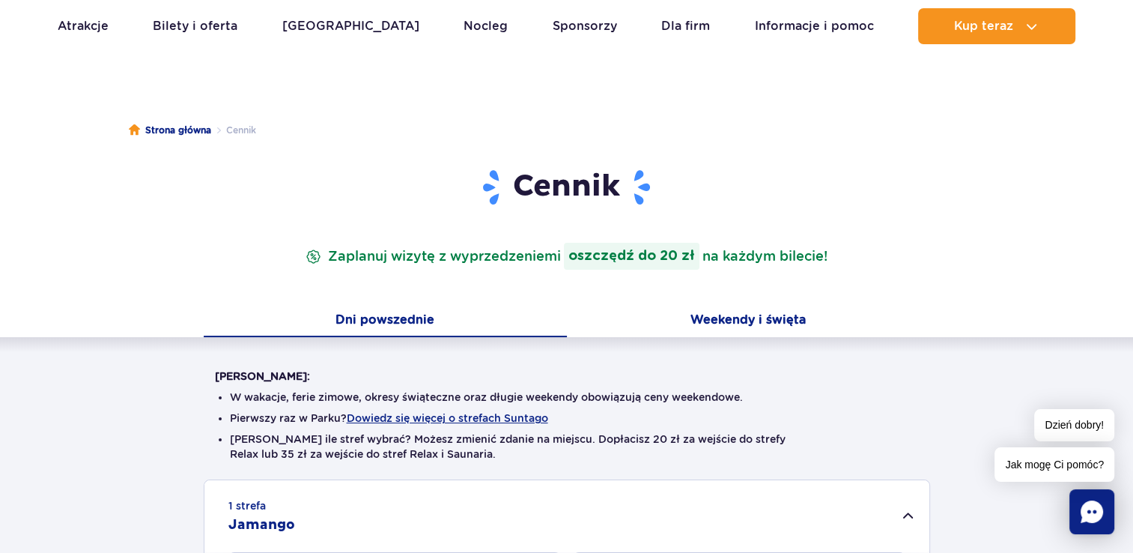
click at [749, 318] on button "Weekendy i święta" at bounding box center [748, 321] width 363 height 31
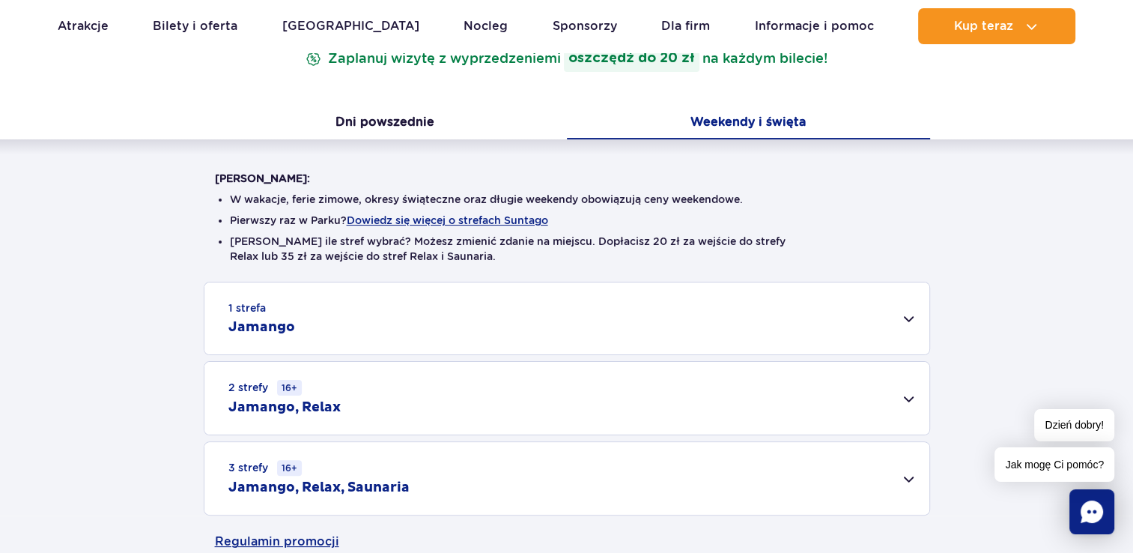
scroll to position [300, 0]
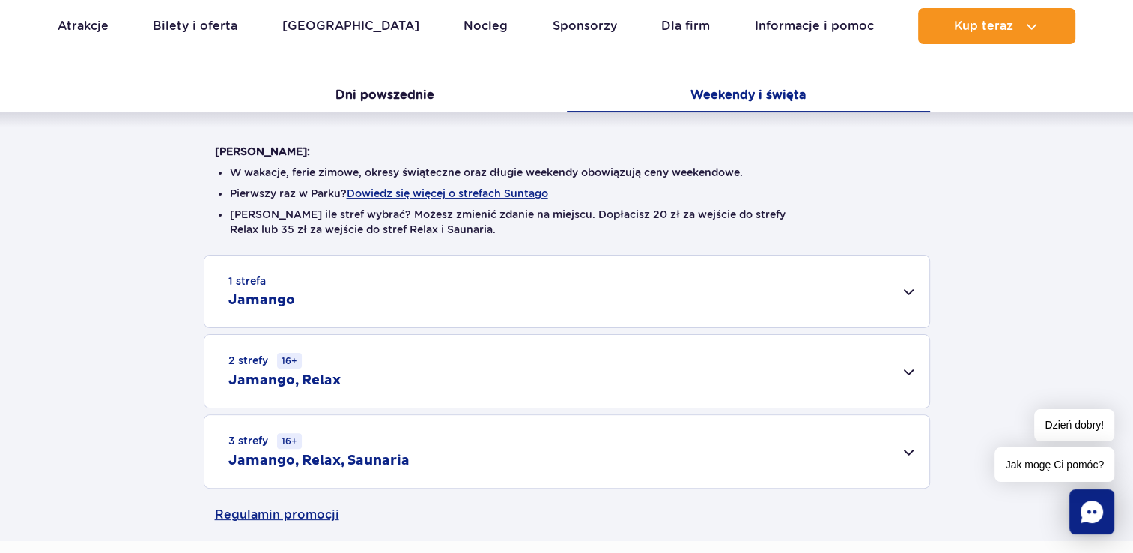
click at [914, 293] on div "1 strefa Jamango" at bounding box center [566, 291] width 725 height 72
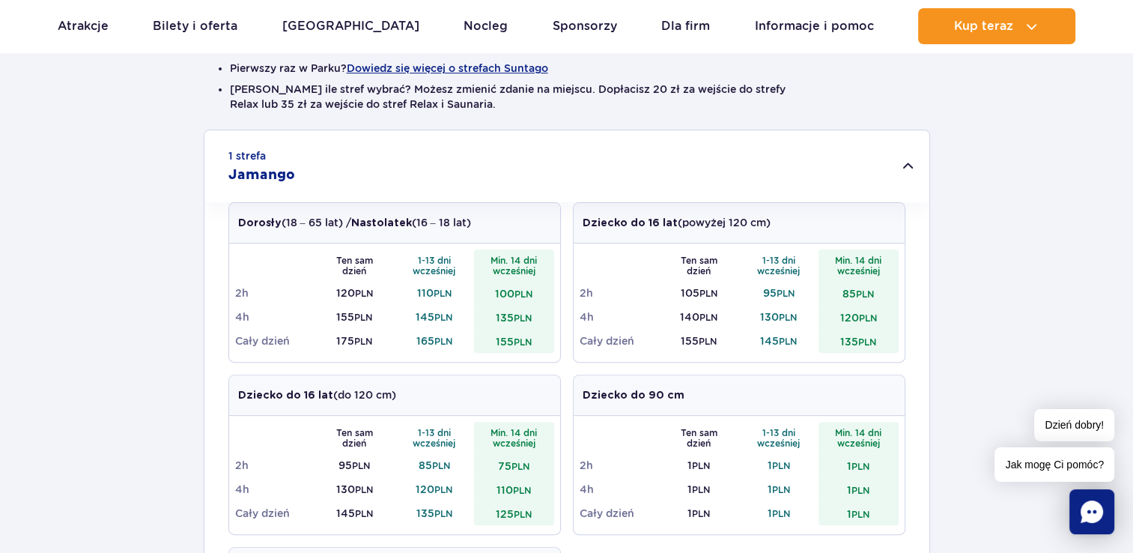
scroll to position [449, 0]
